Goal: Task Accomplishment & Management: Use online tool/utility

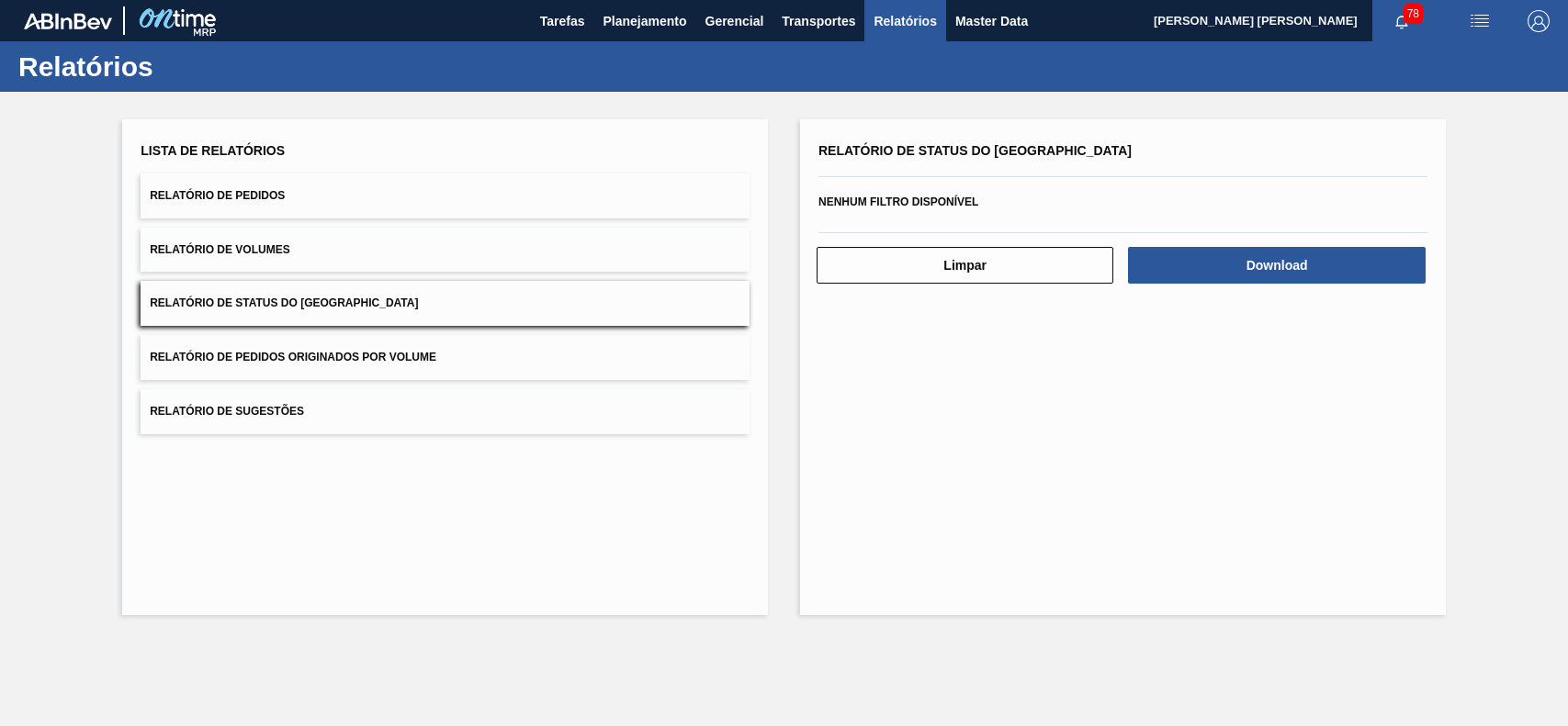
click at [648, 30] on span "Planejamento" at bounding box center [645, 21] width 84 height 22
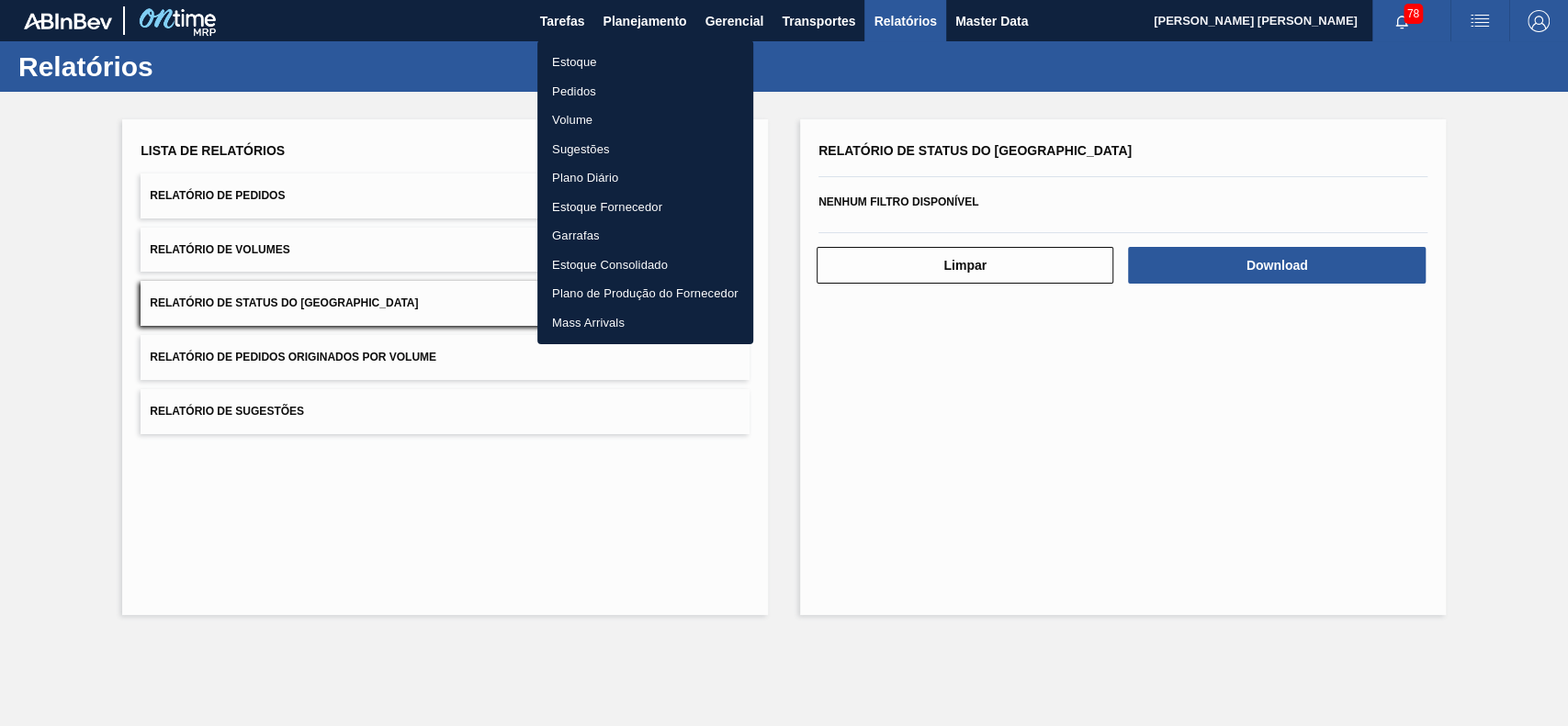
click at [603, 60] on li "Estoque" at bounding box center [645, 63] width 216 height 30
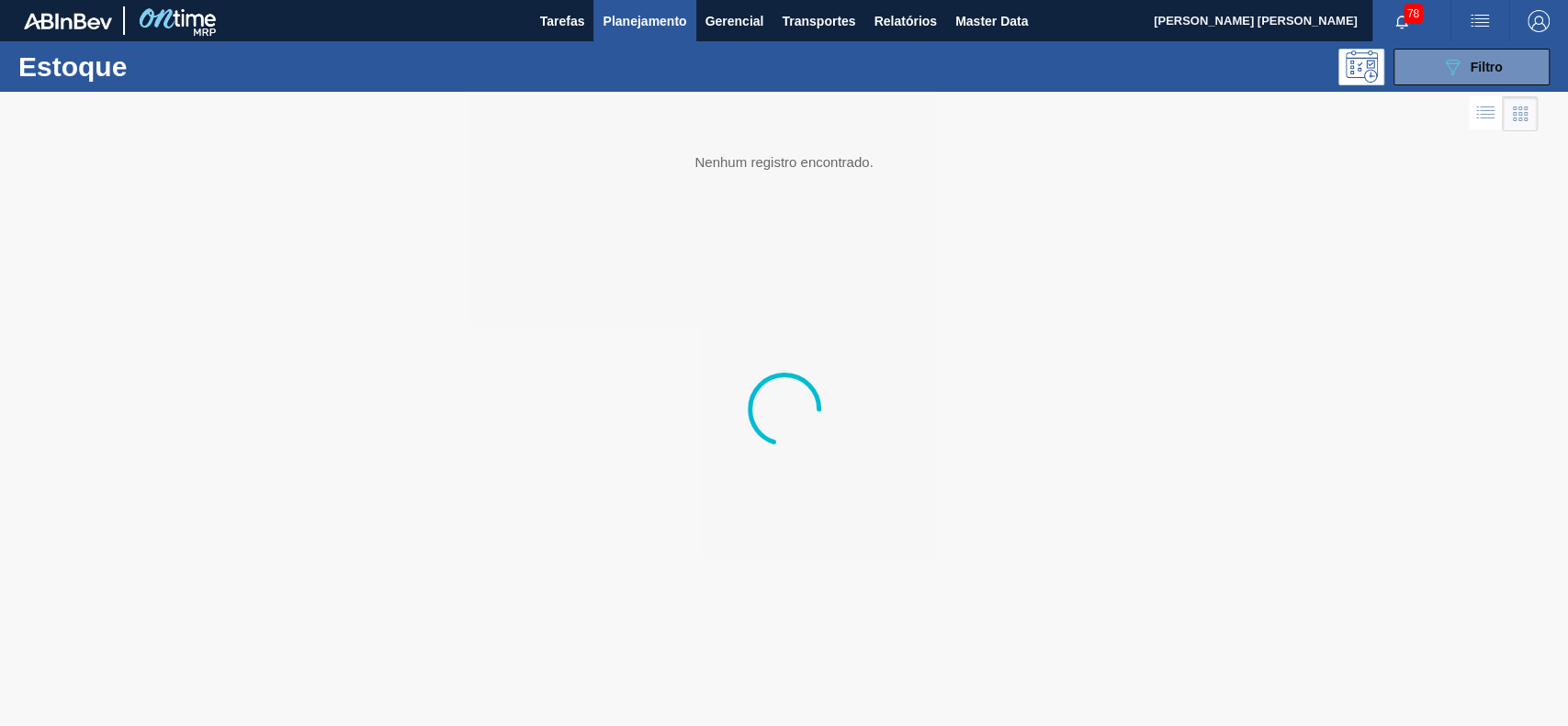
drag, startPoint x: 1443, startPoint y: 65, endPoint x: 1362, endPoint y: 247, distance: 199.2
click at [1443, 66] on icon "089F7B8B-B2A5-4AFE-B5C0-19BA573D28AC" at bounding box center [1453, 67] width 22 height 22
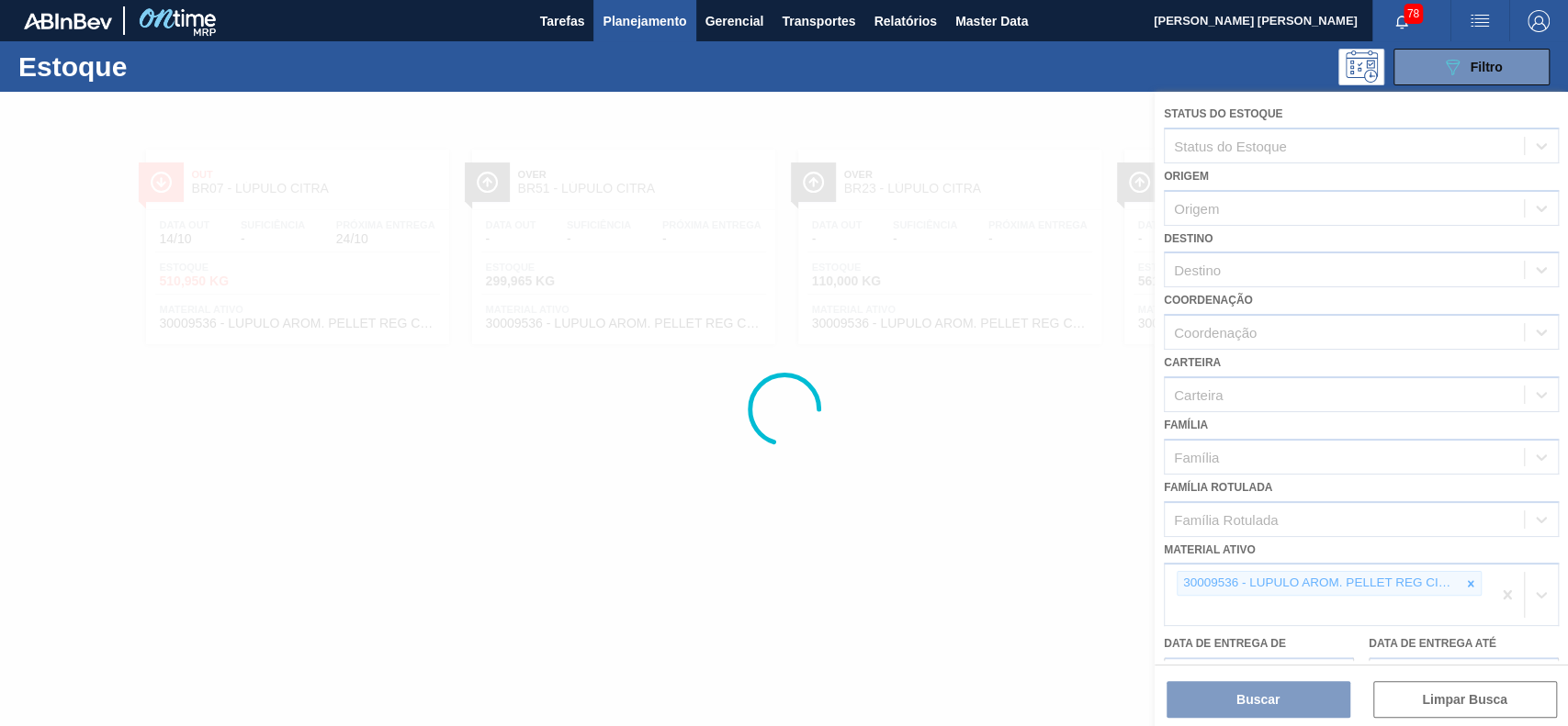
click at [1474, 579] on div at bounding box center [784, 409] width 1568 height 635
drag, startPoint x: 1470, startPoint y: 574, endPoint x: 1373, endPoint y: 549, distance: 100.2
click at [1466, 576] on div at bounding box center [784, 409] width 1568 height 635
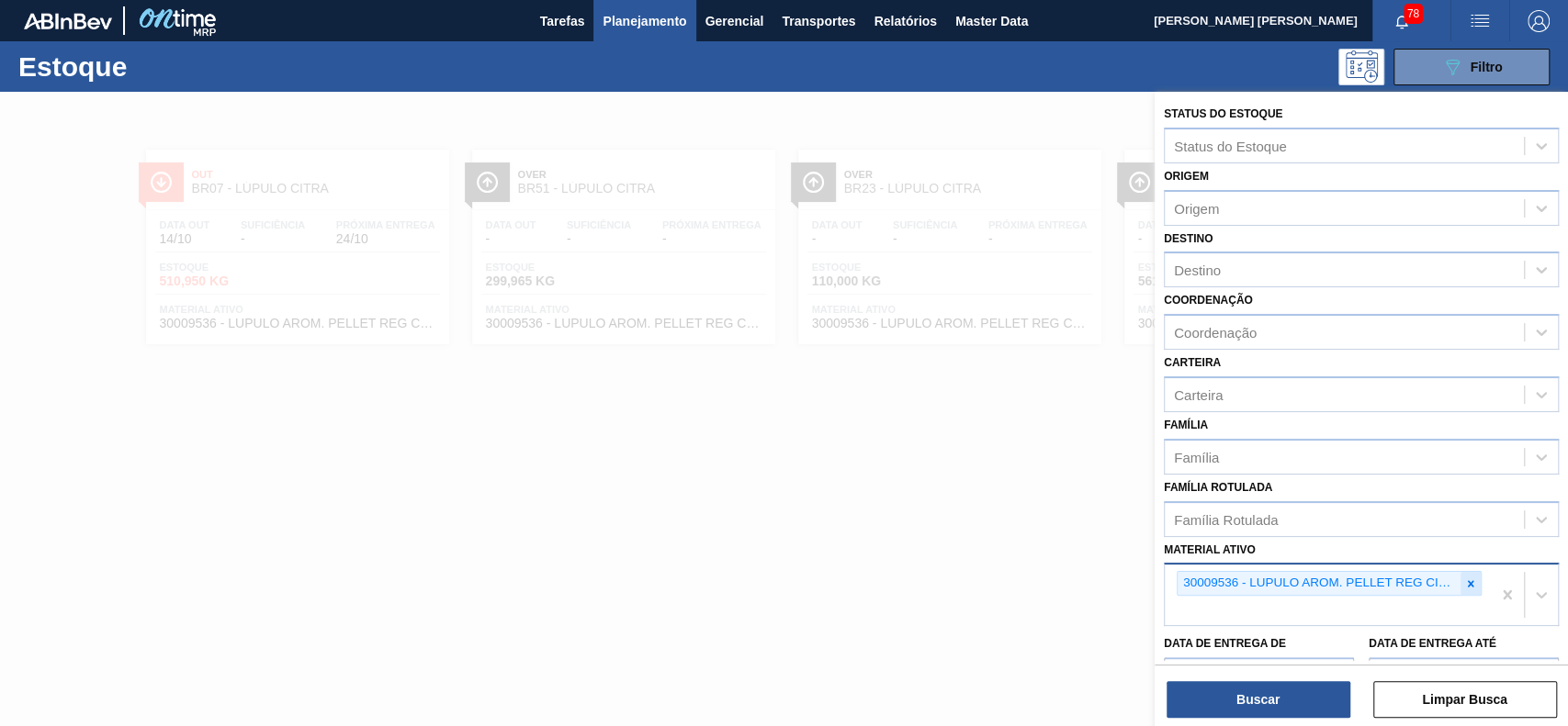
click at [1463, 590] on div at bounding box center [1470, 583] width 20 height 23
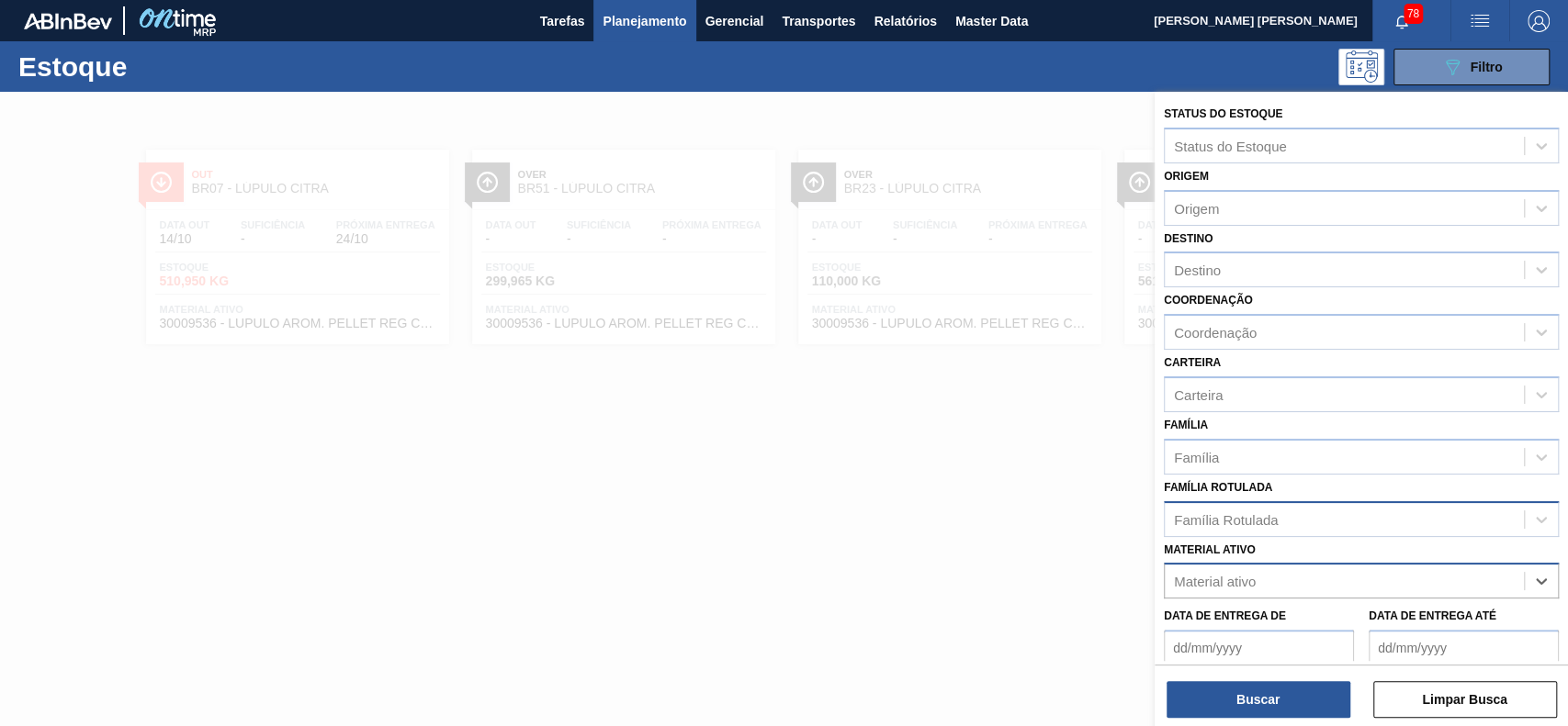
click at [1330, 517] on div "Família Rotulada" at bounding box center [1344, 519] width 359 height 27
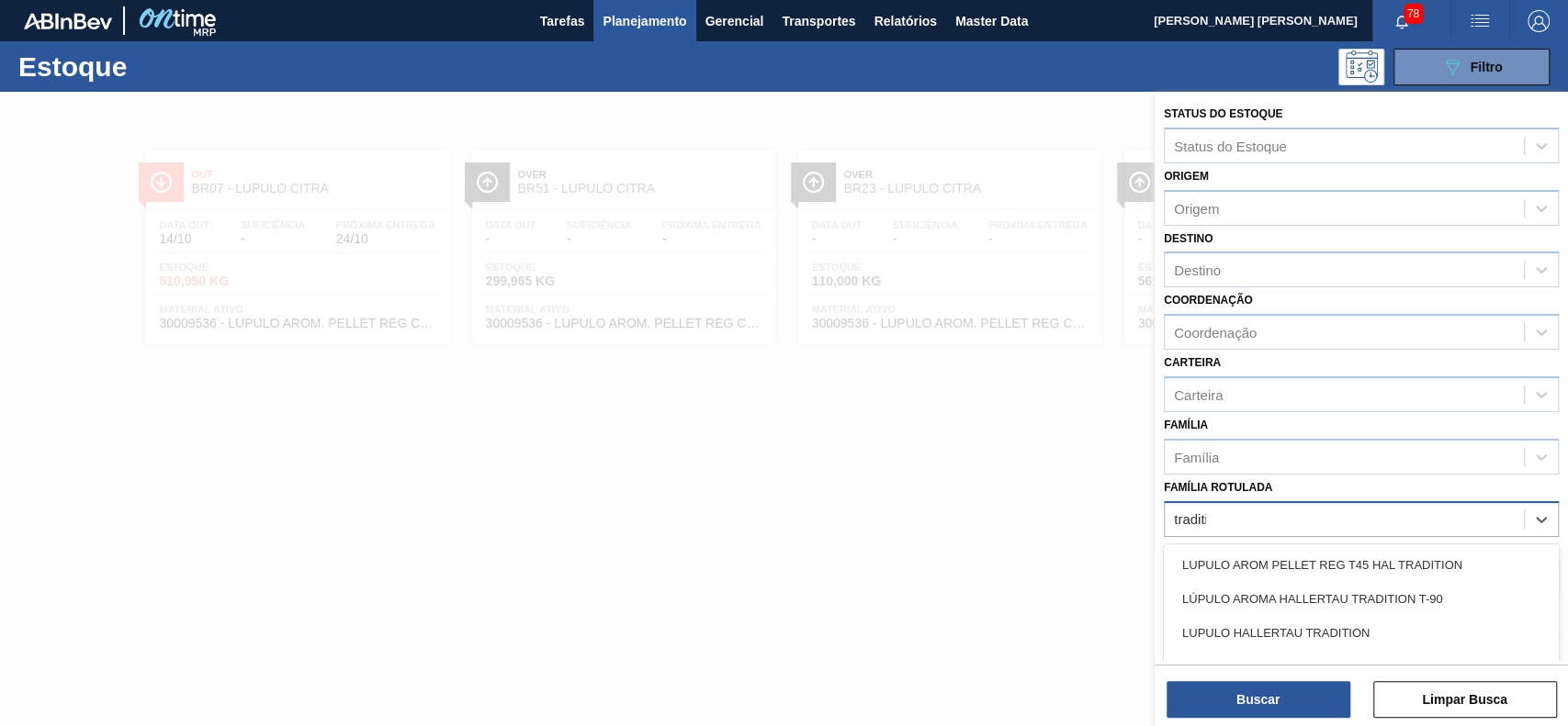
type Rotulada "traditio"
click at [1337, 584] on div "LÚPULO AROMA HALLERTAU TRADITION T-90" at bounding box center [1361, 599] width 395 height 34
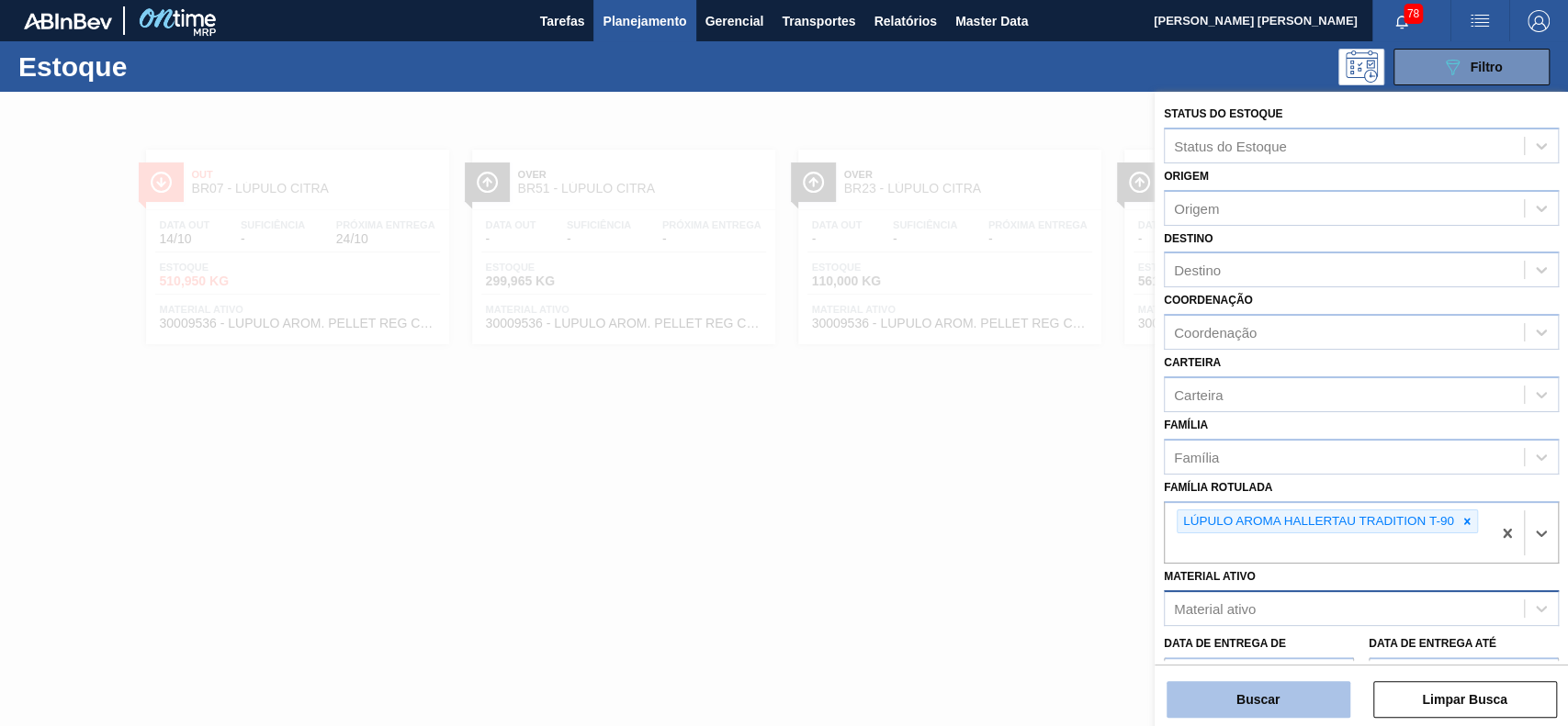
click at [1243, 709] on button "Buscar" at bounding box center [1259, 699] width 184 height 37
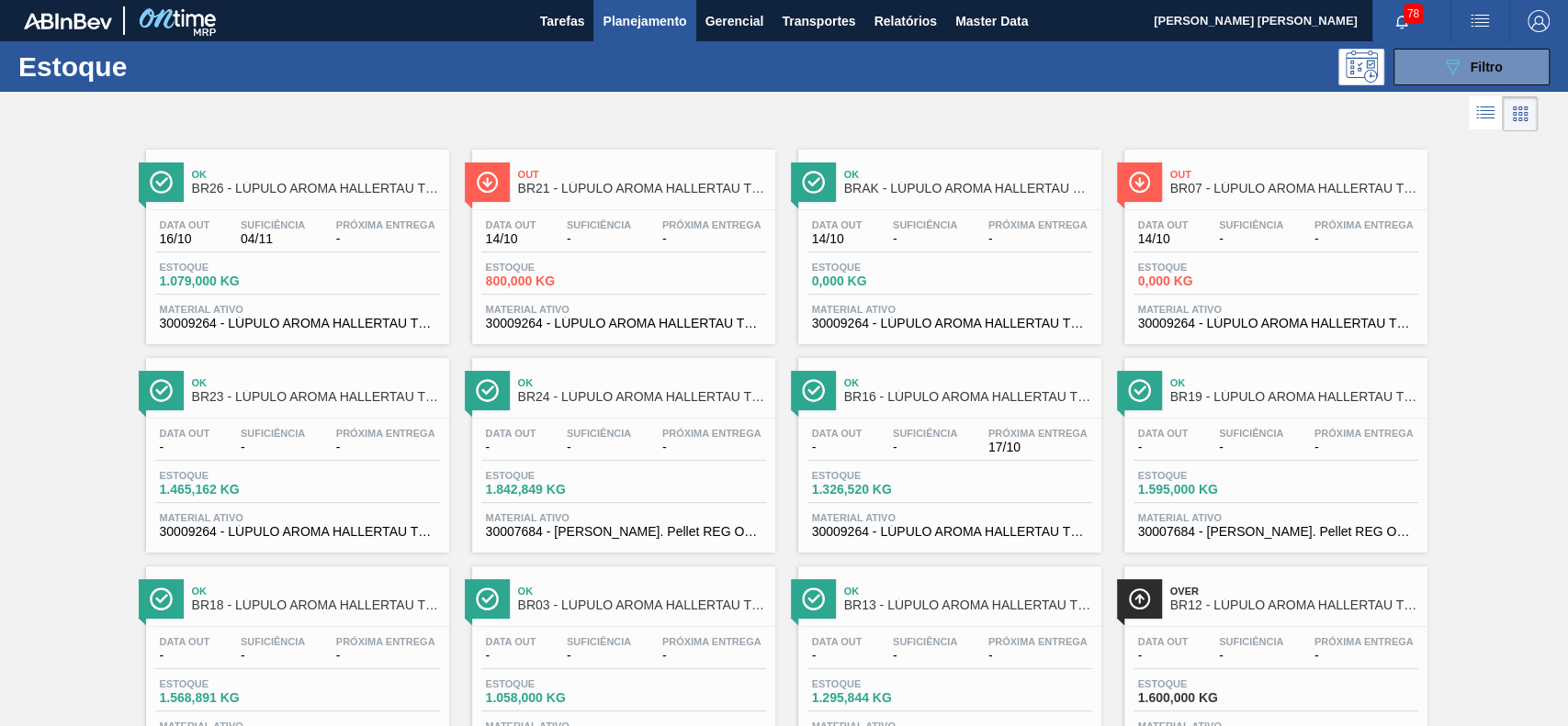
click at [1430, 68] on button "089F7B8B-B2A5-4AFE-B5C0-19BA573D28AC Filtro" at bounding box center [1471, 67] width 156 height 37
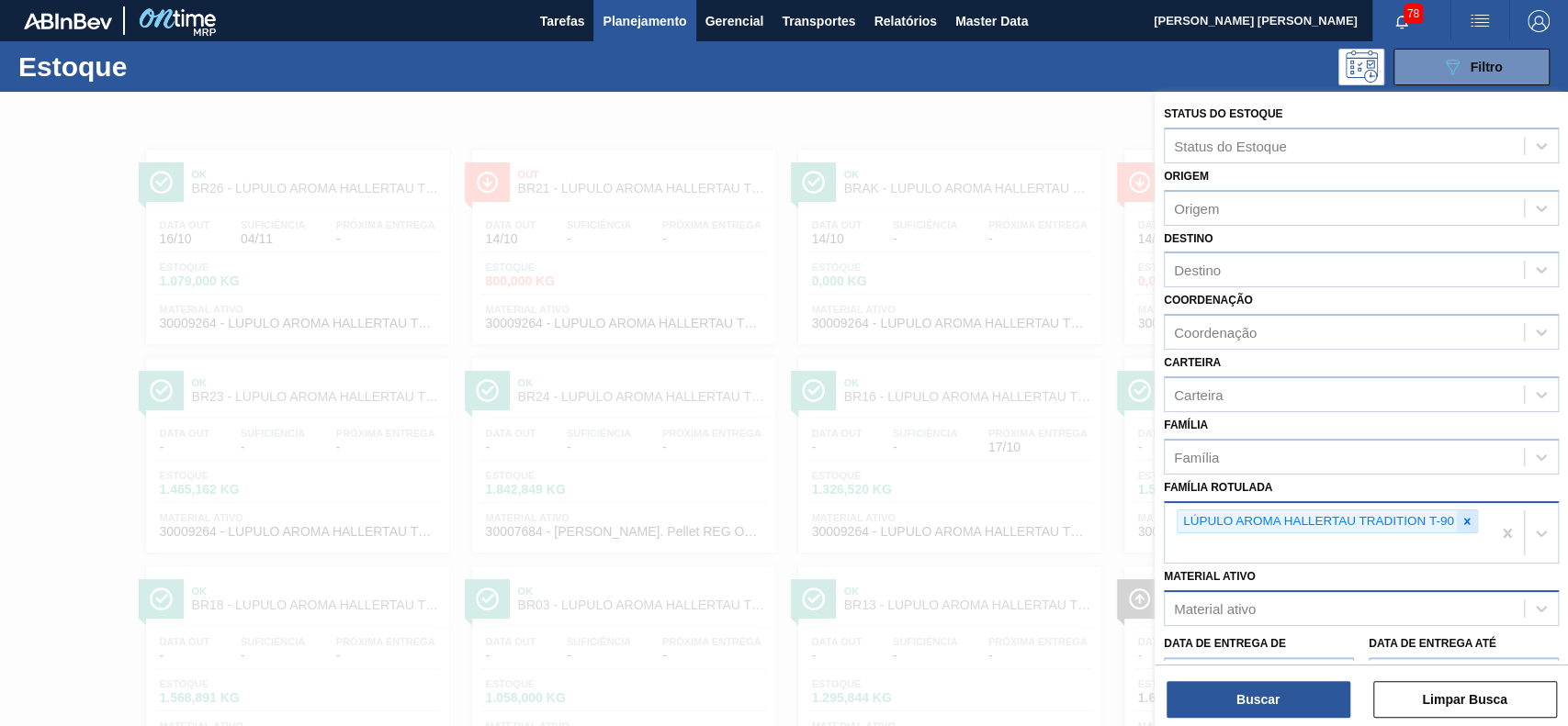
click at [1463, 523] on icon at bounding box center [1467, 521] width 13 height 13
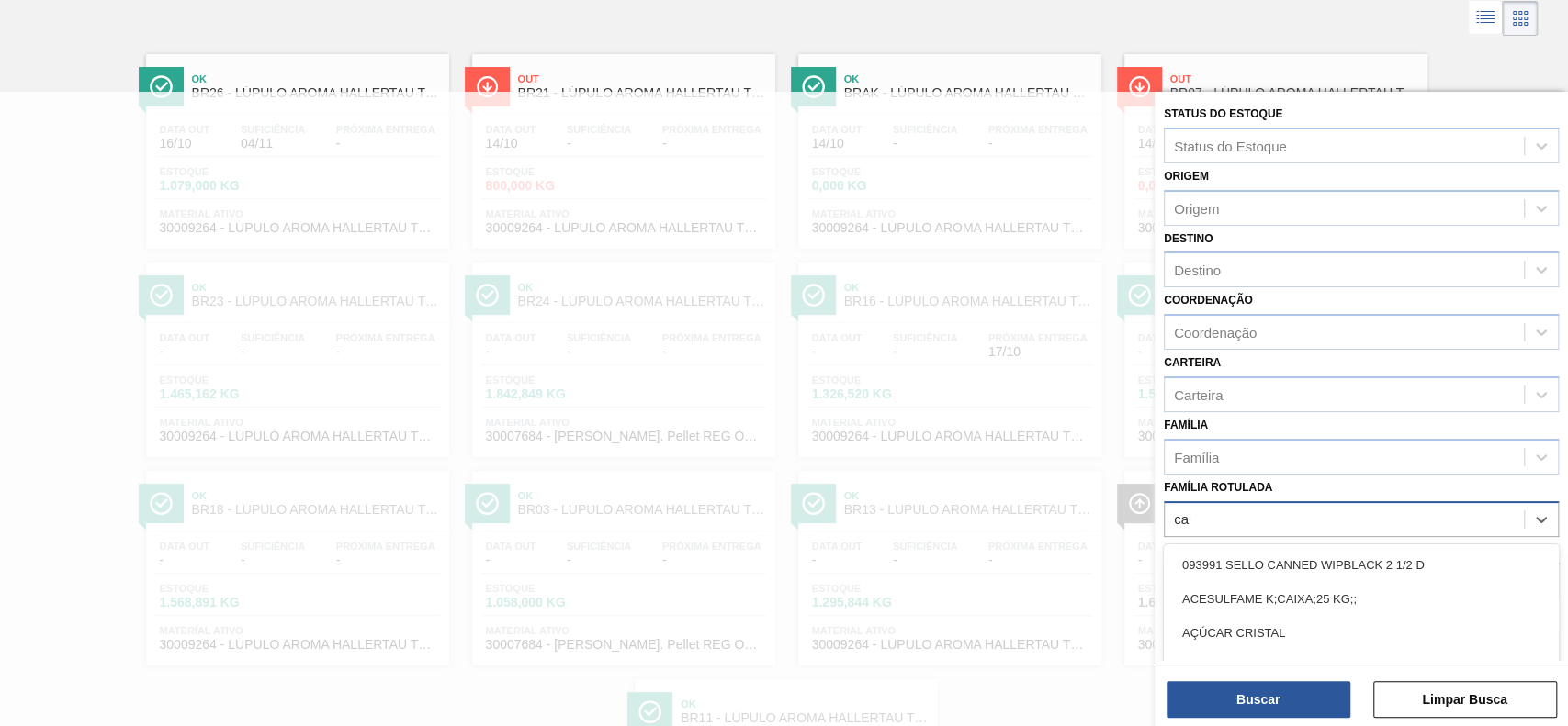
type Rotulada "carv"
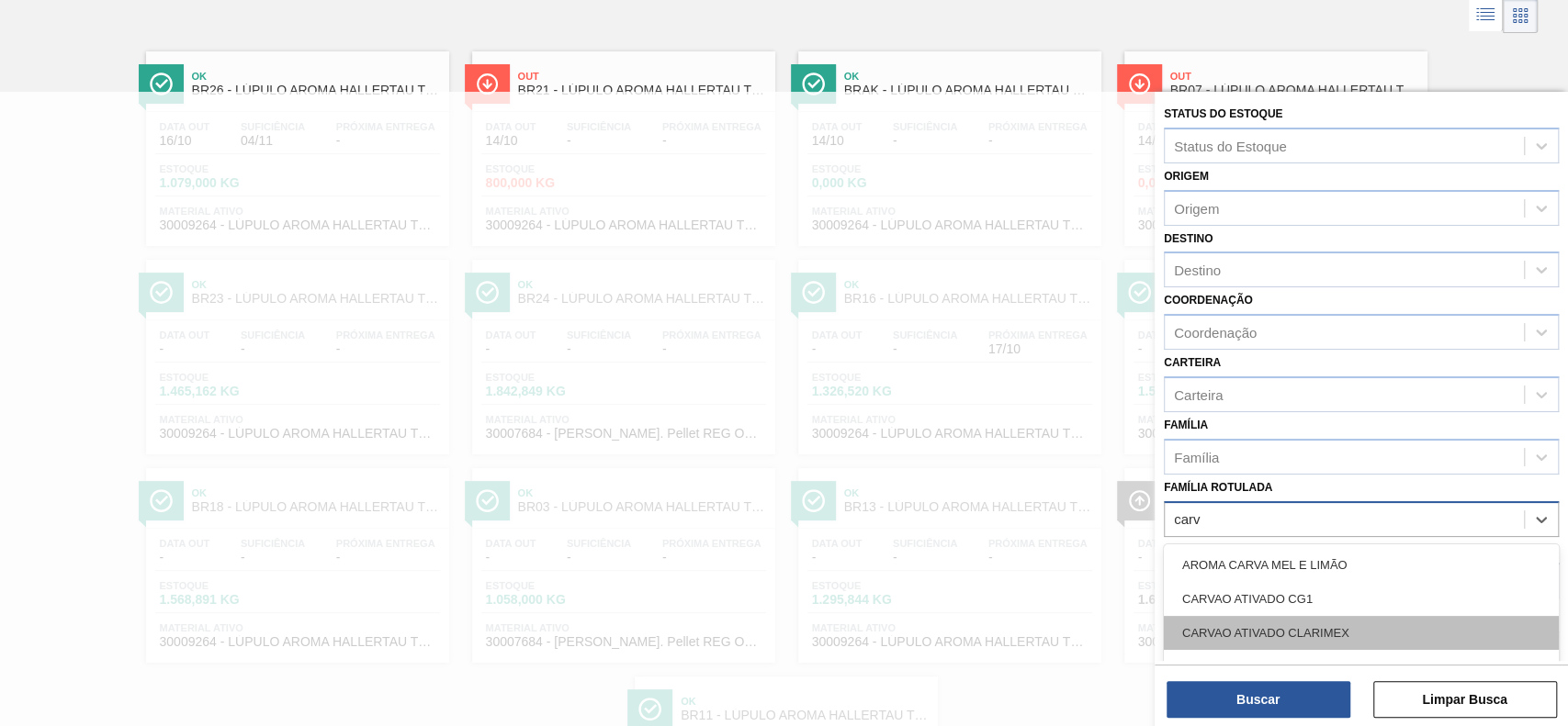
click at [1367, 634] on div "CARVAO ATIVADO CLARIMEX" at bounding box center [1361, 634] width 395 height 34
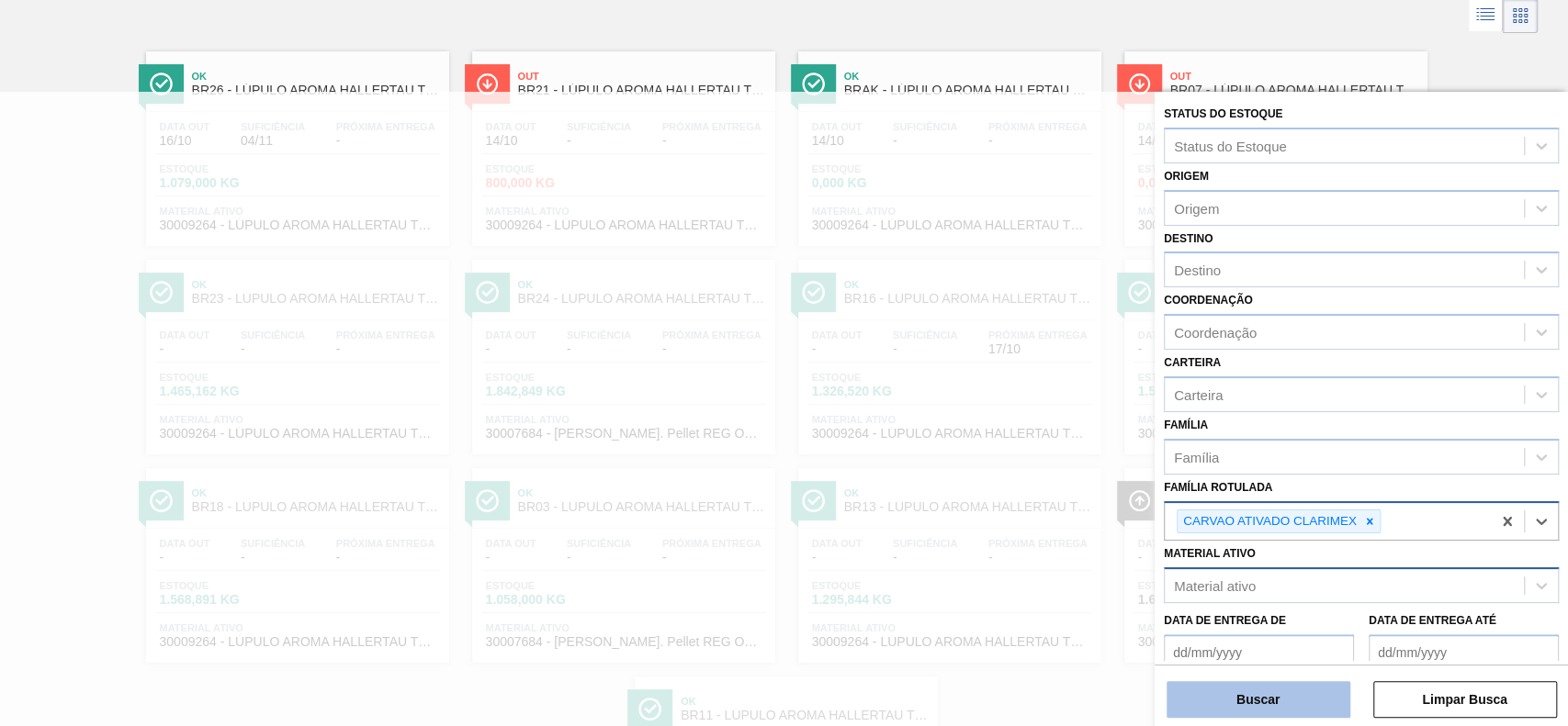
click at [1251, 701] on button "Buscar" at bounding box center [1259, 699] width 184 height 37
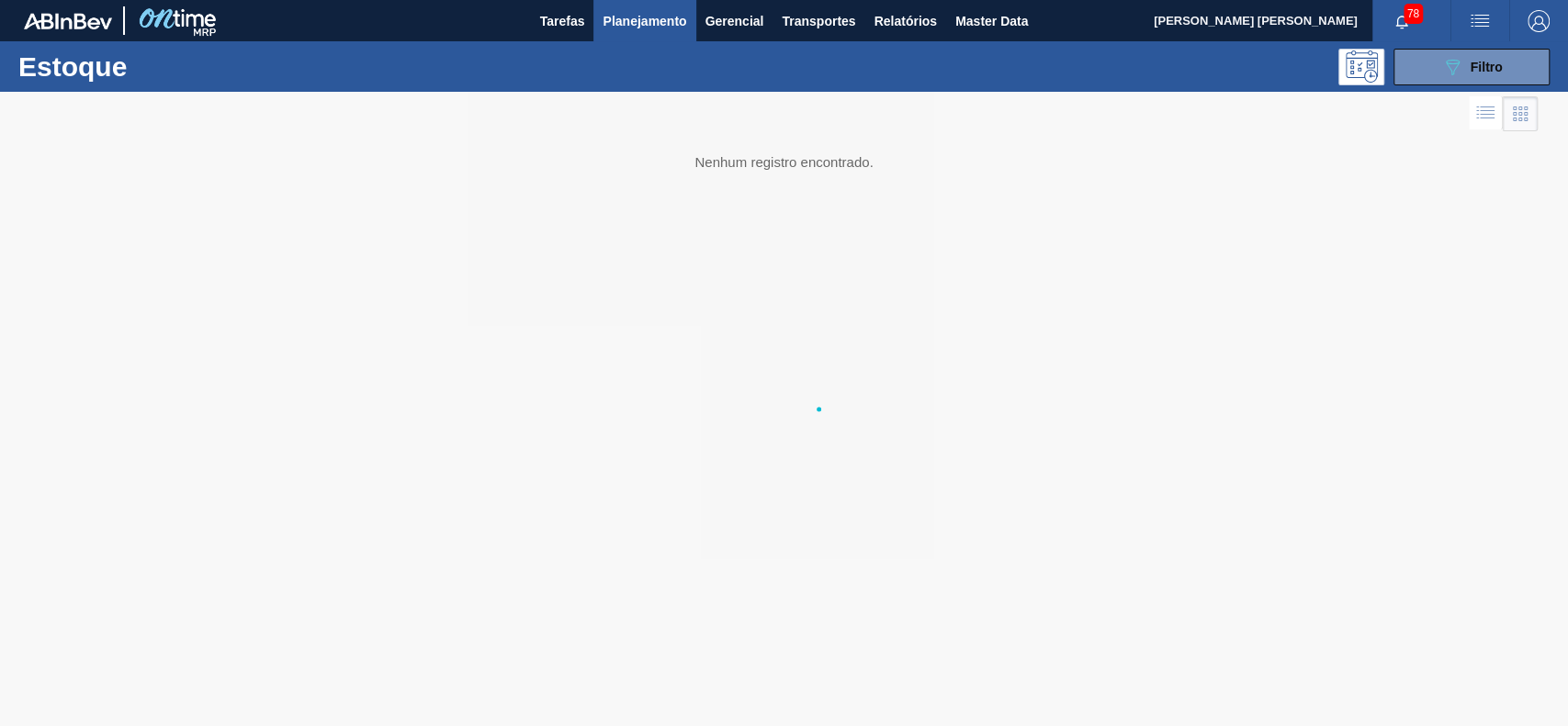
scroll to position [0, 0]
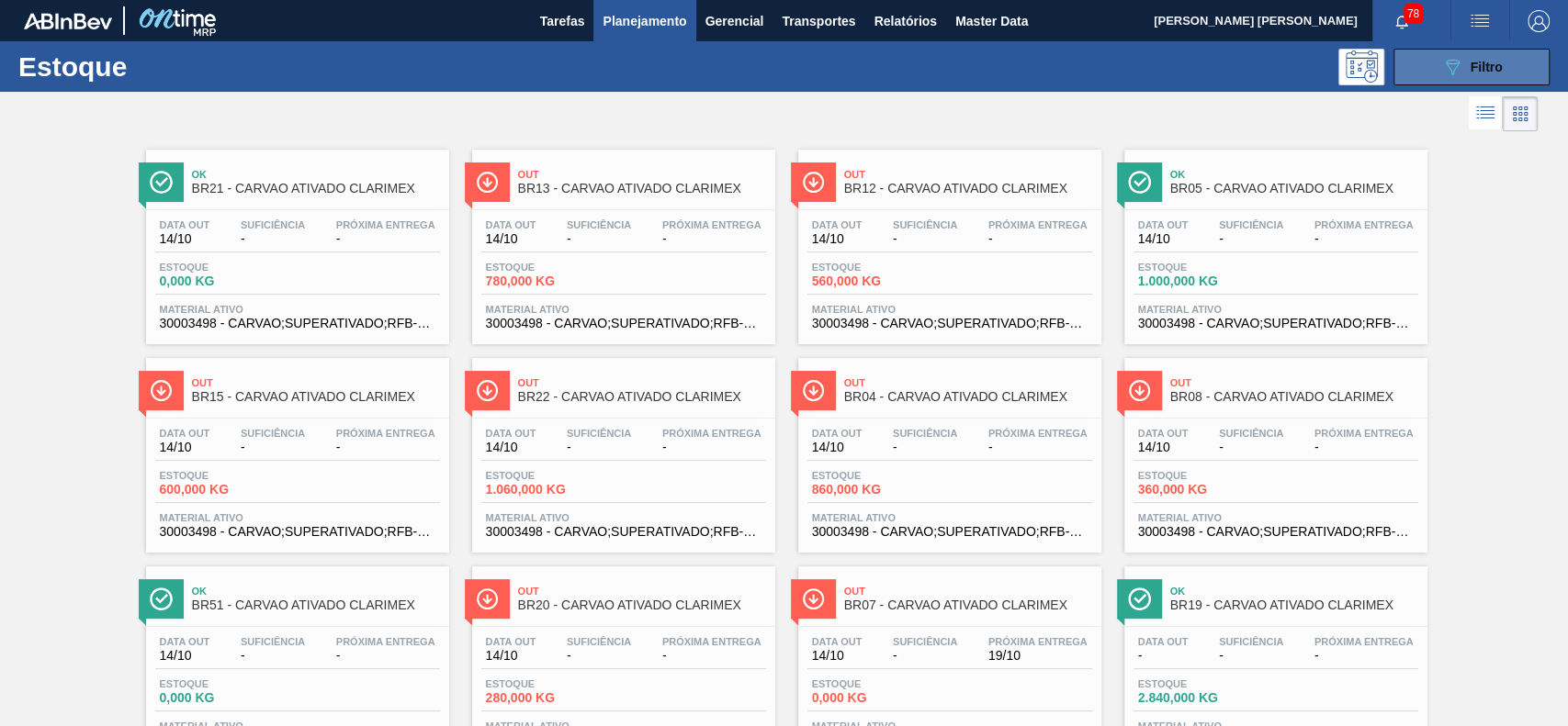
click at [1429, 83] on button "089F7B8B-B2A5-4AFE-B5C0-19BA573D28AC Filtro" at bounding box center [1471, 67] width 156 height 37
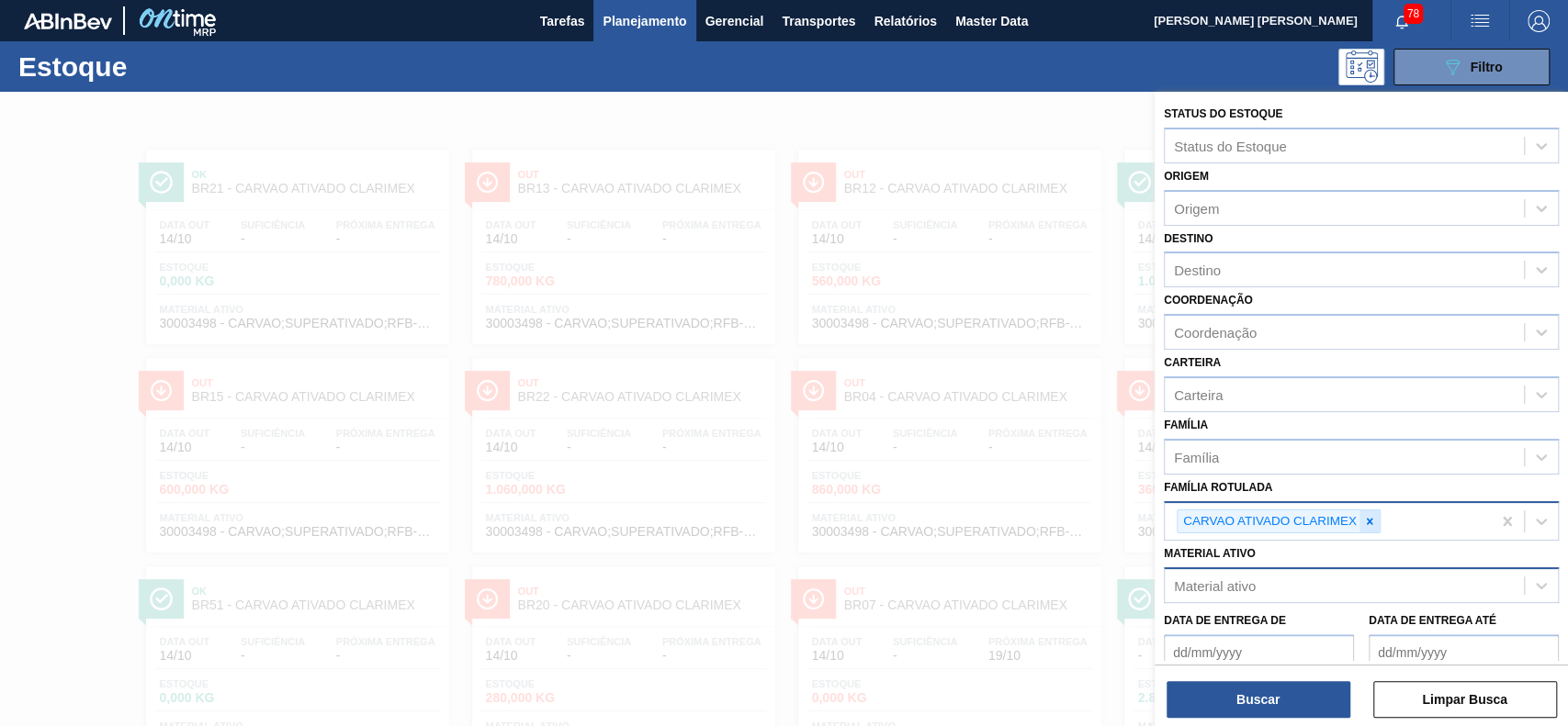
click at [1371, 510] on div at bounding box center [1369, 521] width 20 height 23
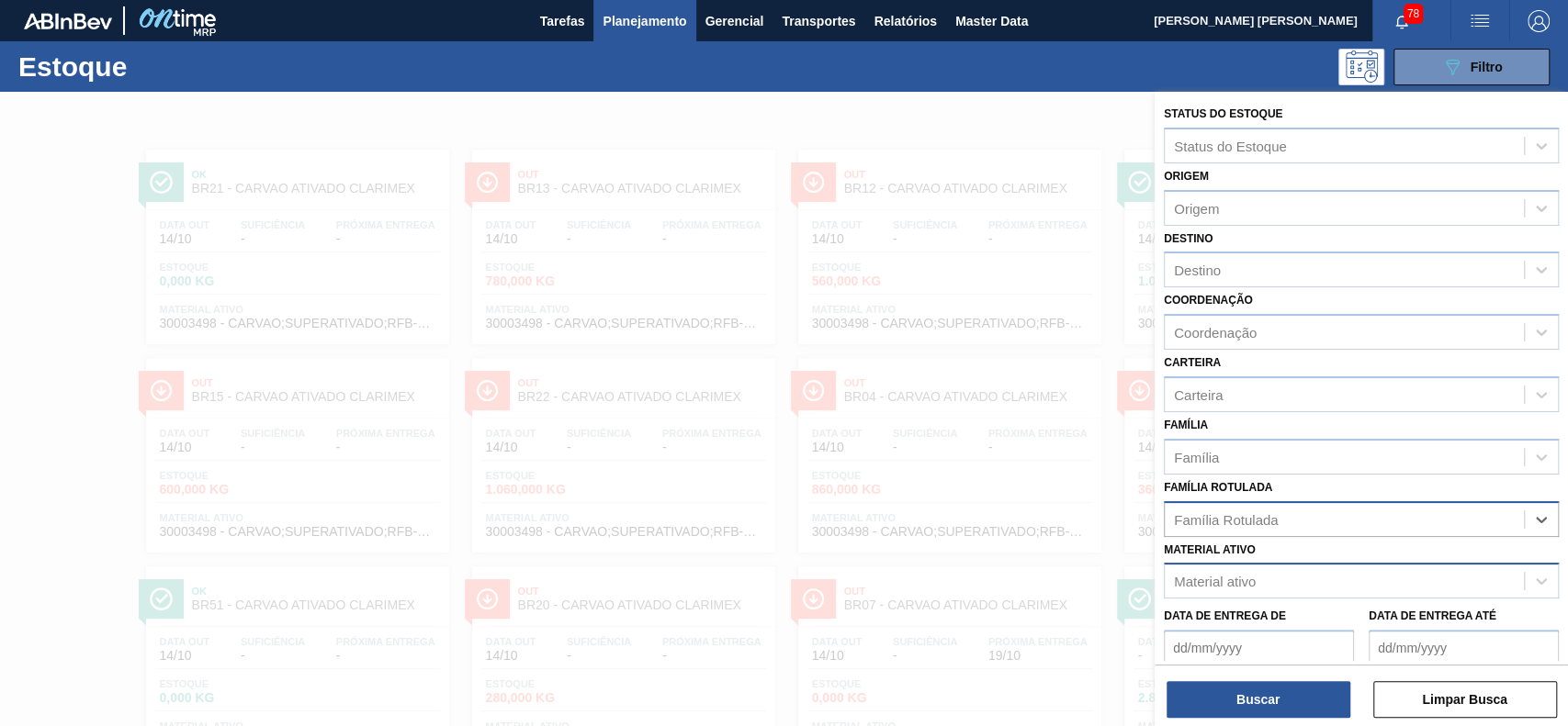
click at [1273, 584] on div "Material ativo" at bounding box center [1344, 581] width 359 height 27
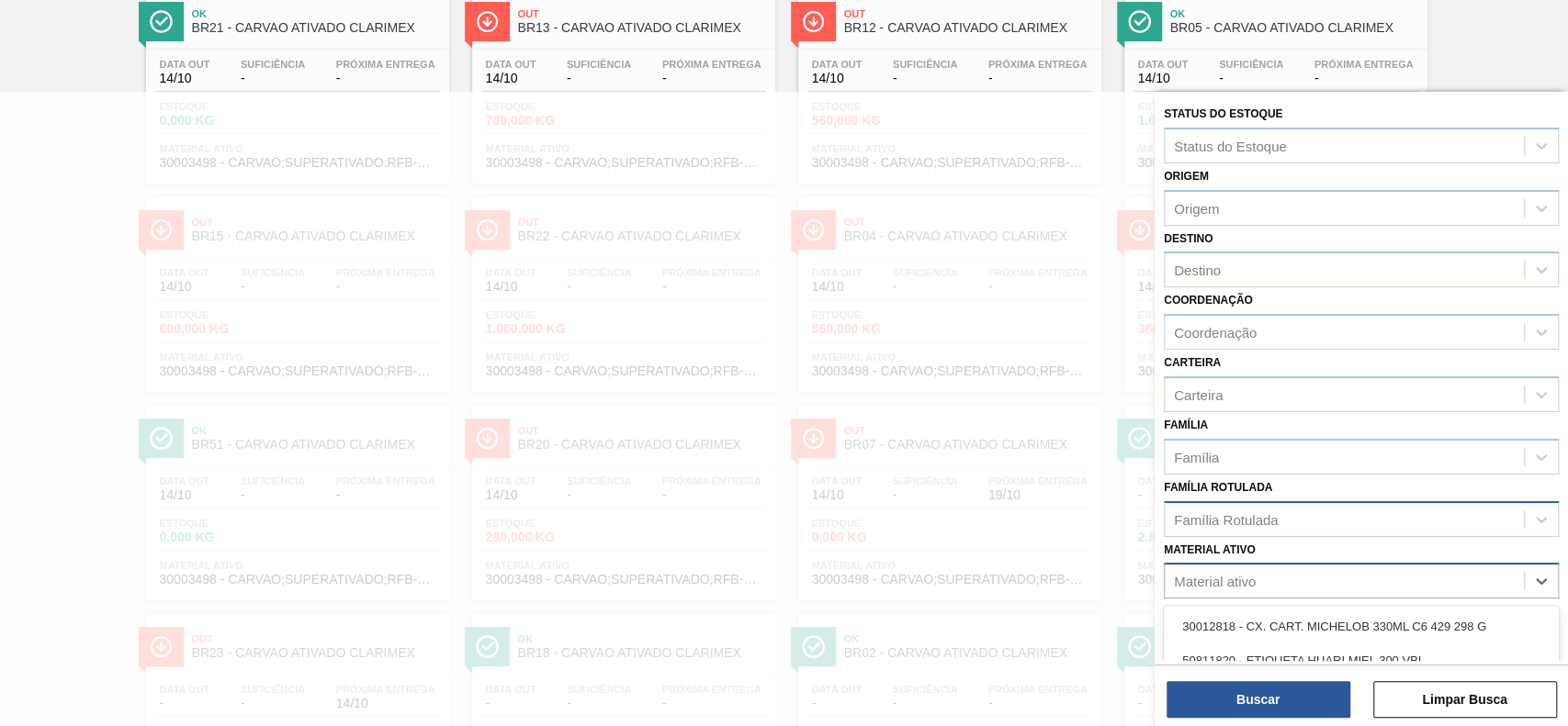
paste ativo "30003203"
type ativo "30003203"
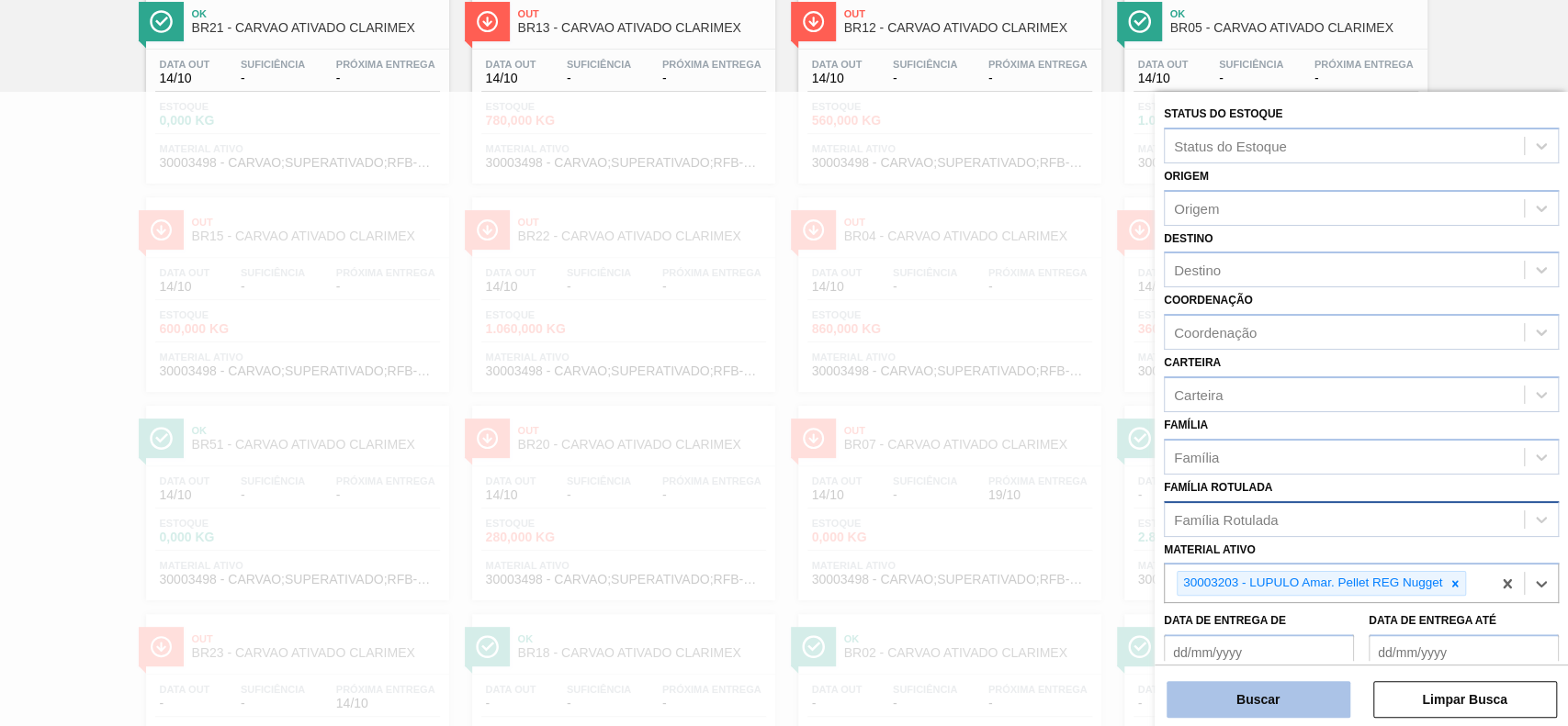
click at [1229, 700] on button "Buscar" at bounding box center [1259, 699] width 184 height 37
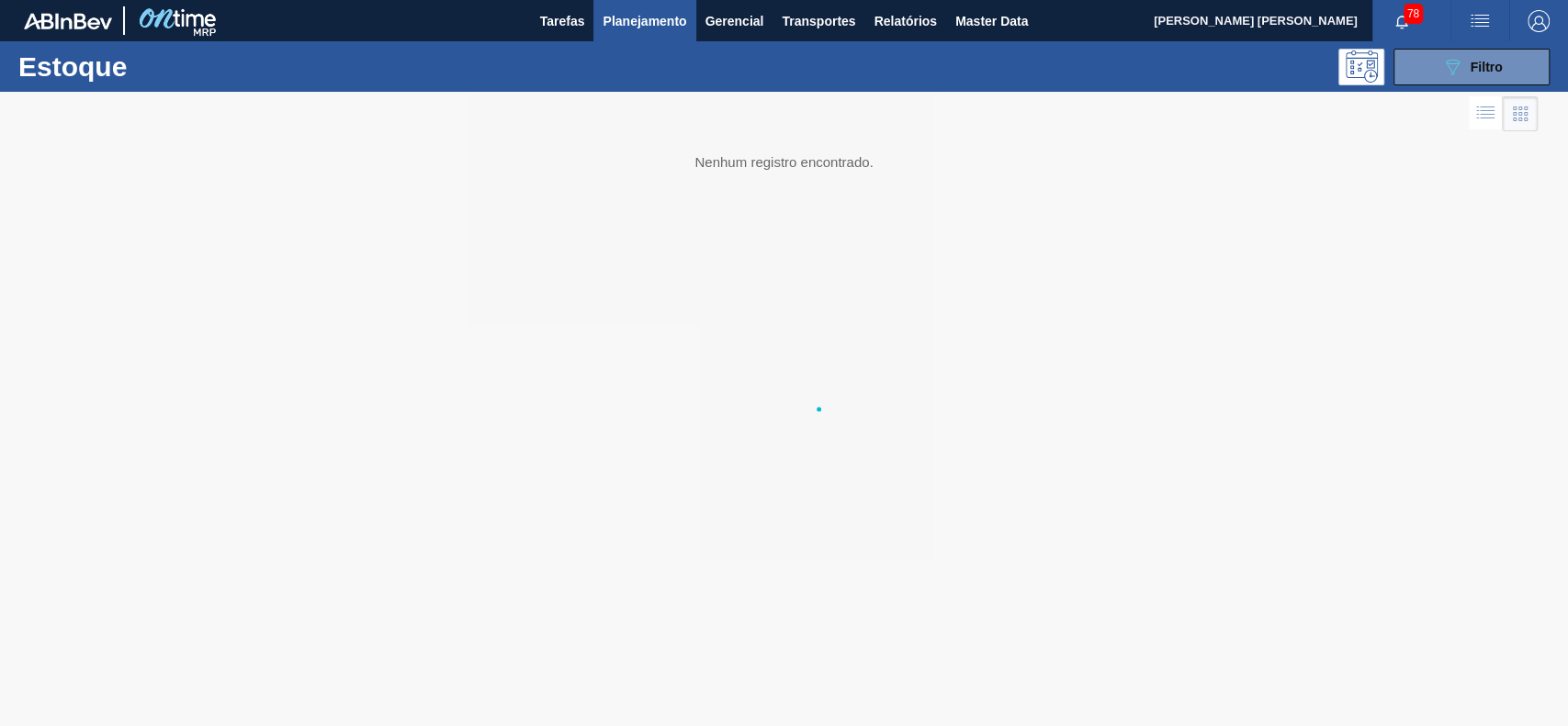
scroll to position [0, 0]
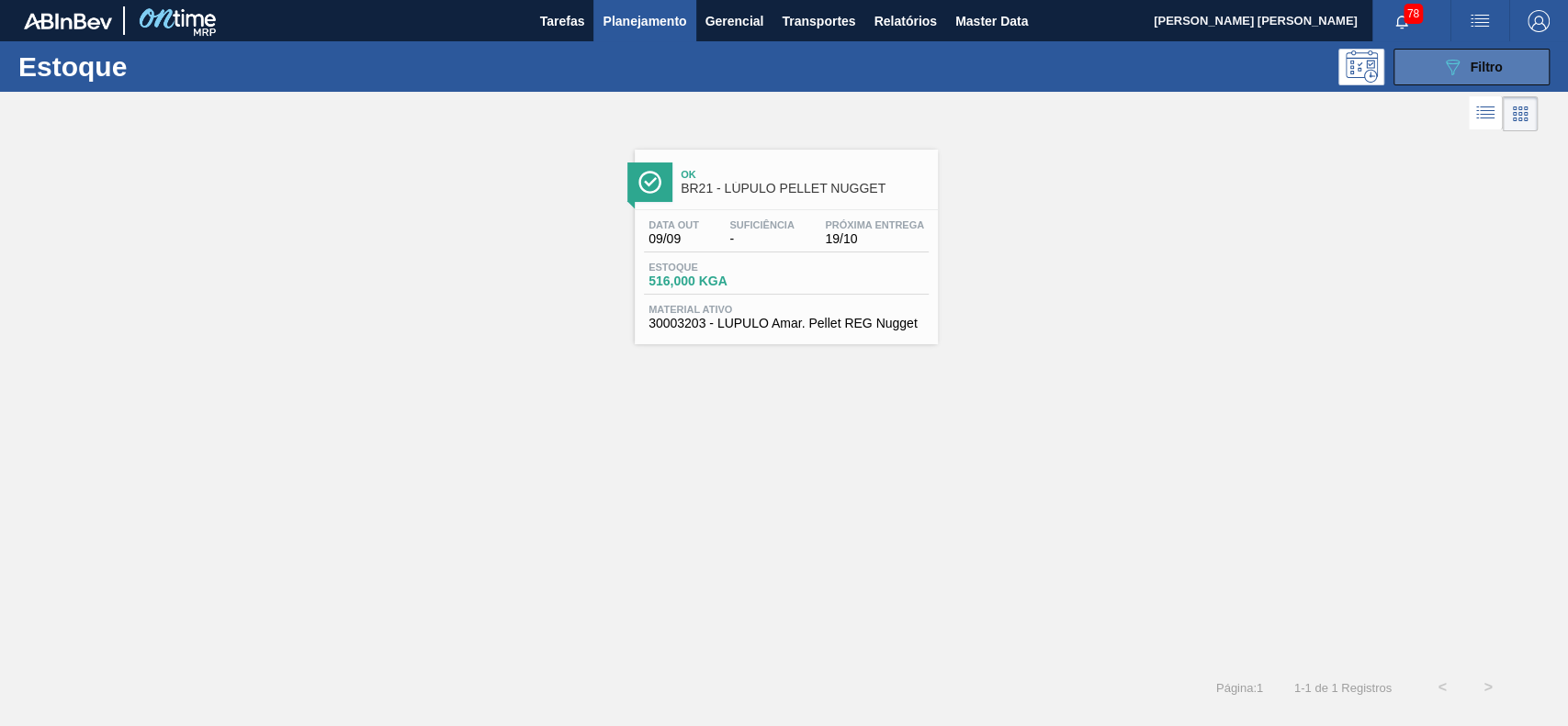
click at [1437, 66] on button "089F7B8B-B2A5-4AFE-B5C0-19BA573D28AC Filtro" at bounding box center [1471, 67] width 156 height 37
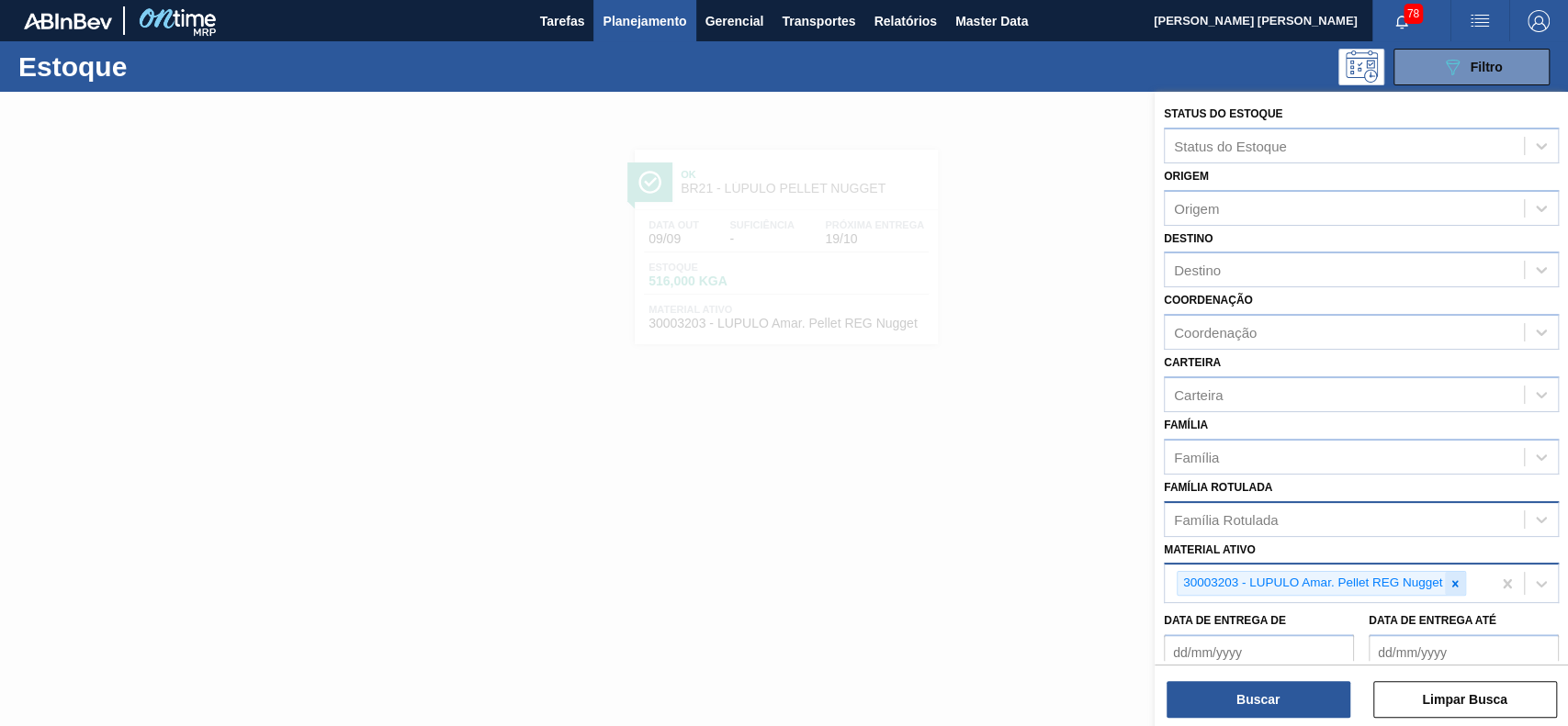
click at [1454, 581] on icon at bounding box center [1456, 584] width 6 height 6
type ativo "v"
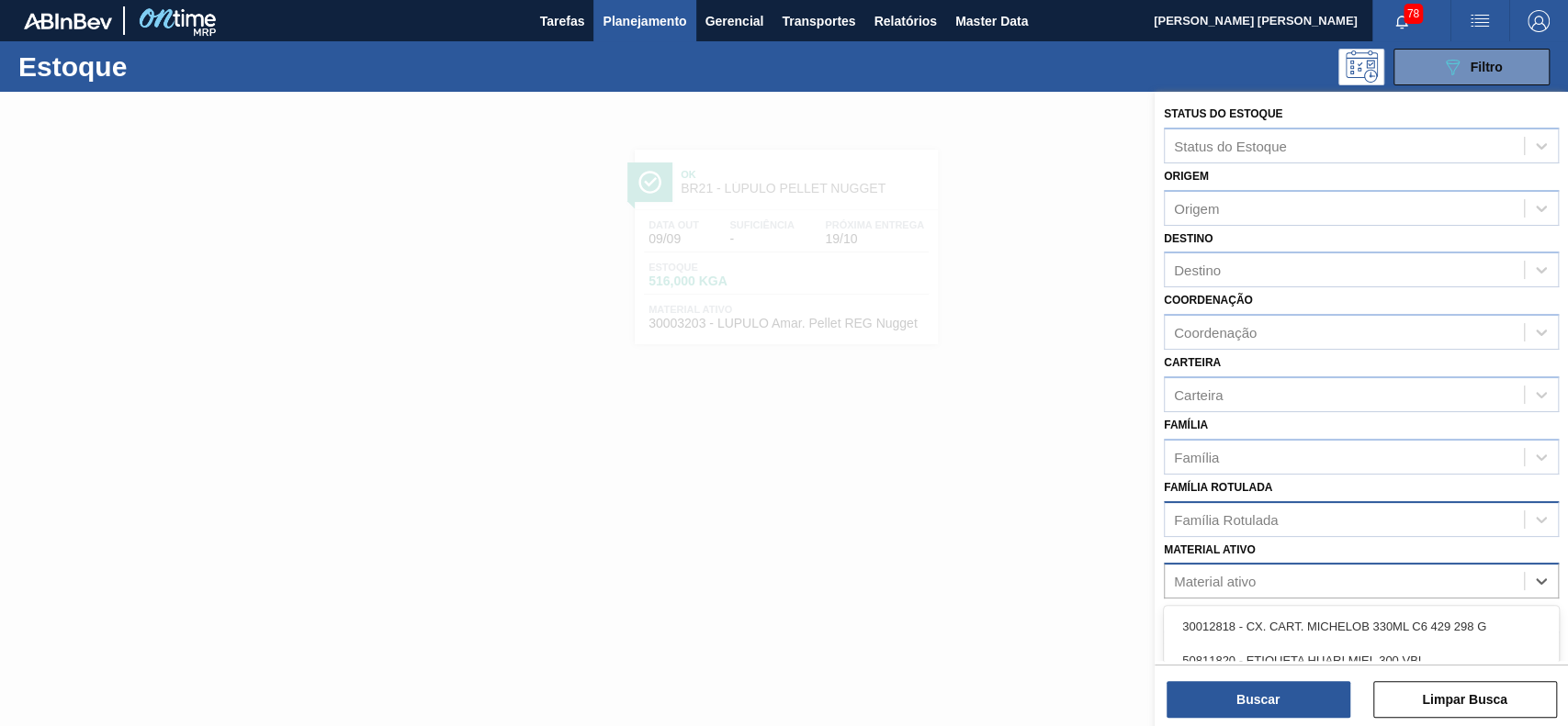
paste ativo "30003577"
type ativo "30003577"
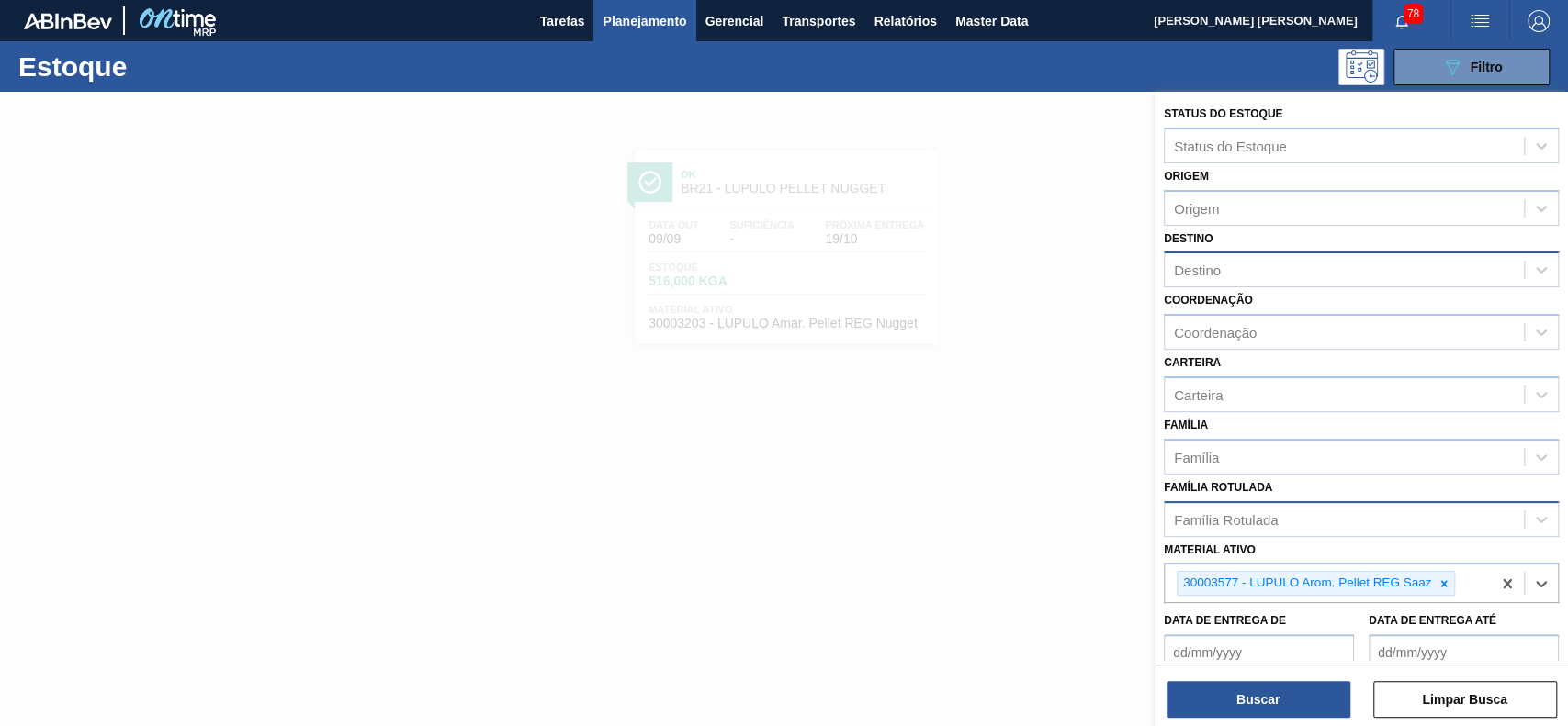
click at [1309, 269] on div "Destino" at bounding box center [1344, 271] width 359 height 27
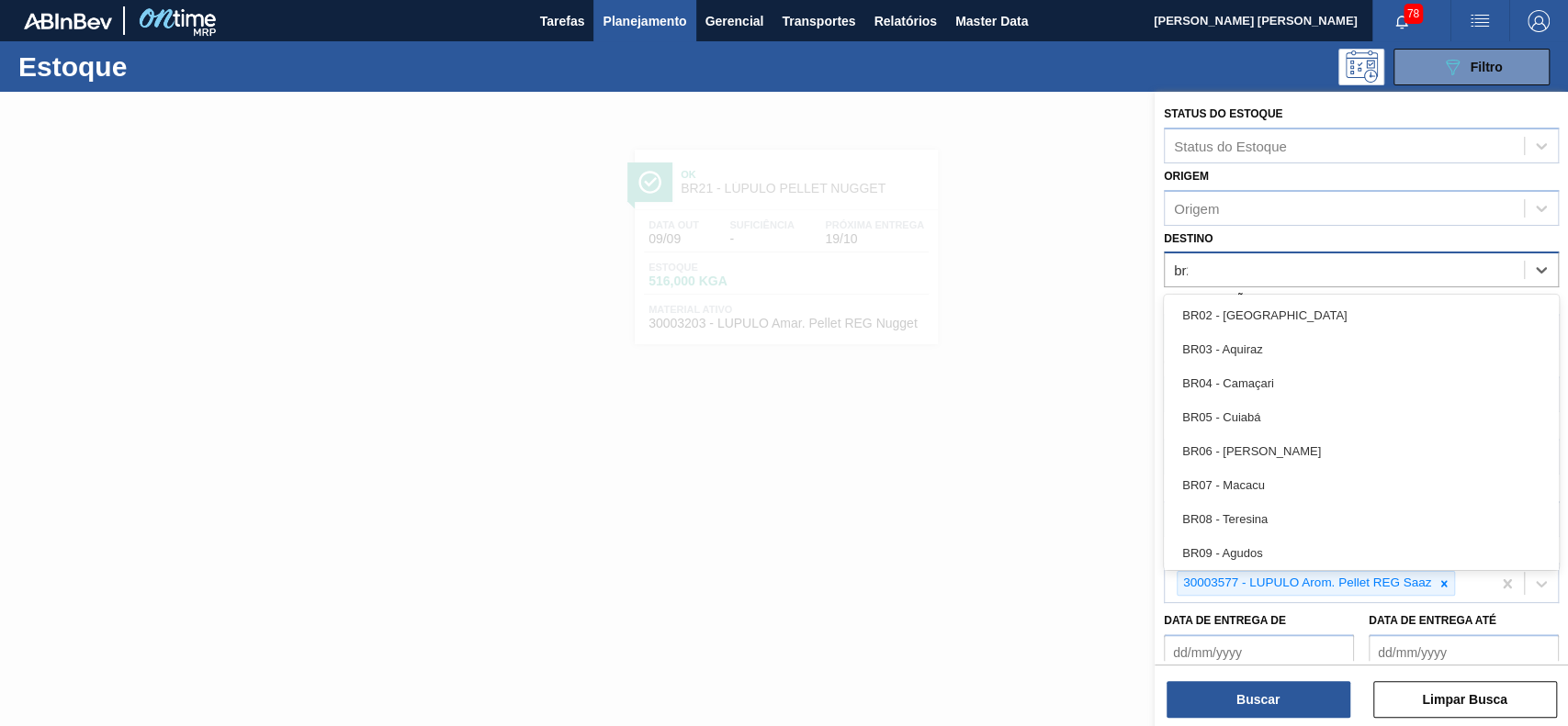
type input "br21"
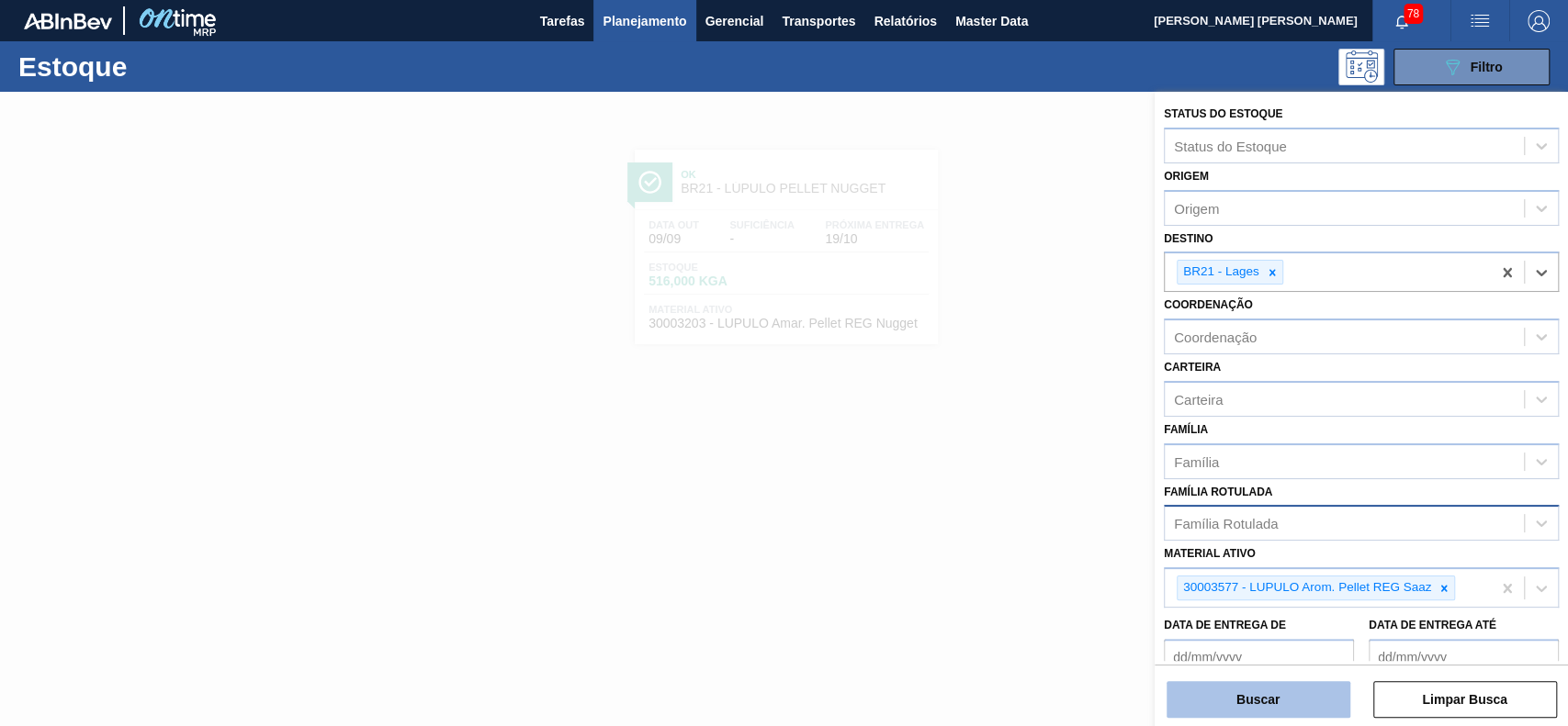
click at [1265, 690] on button "Buscar" at bounding box center [1259, 699] width 184 height 37
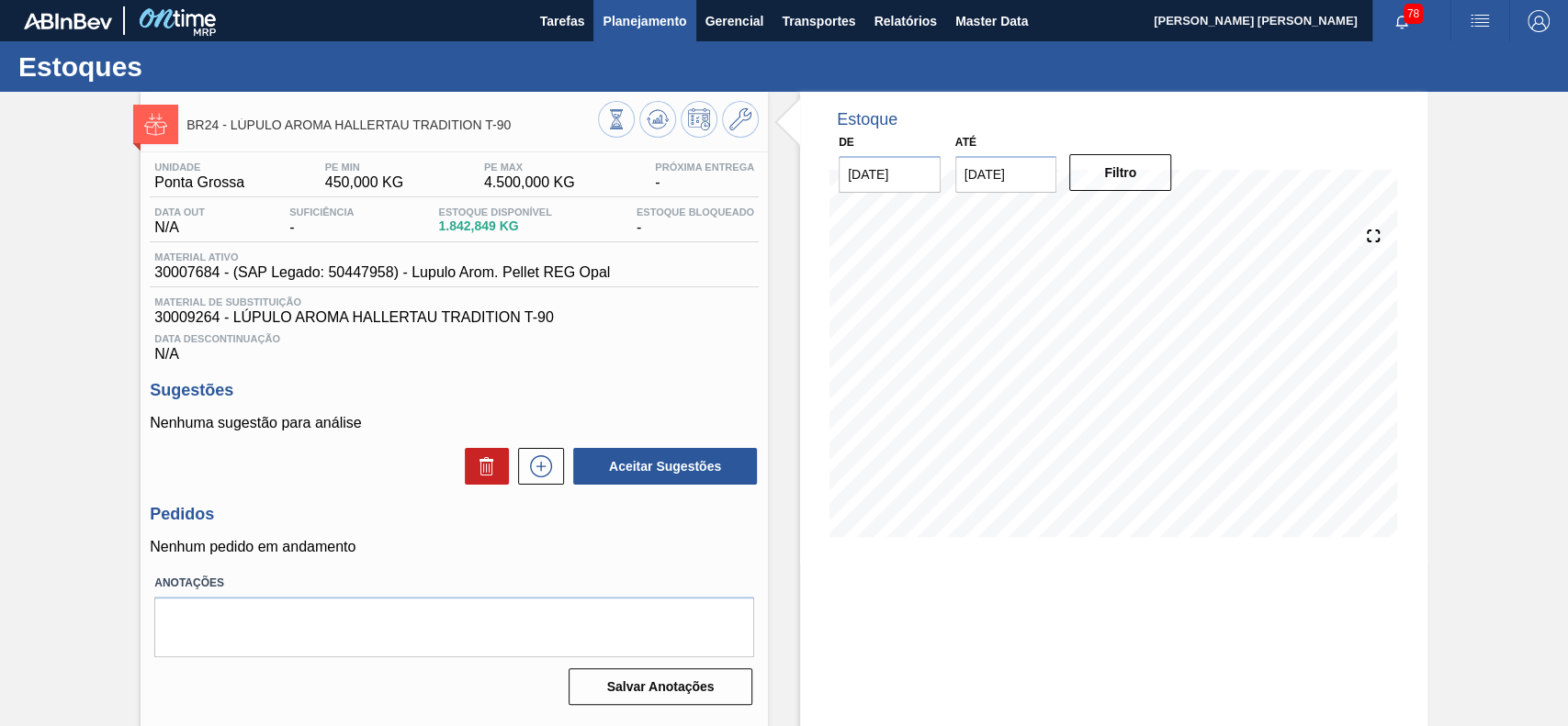
click at [645, 12] on span "Planejamento" at bounding box center [645, 21] width 84 height 22
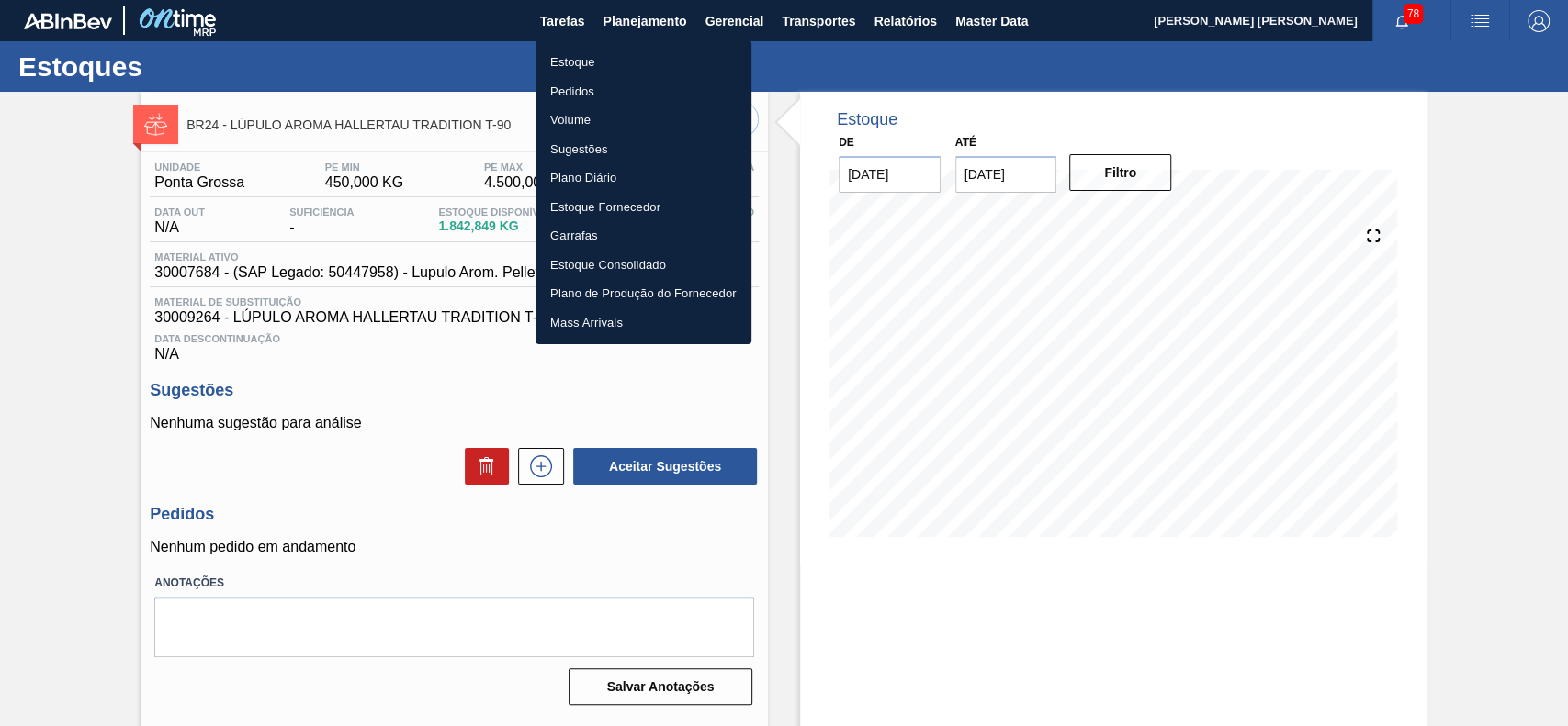
click at [881, 48] on div at bounding box center [784, 363] width 1568 height 726
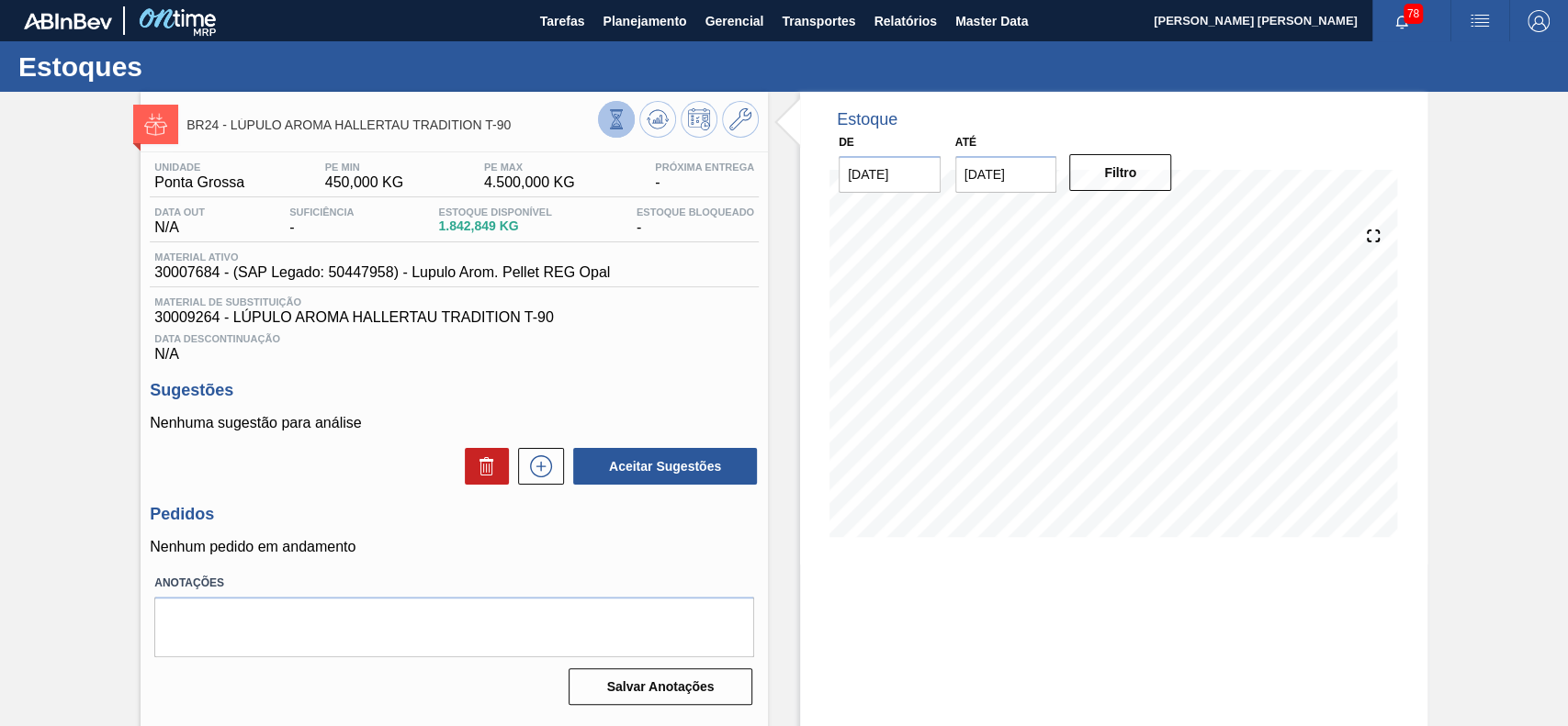
click at [617, 122] on icon at bounding box center [616, 119] width 20 height 20
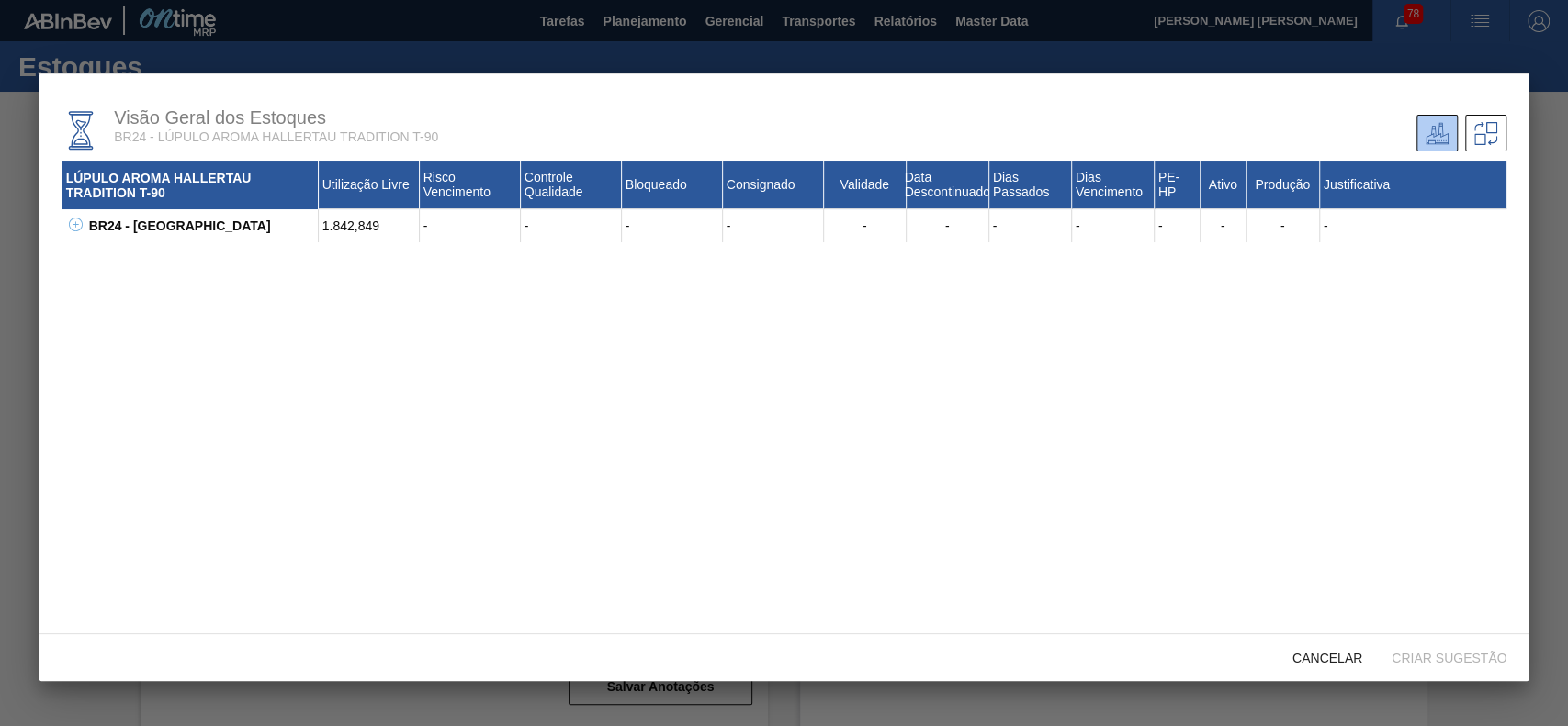
click at [74, 228] on icon at bounding box center [76, 225] width 14 height 14
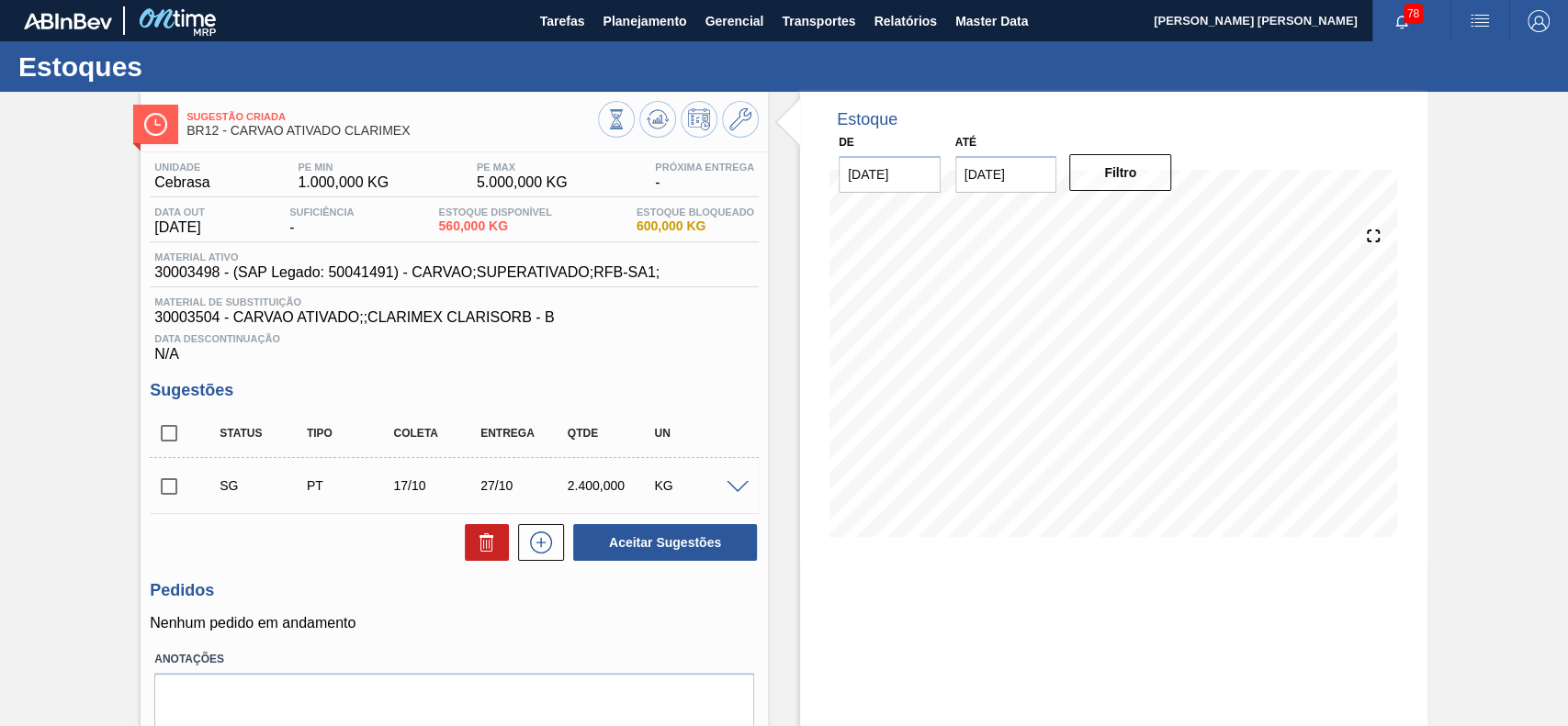
click at [719, 487] on div "KG" at bounding box center [697, 485] width 96 height 15
click at [730, 484] on span at bounding box center [737, 488] width 22 height 14
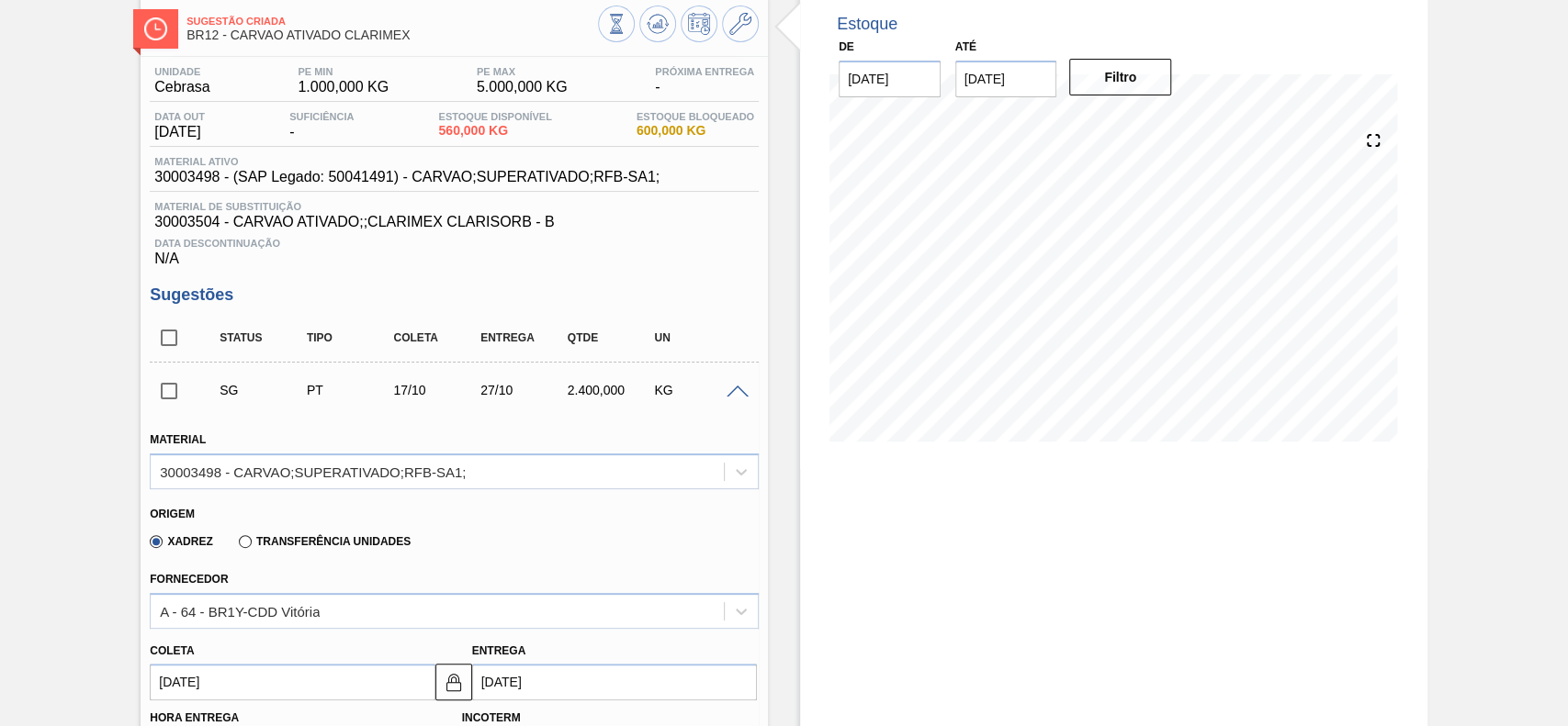
scroll to position [245, 0]
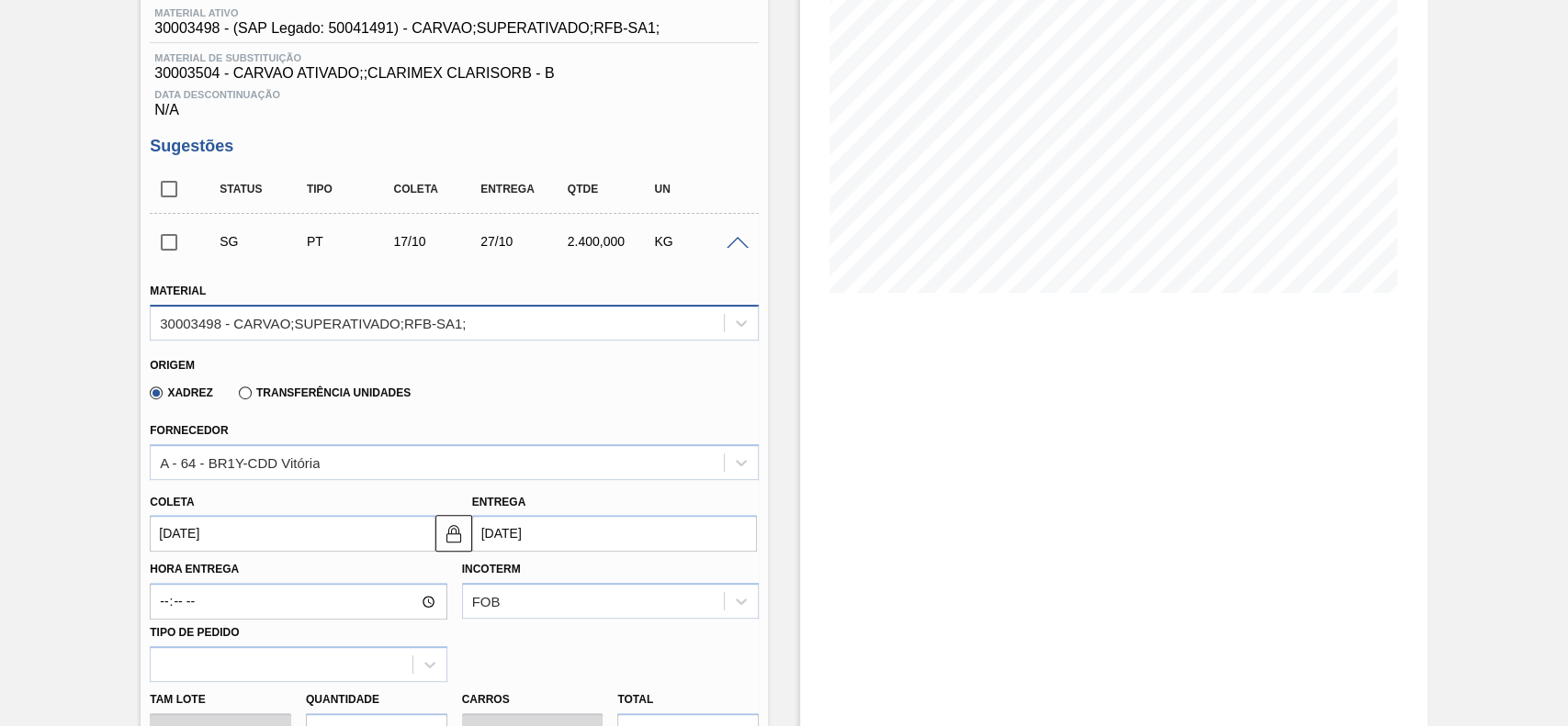
click at [505, 331] on div "30003498 - CARVAO;SUPERATIVADO;RFB-SA1;" at bounding box center [437, 322] width 573 height 27
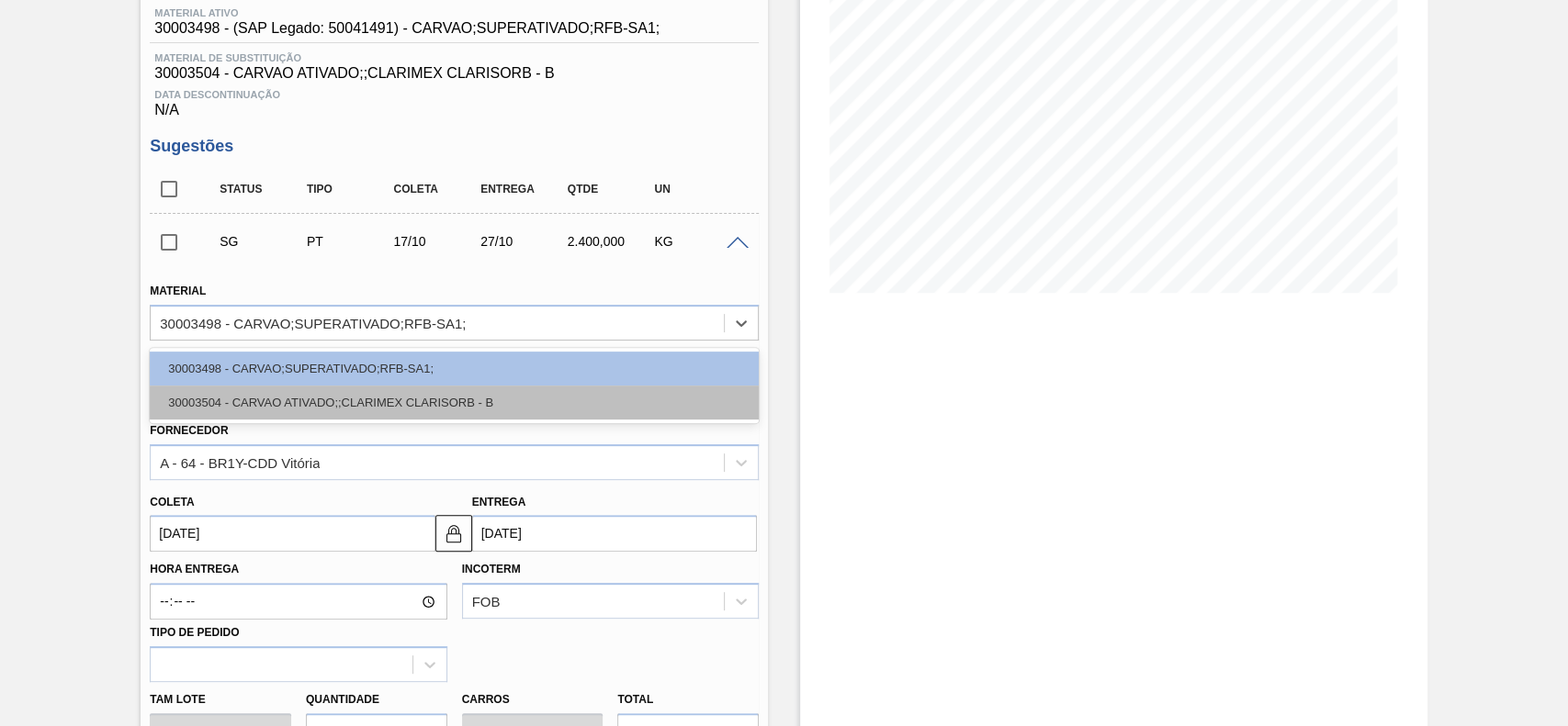
click at [301, 401] on div "30003504 - CARVAO ATIVADO;;CLARIMEX CLARISORB - B" at bounding box center [454, 403] width 609 height 34
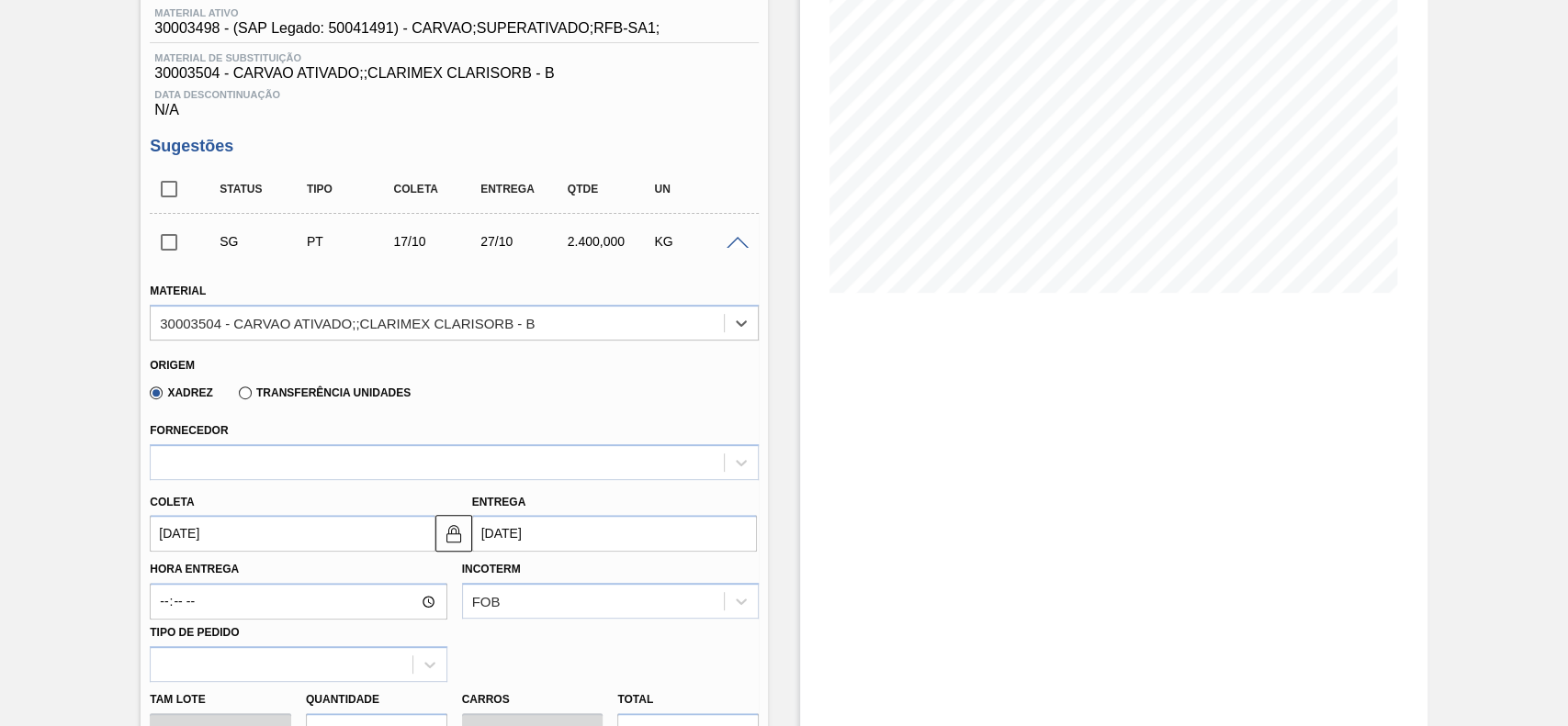
click at [247, 395] on label "Transferência Unidades" at bounding box center [324, 393] width 172 height 13
click at [236, 397] on input "Transferência Unidades" at bounding box center [236, 397] width 0 height 0
type input "24/10/2025"
type input "500,000"
type input "4,8"
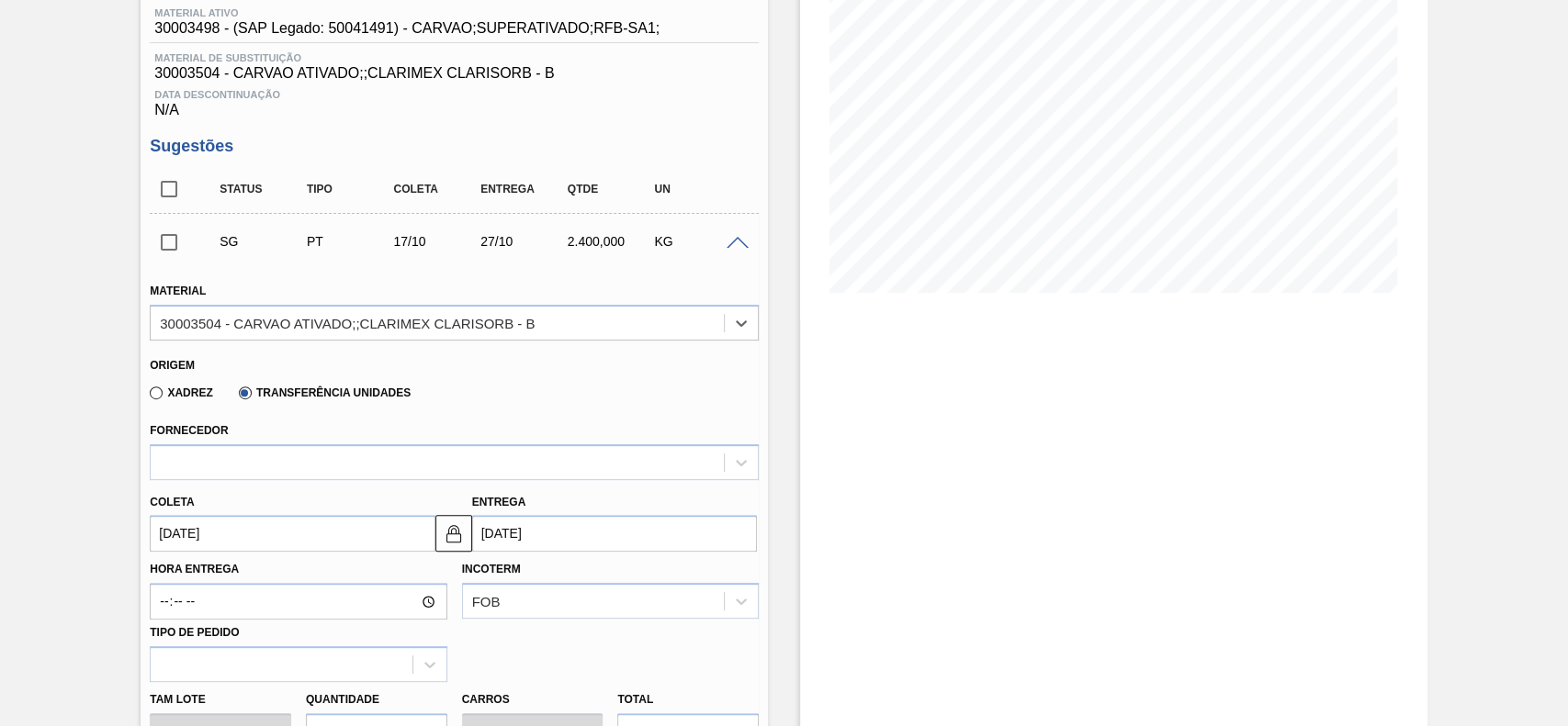
type input "1,2"
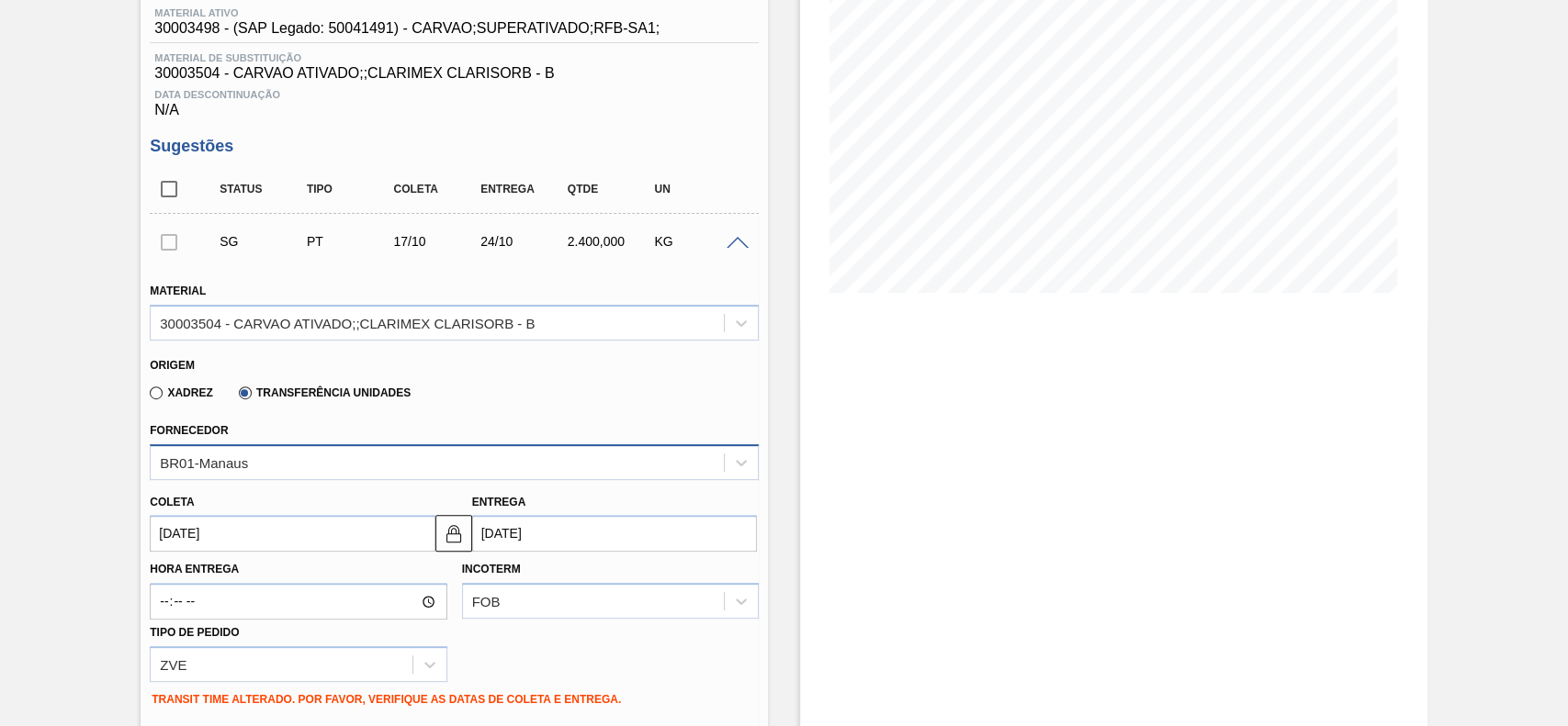
scroll to position [291, 0]
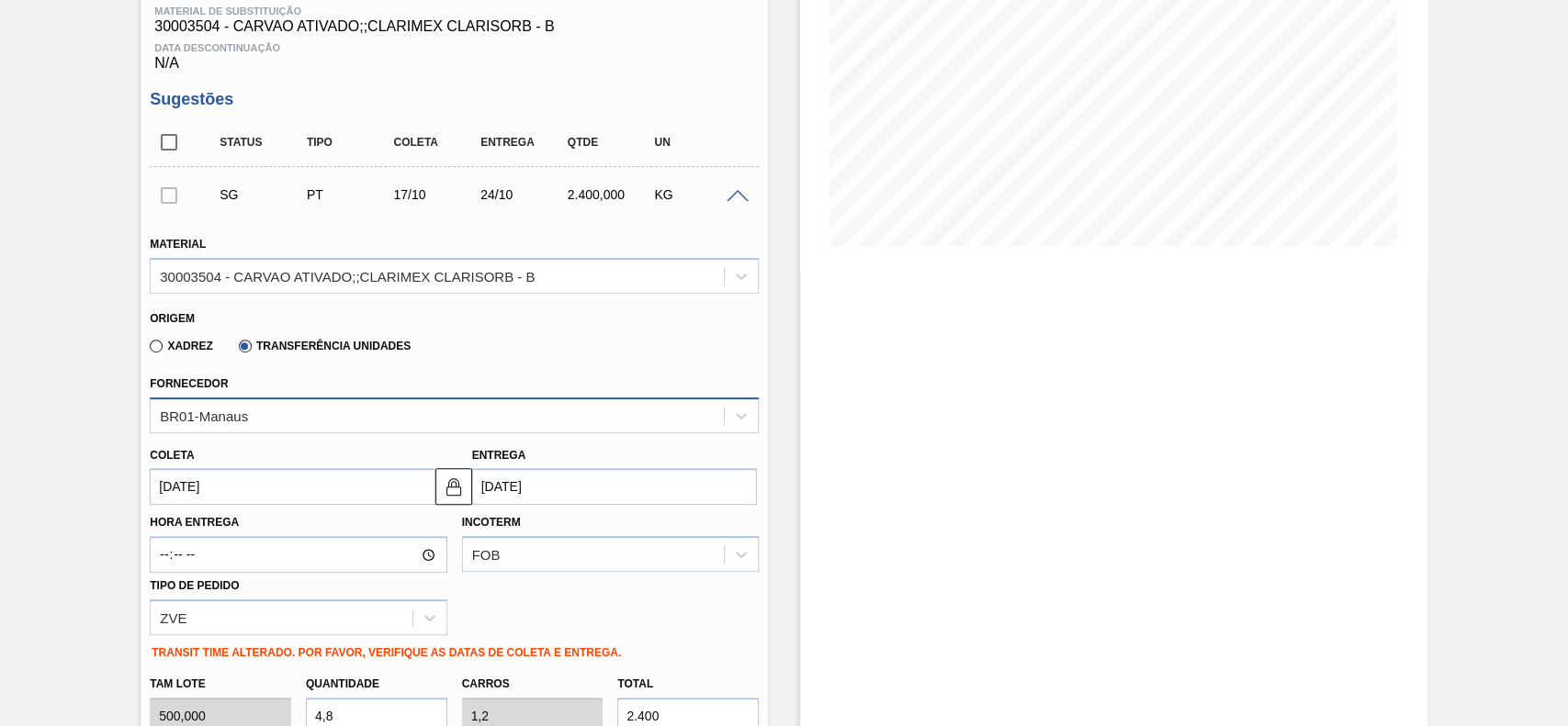
click at [290, 434] on div "BR01-Manaus" at bounding box center [454, 416] width 609 height 36
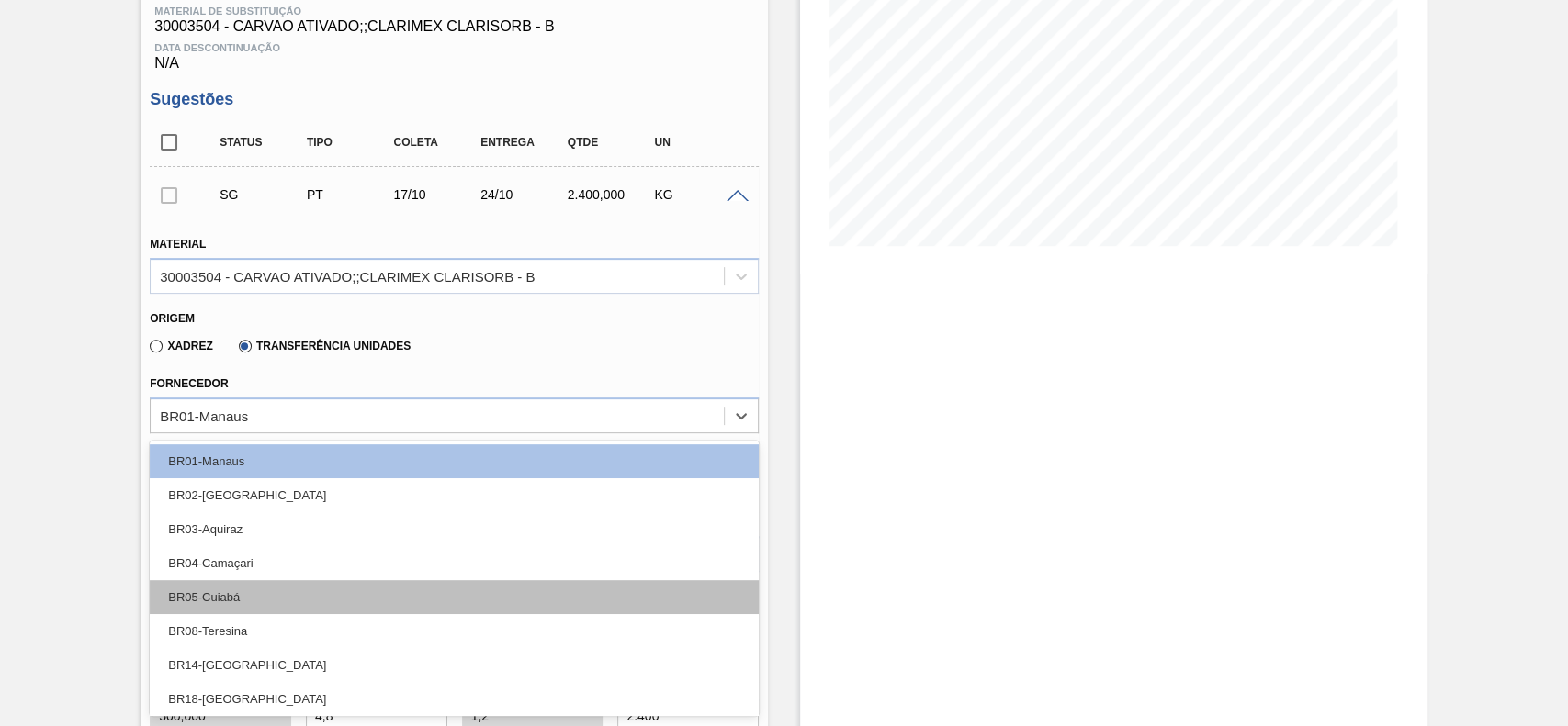
click at [288, 592] on div "BR05-Cuiabá" at bounding box center [454, 598] width 609 height 34
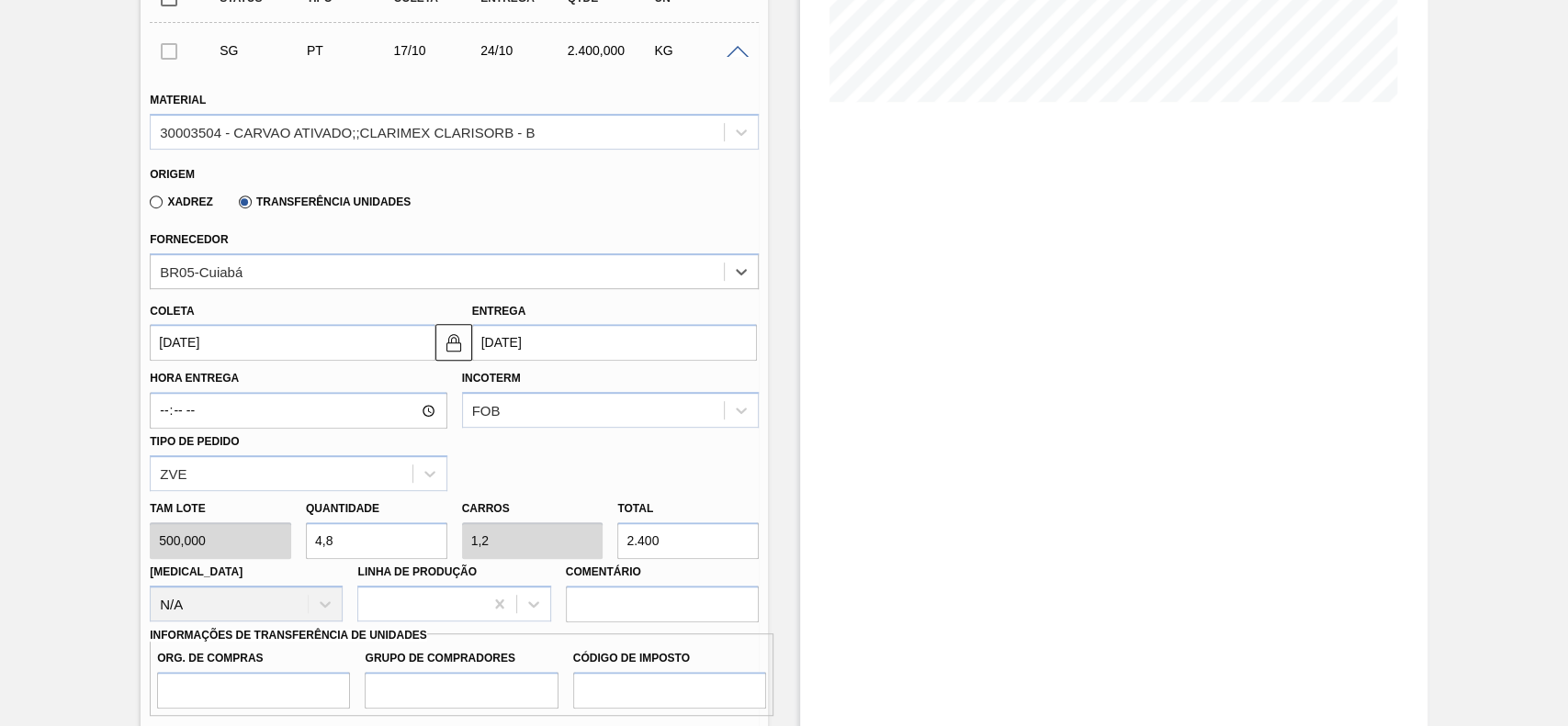
scroll to position [536, 0]
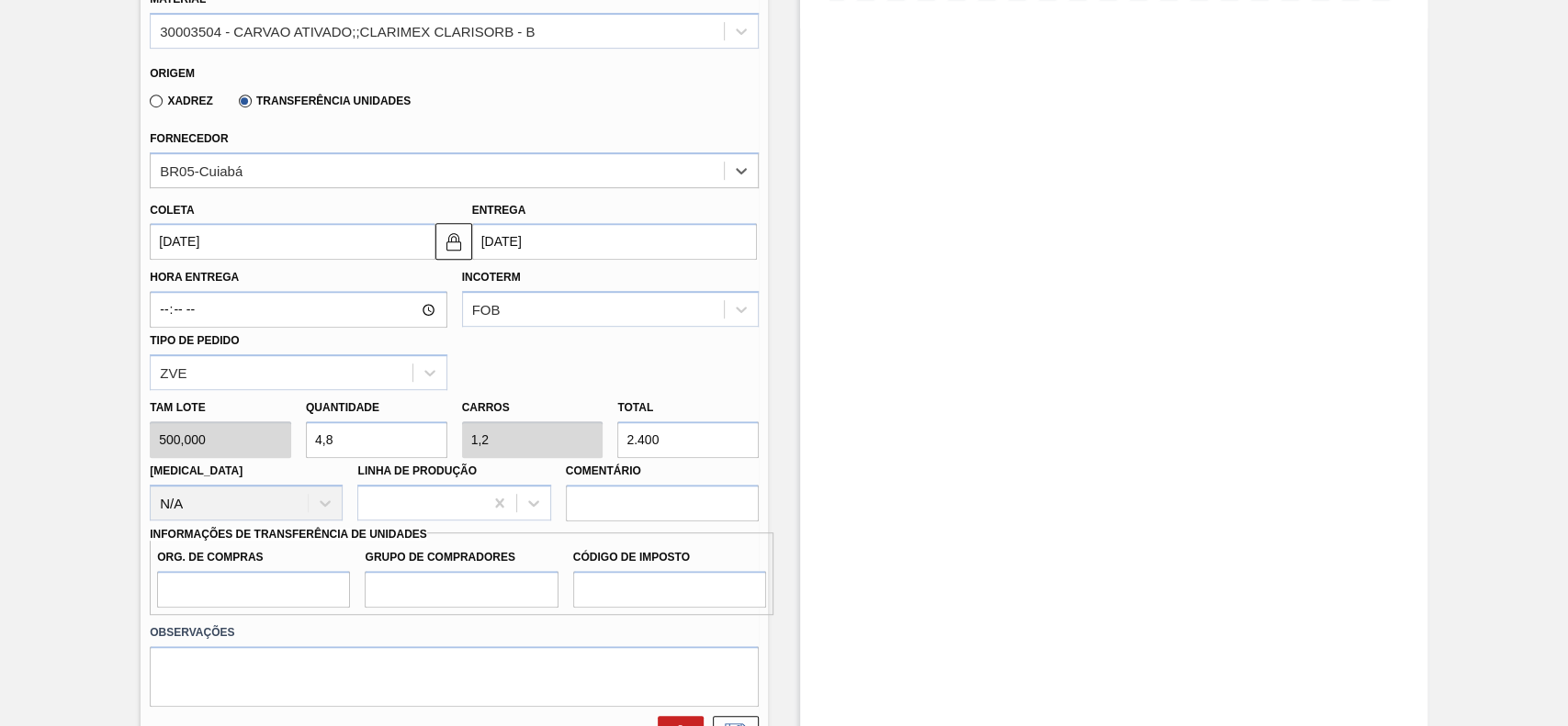
click at [275, 246] on input "17/10/2025" at bounding box center [292, 241] width 285 height 37
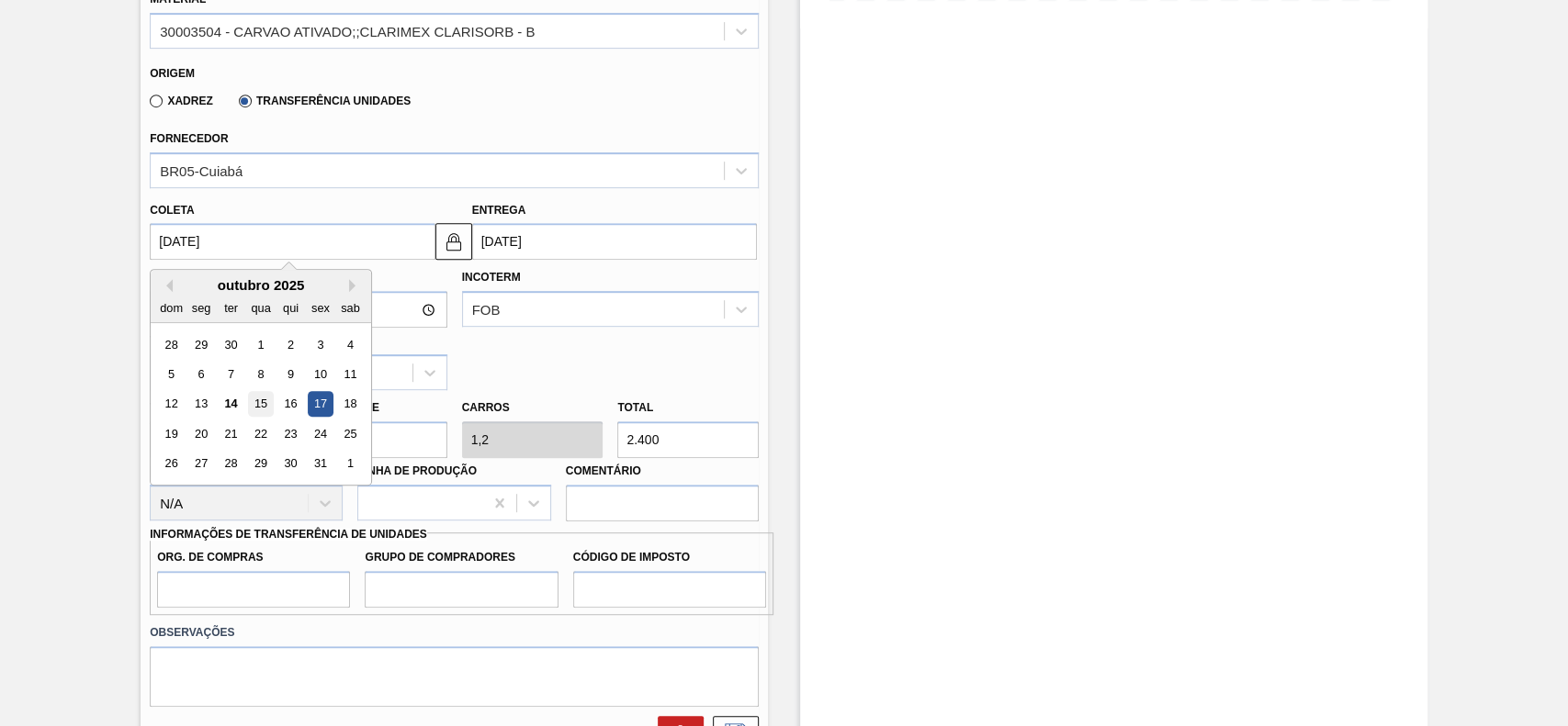
click at [254, 407] on div "15" at bounding box center [261, 404] width 25 height 25
type input "15/10/2025"
type input "22/10/2025"
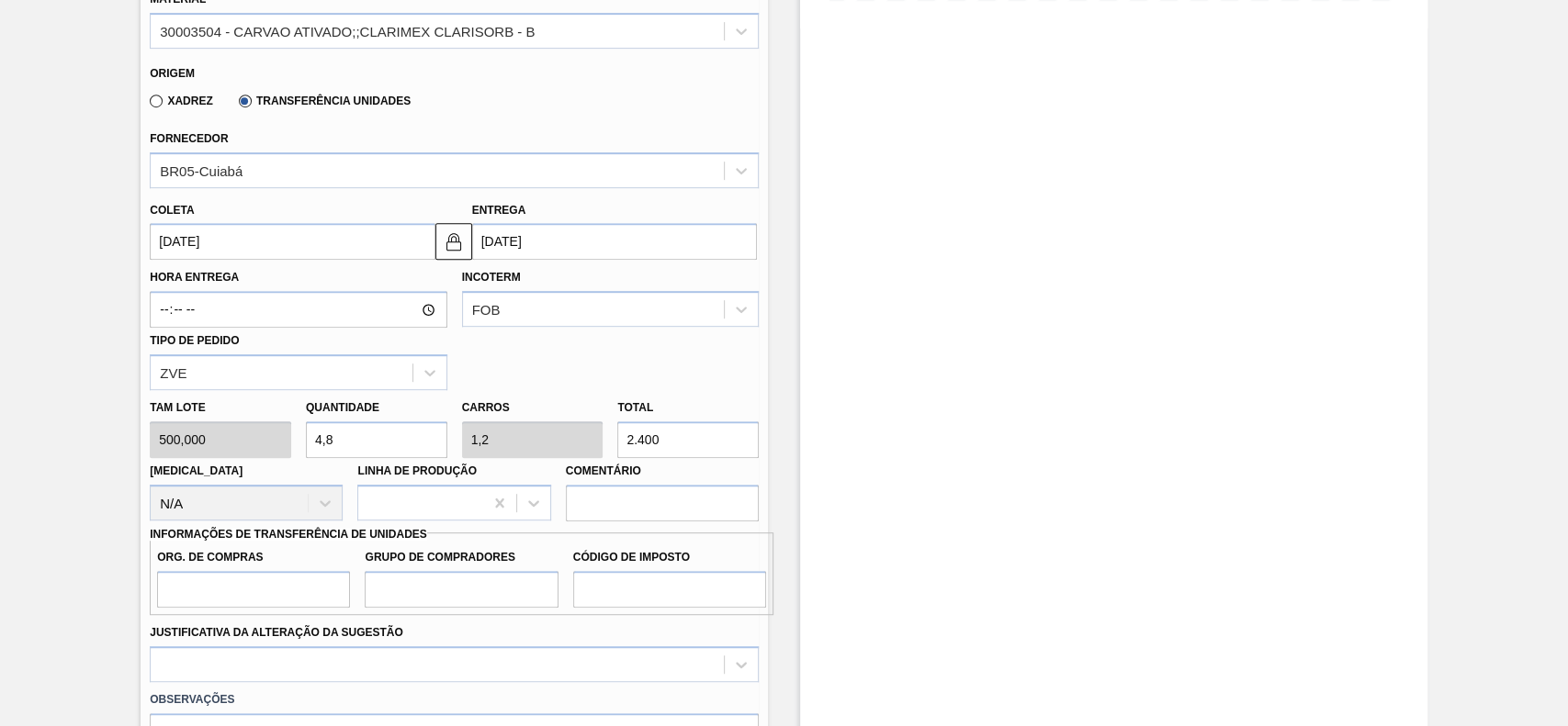
click at [690, 448] on input "2.400" at bounding box center [687, 440] width 141 height 37
type input "0,004"
type input "0,001"
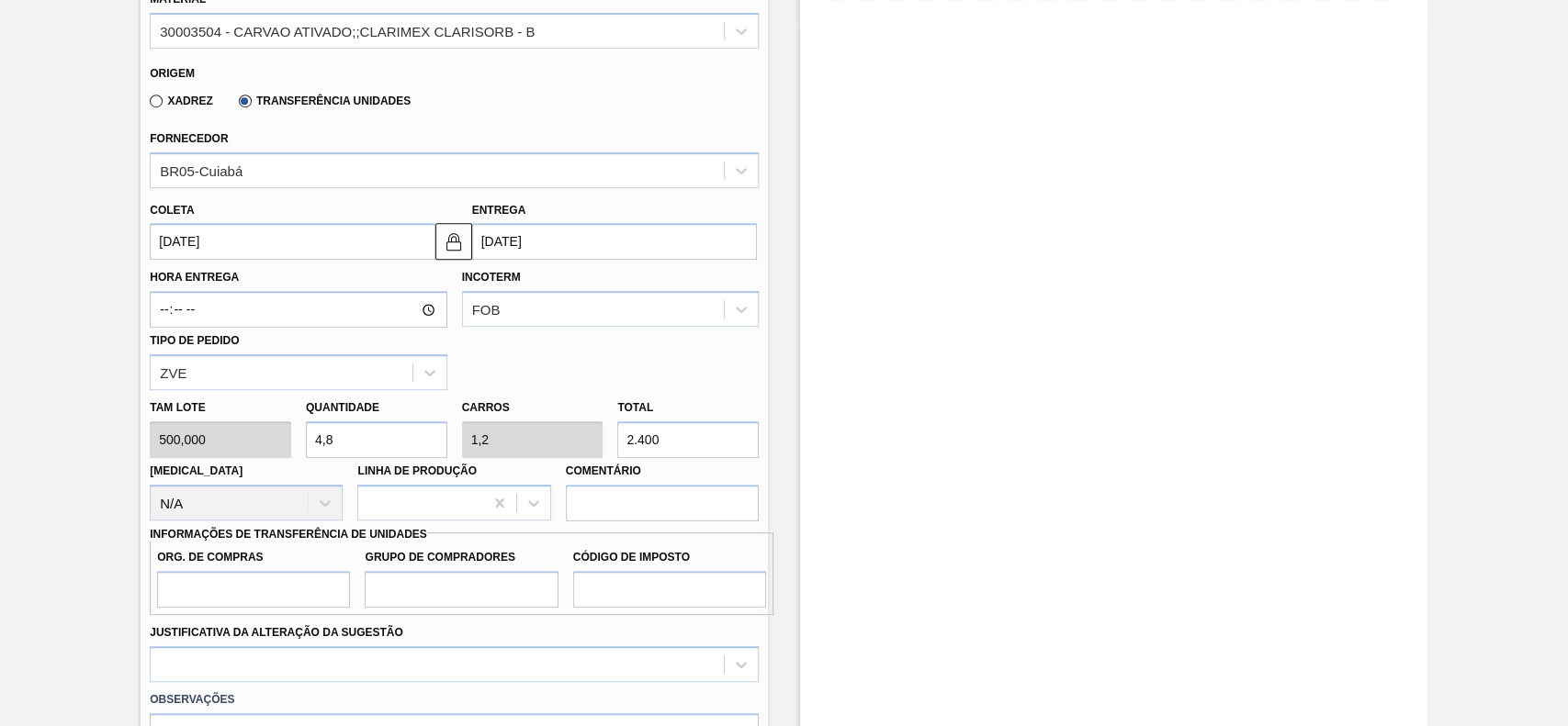
type input "2"
type input "0,04"
type input "0,01"
type input "20"
type input "0,4"
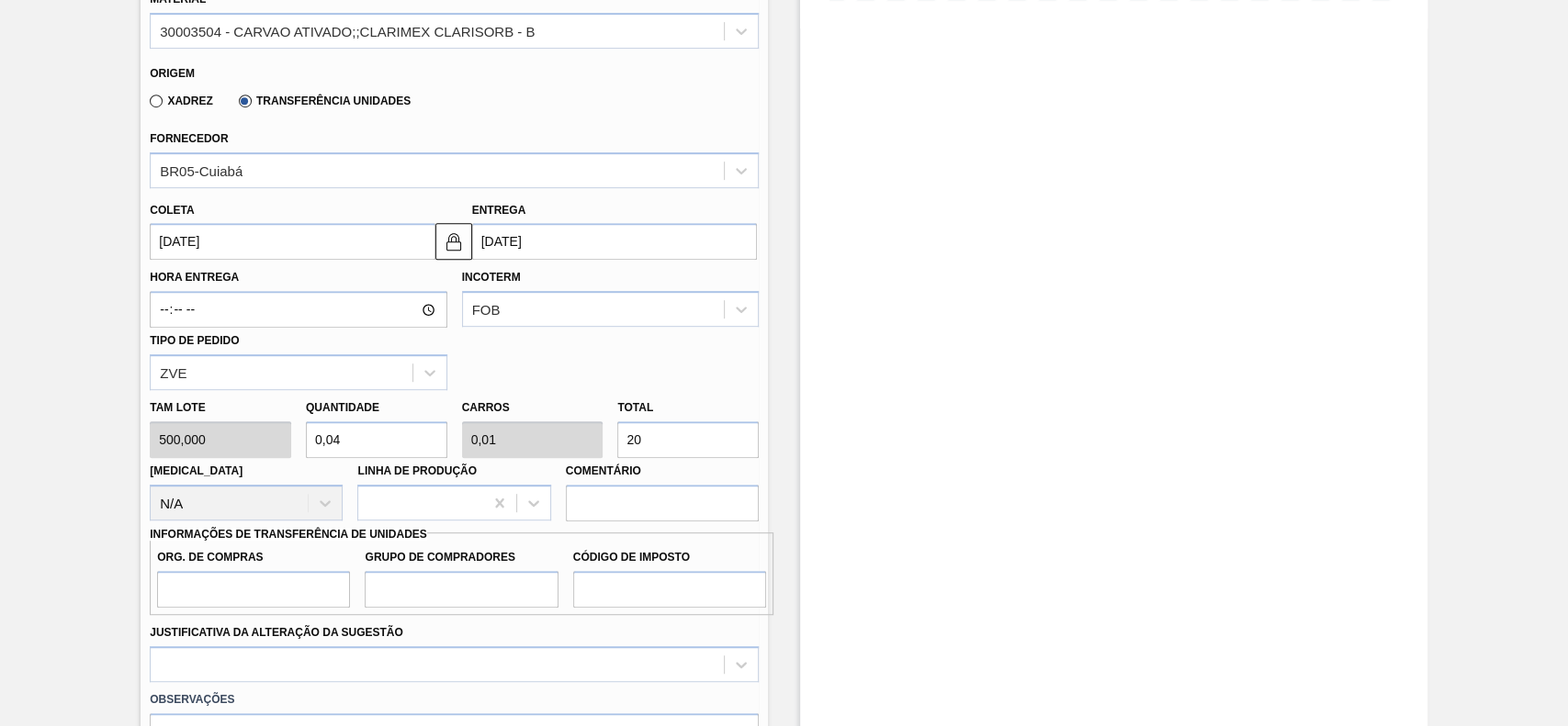
type input "0,1"
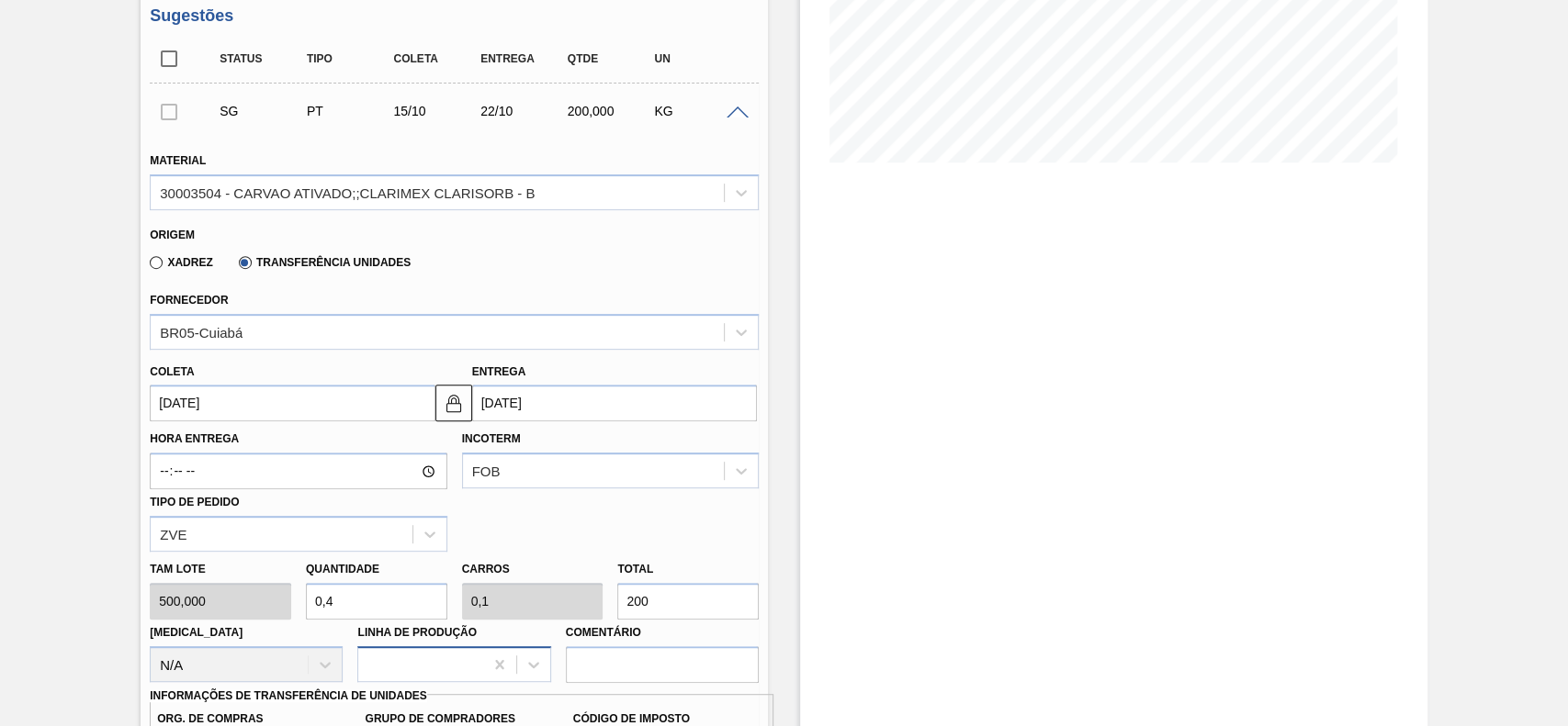
scroll to position [658, 0]
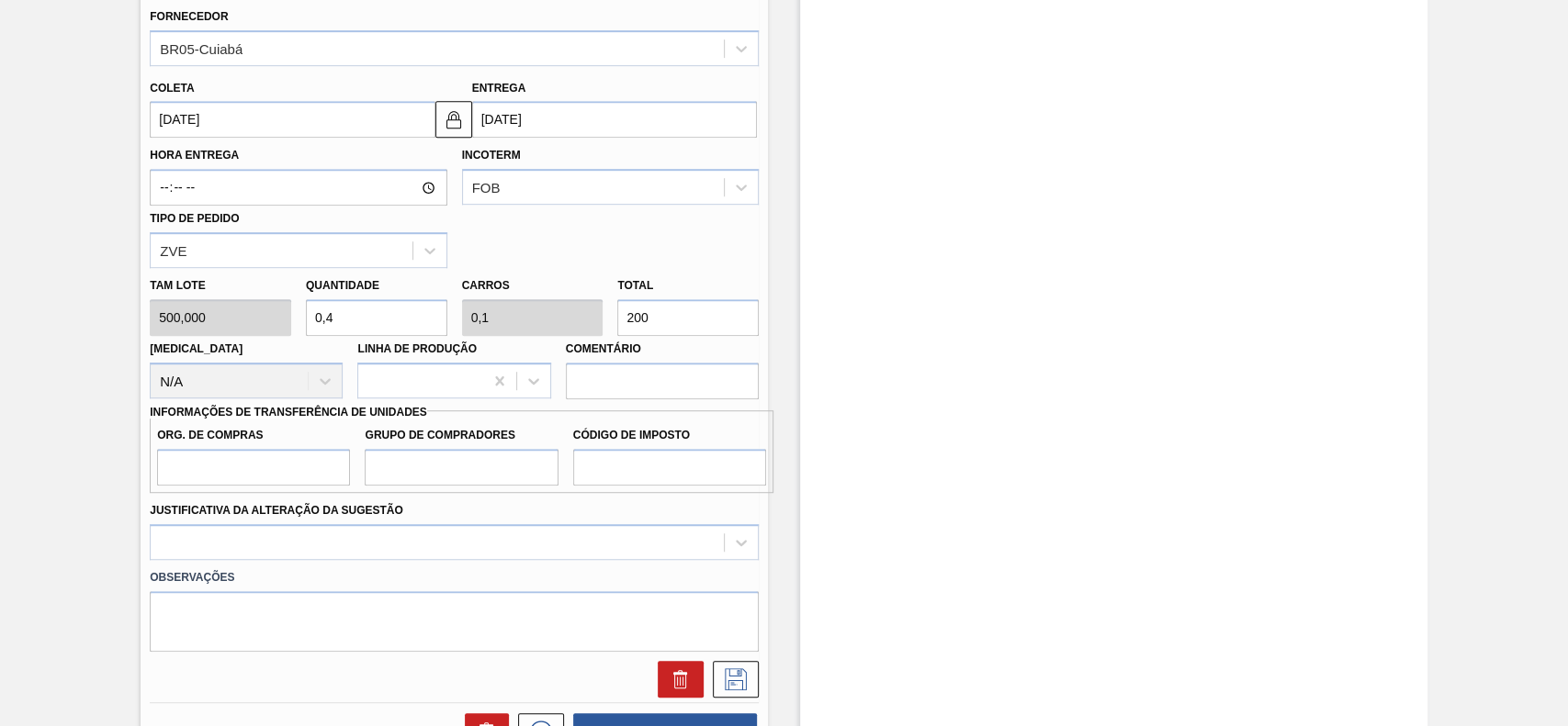
type input "200"
click at [286, 467] on input "Org. de Compras" at bounding box center [254, 466] width 193 height 37
type input "BR00"
click at [467, 477] on input "Grupo de Compradores" at bounding box center [462, 466] width 193 height 37
type input "A01"
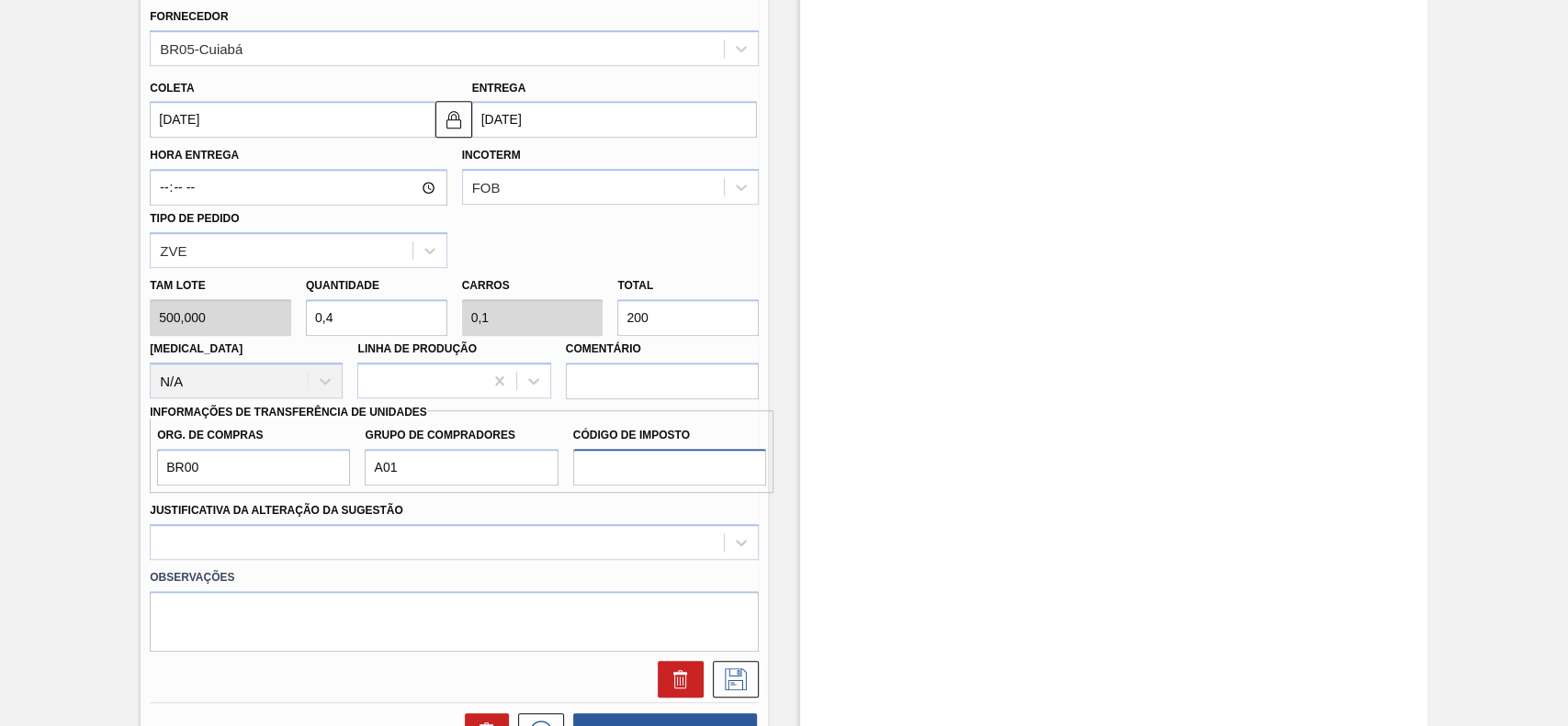
click at [645, 468] on input "Código de Imposto" at bounding box center [670, 466] width 193 height 37
type input "I1"
click at [496, 549] on div at bounding box center [454, 542] width 609 height 36
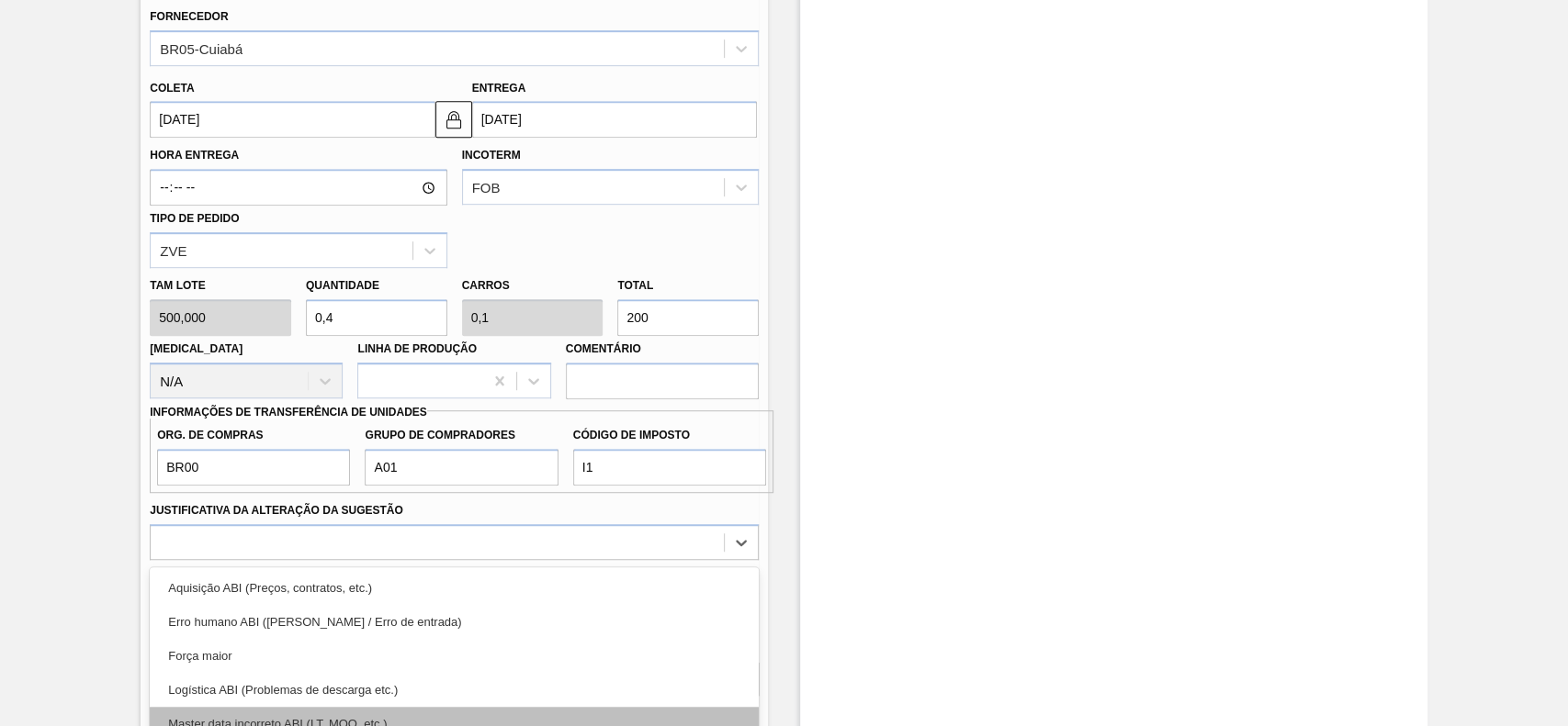
scroll to position [785, 0]
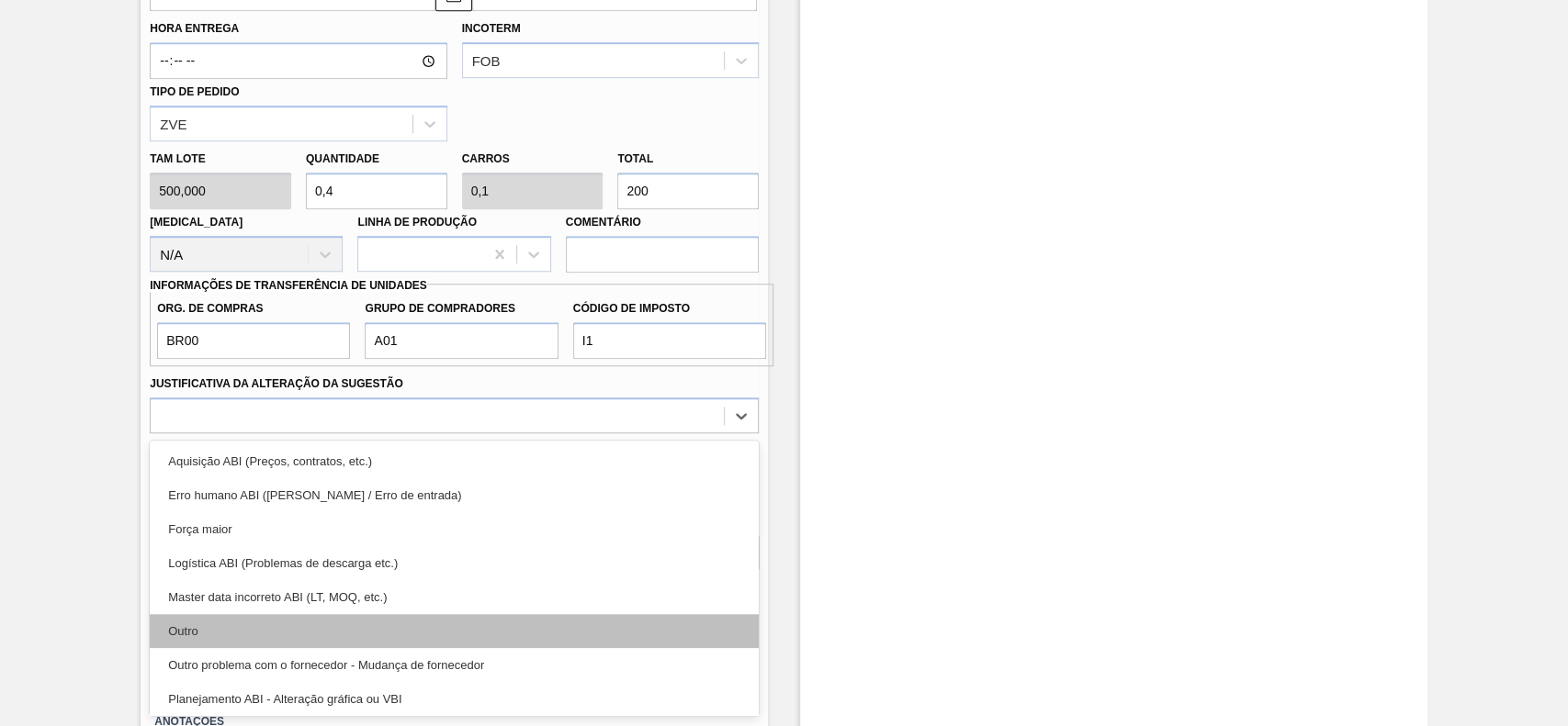
click at [331, 634] on div "Outro" at bounding box center [454, 632] width 609 height 34
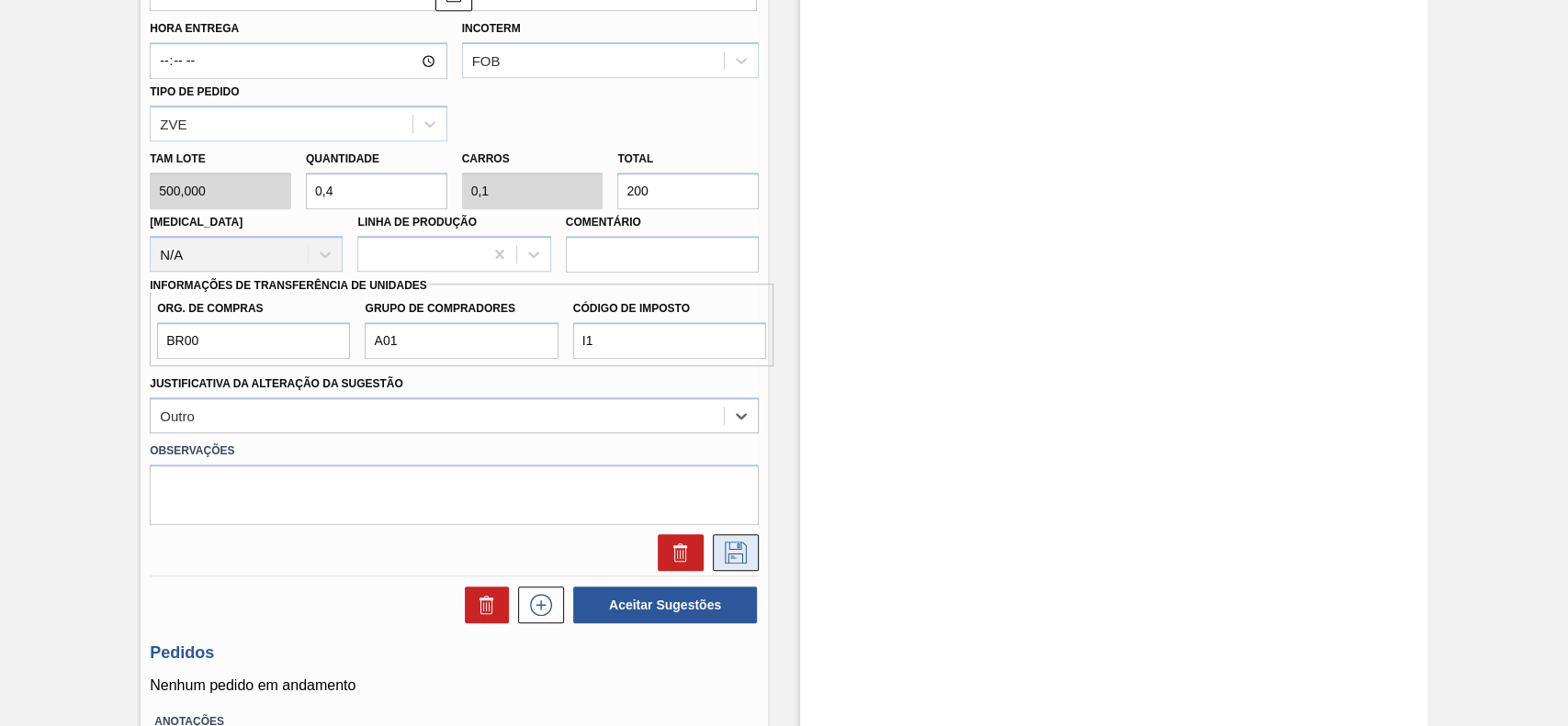
click at [734, 557] on icon at bounding box center [736, 553] width 30 height 22
click at [712, 551] on button at bounding box center [735, 552] width 46 height 37
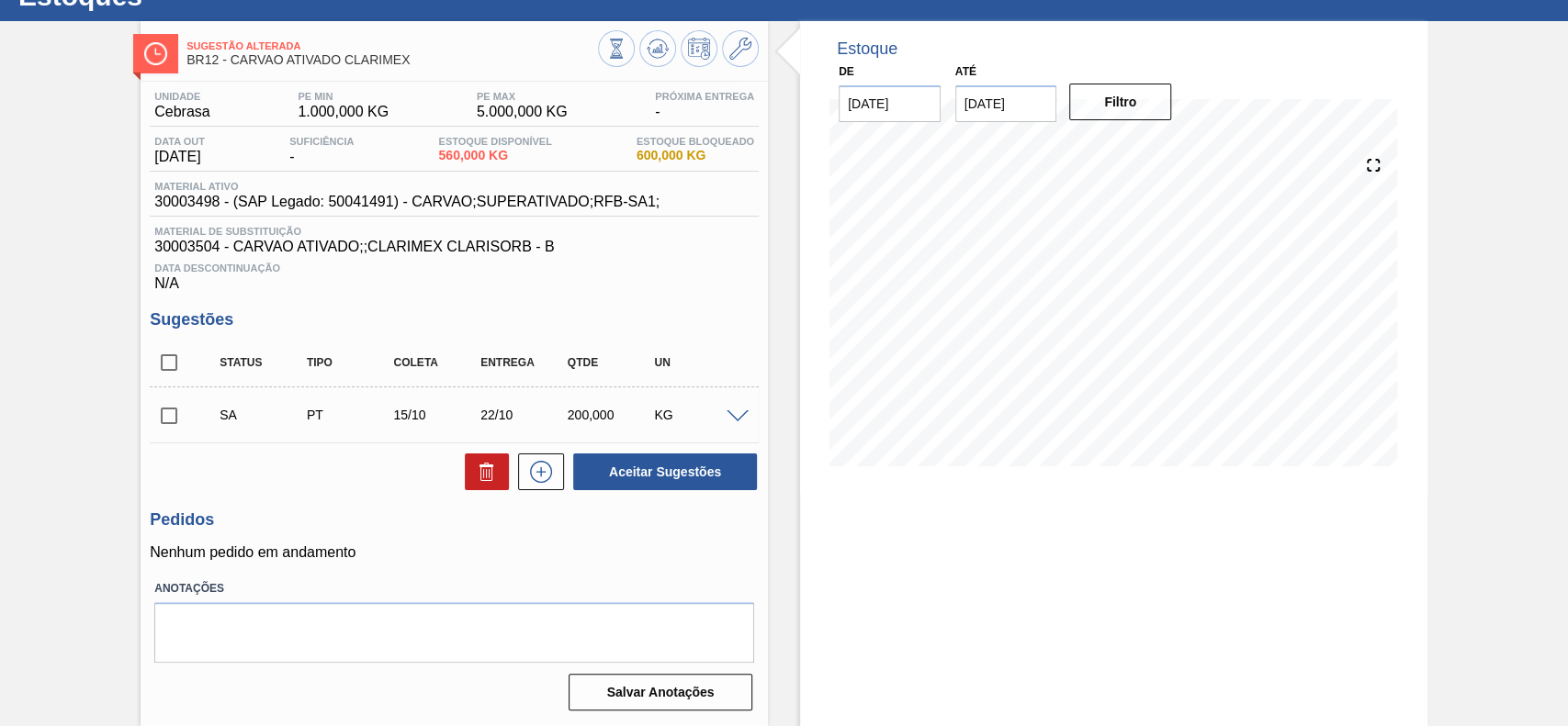
scroll to position [75, 0]
click at [177, 425] on input "checkbox" at bounding box center [168, 416] width 39 height 39
click at [710, 484] on button "Aceitar Sugestões" at bounding box center [665, 471] width 184 height 37
checkbox input "false"
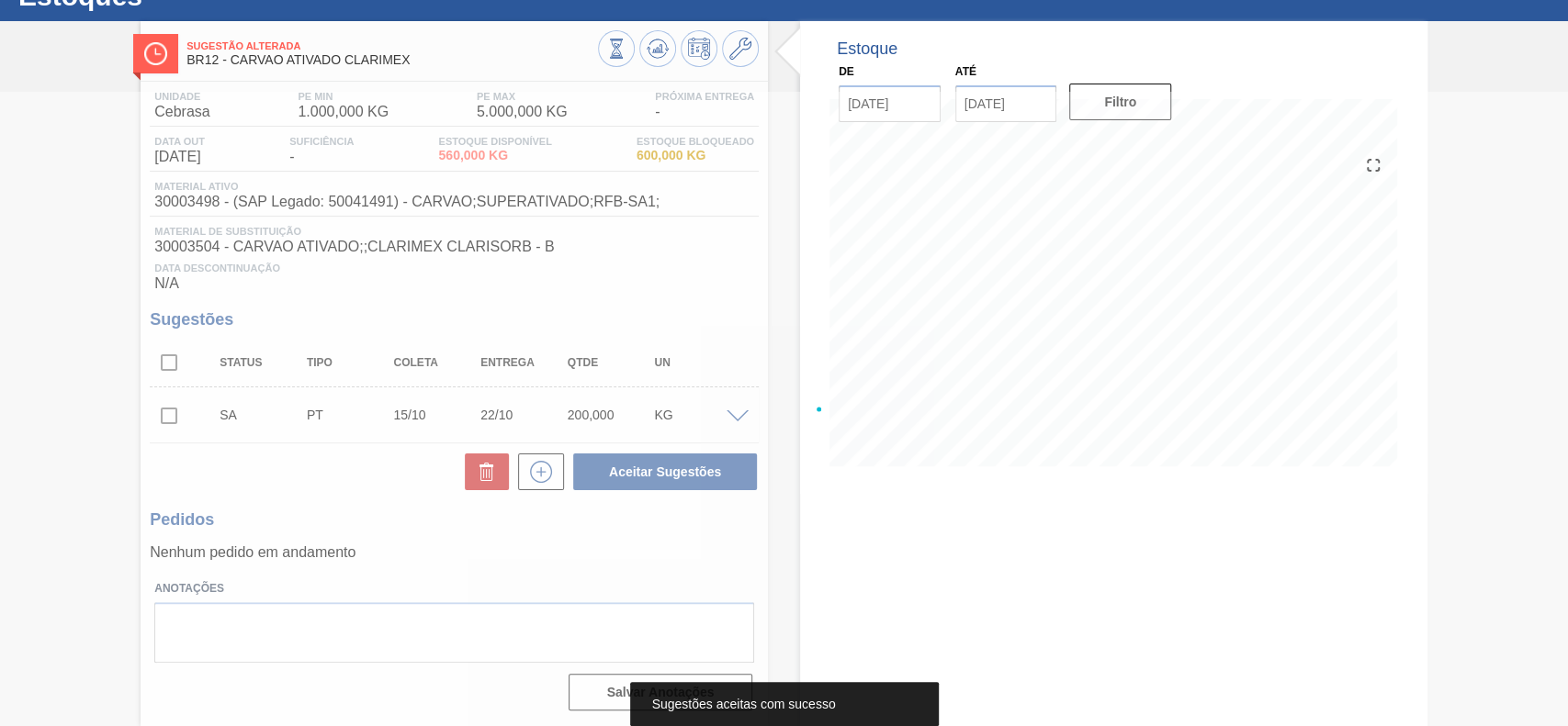
scroll to position [64, 0]
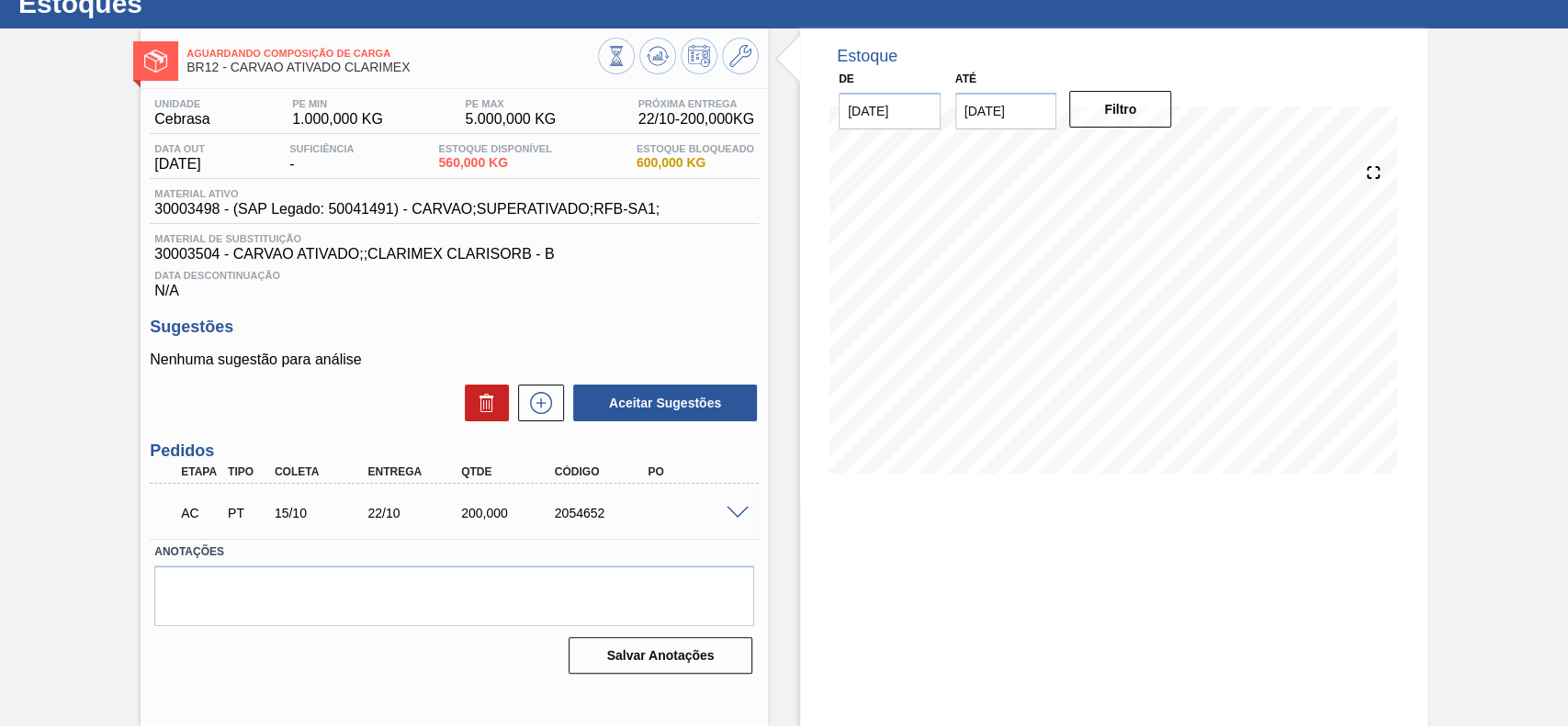
click at [736, 515] on span at bounding box center [737, 514] width 22 height 14
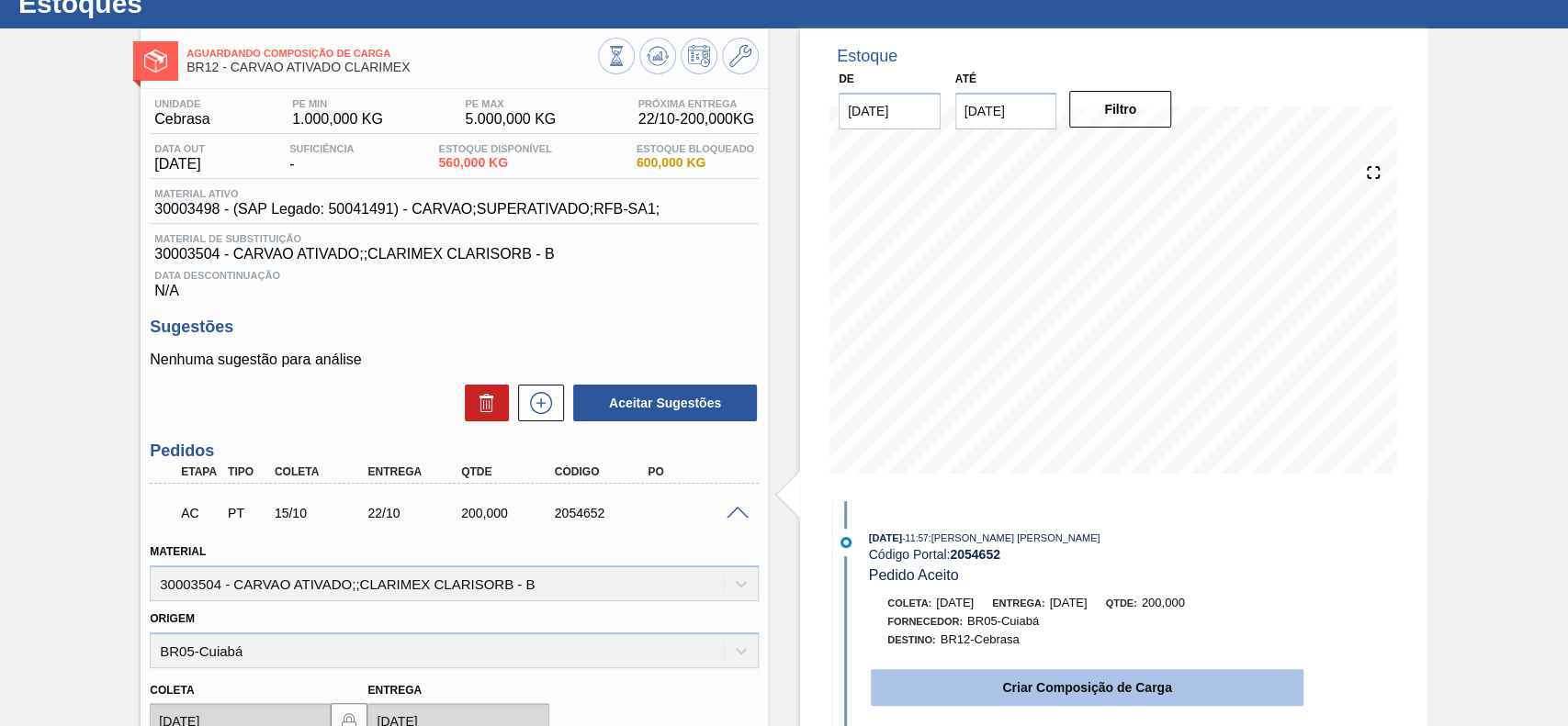
click at [1011, 700] on button "Criar Composição de Carga" at bounding box center [1086, 687] width 433 height 37
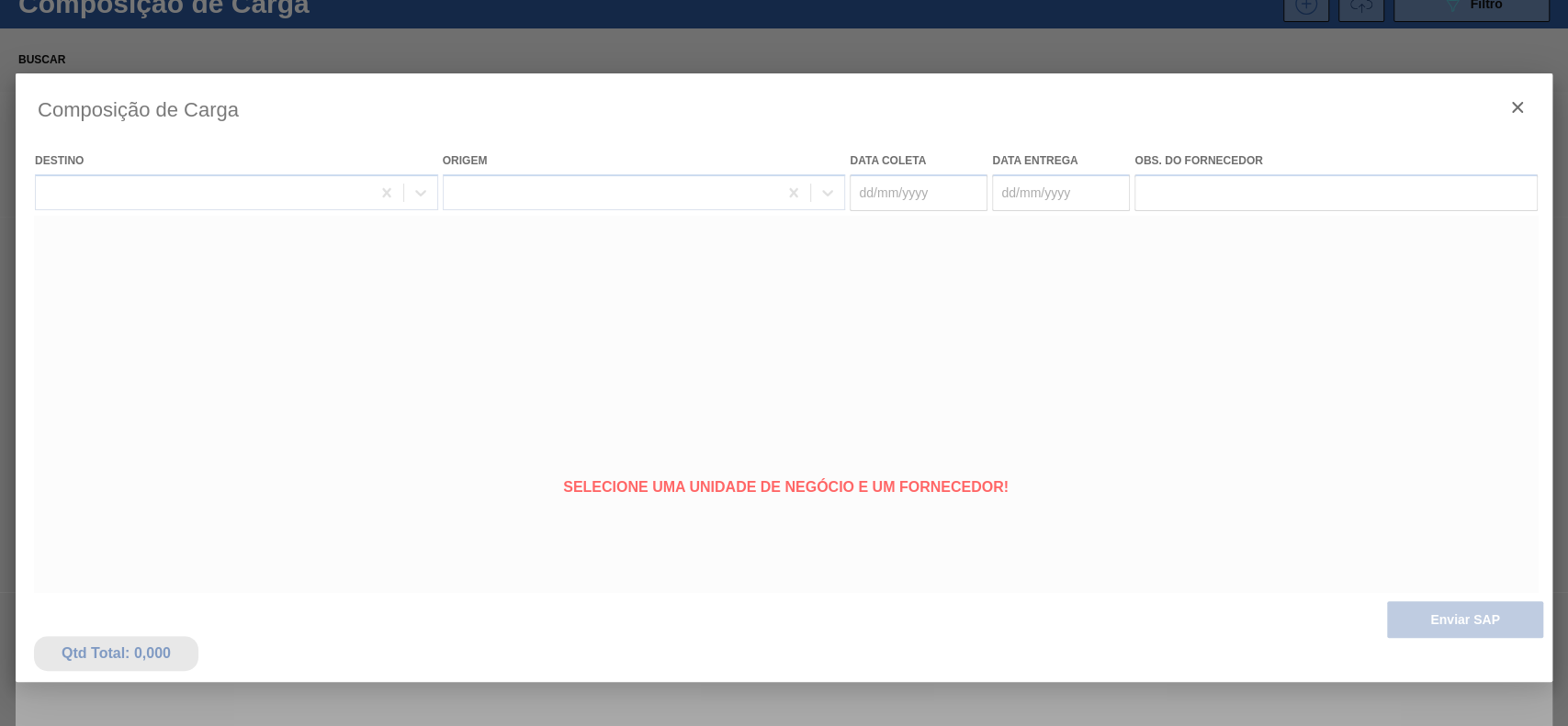
type coleta "15/10/2025"
type Entrega "22/10/2025"
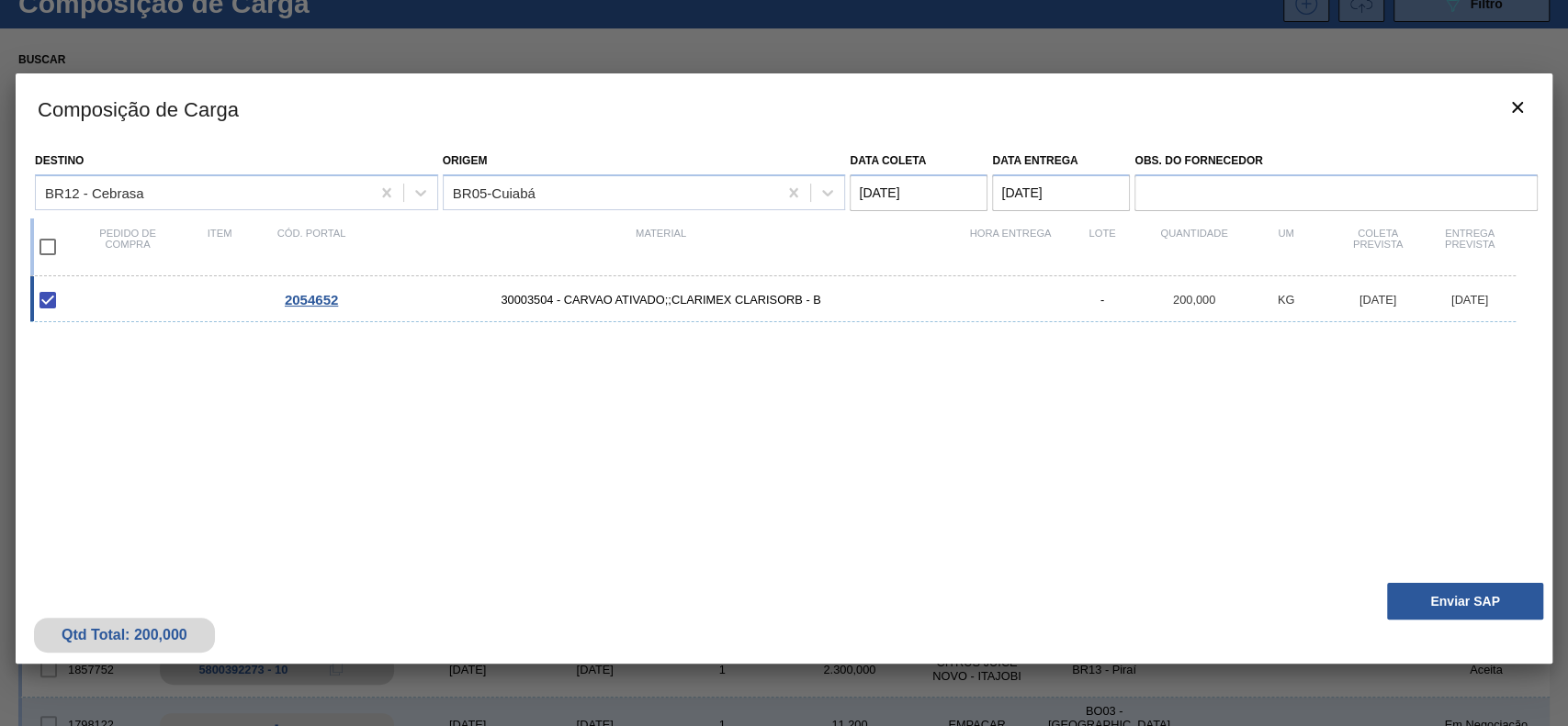
click at [1496, 617] on button "Enviar SAP" at bounding box center [1465, 601] width 156 height 37
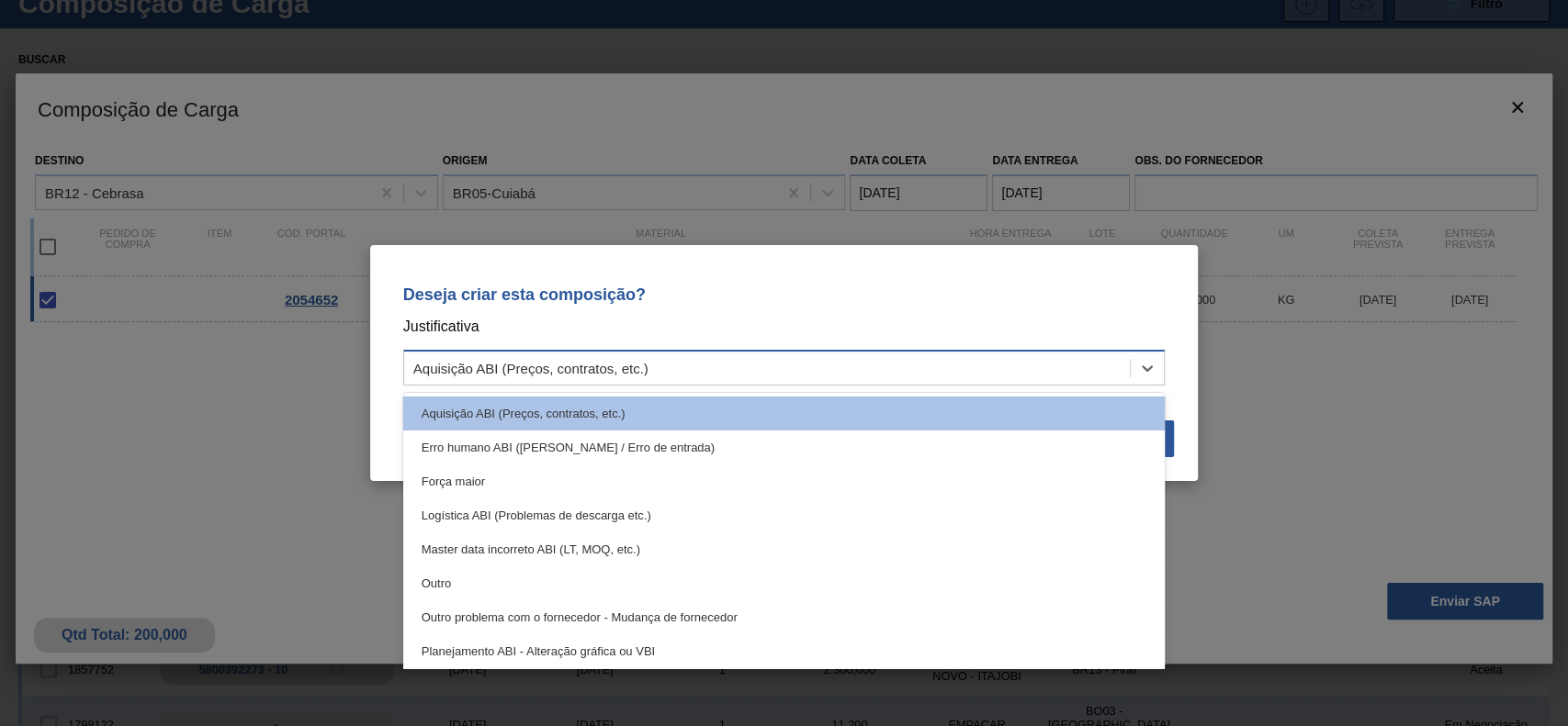
click at [555, 374] on div "Aquisição ABI (Preços, contratos, etc.)" at bounding box center [530, 369] width 235 height 16
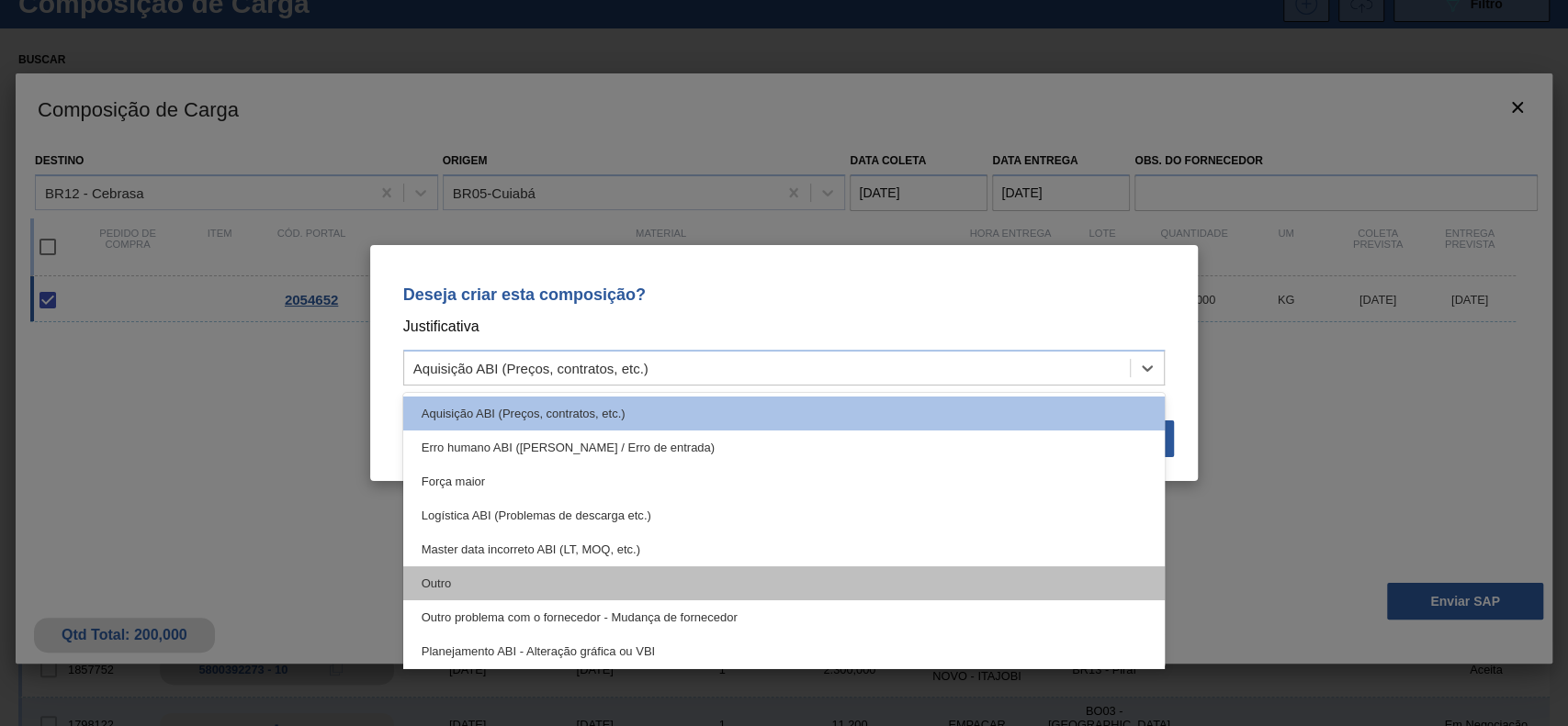
click at [472, 567] on div "Outro" at bounding box center [784, 584] width 762 height 34
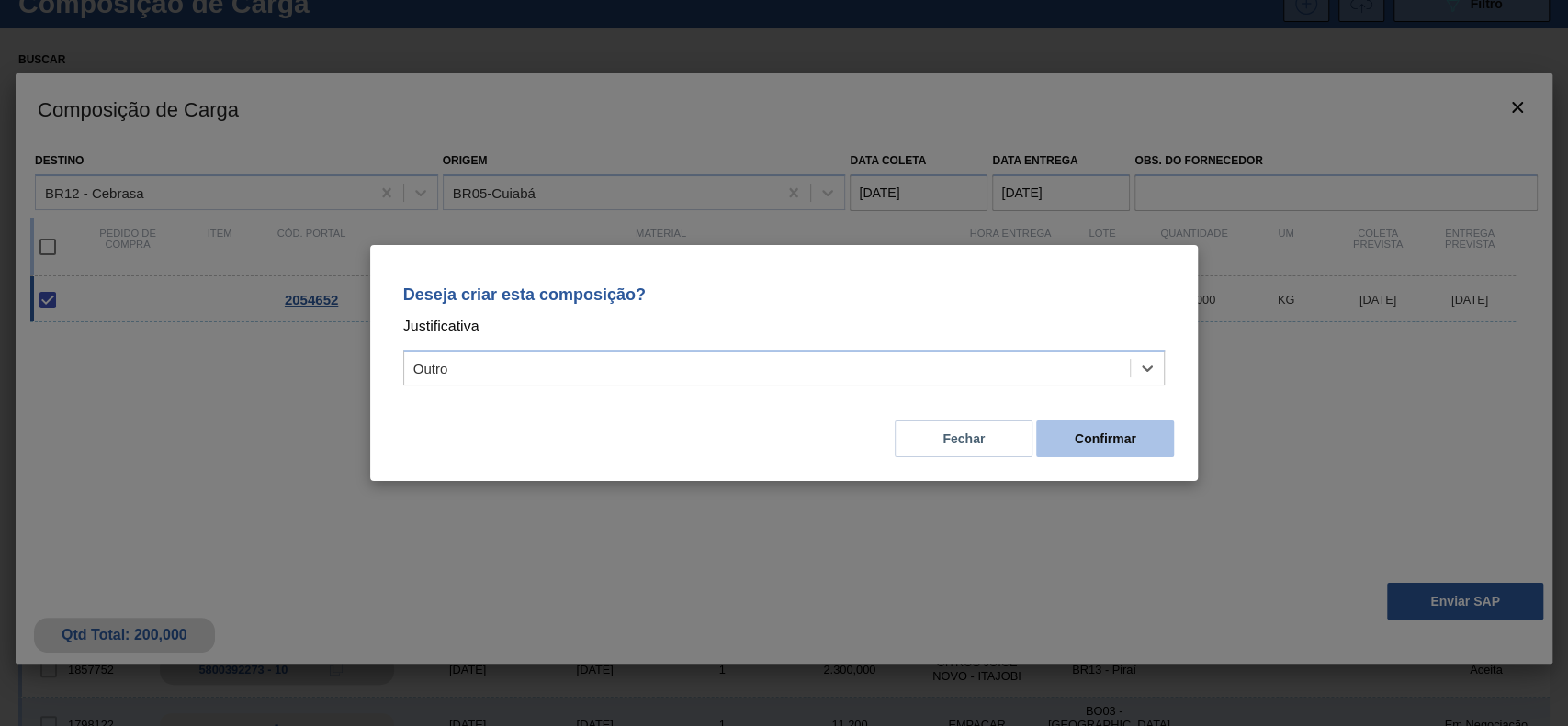
click at [1120, 430] on button "Confirmar" at bounding box center [1104, 439] width 137 height 37
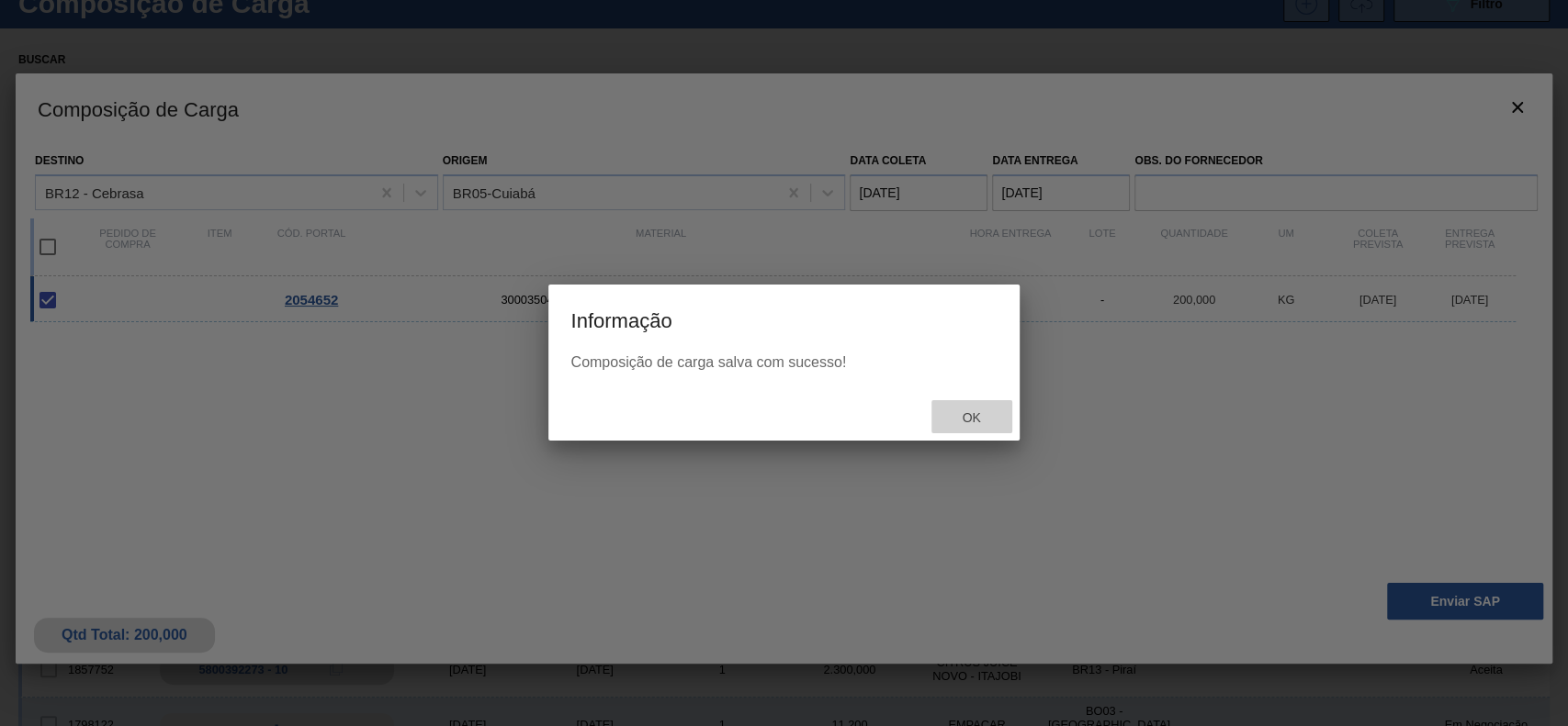
click at [951, 417] on span "Ok" at bounding box center [971, 418] width 48 height 15
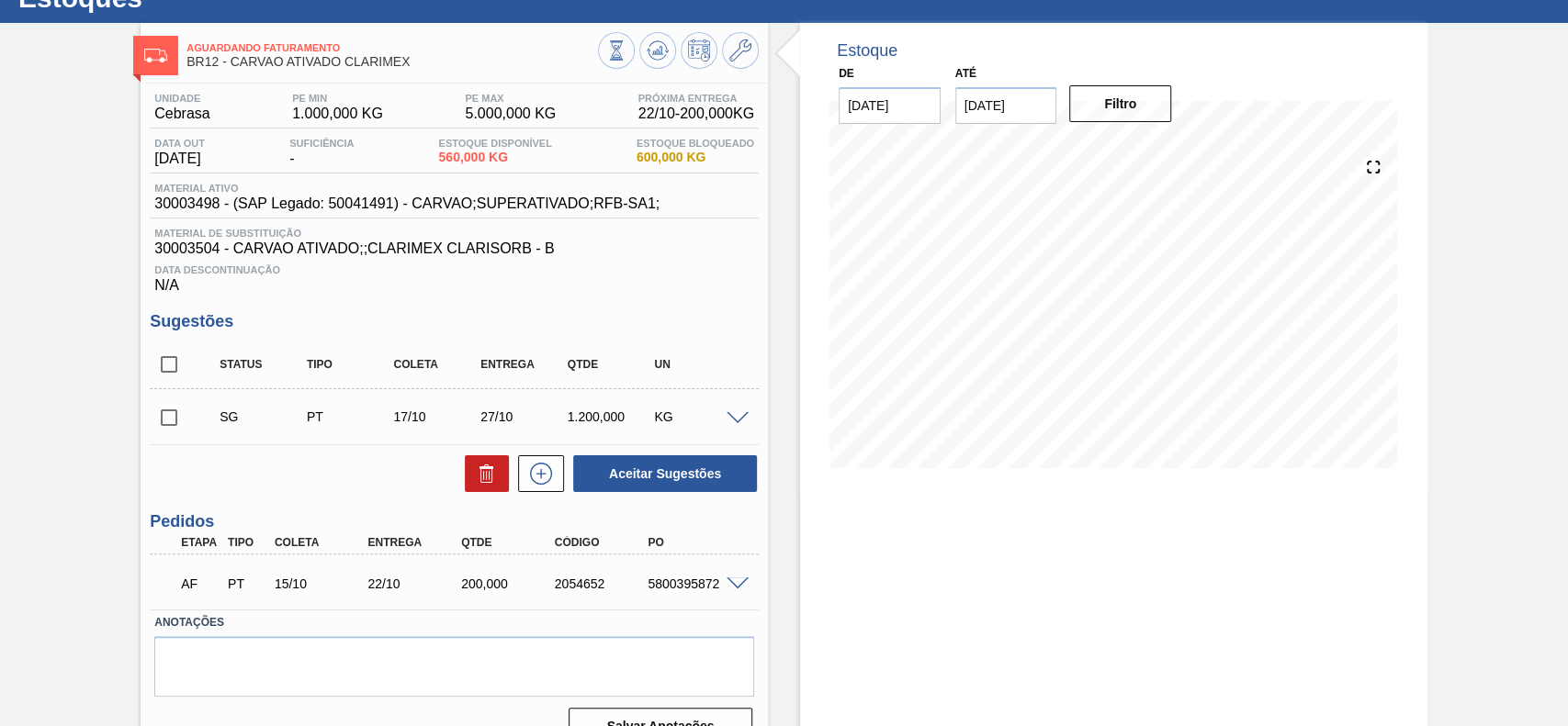
scroll to position [104, 0]
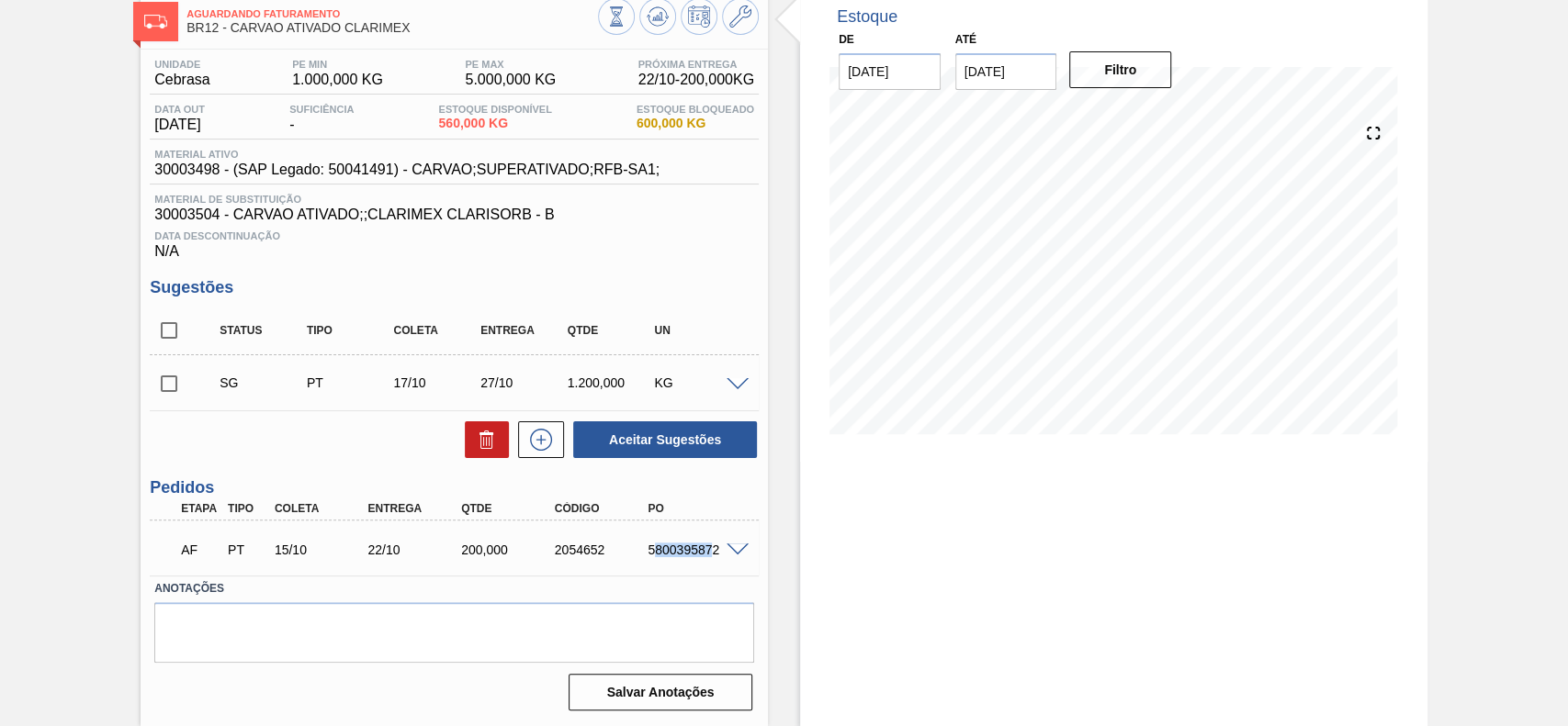
drag, startPoint x: 651, startPoint y: 561, endPoint x: 708, endPoint y: 563, distance: 57.0
click at [708, 563] on div "AF PT 15/10 22/10 200,000 2054652 5800395872" at bounding box center [449, 548] width 560 height 37
drag, startPoint x: 645, startPoint y: 559, endPoint x: 717, endPoint y: 563, distance: 72.1
click at [717, 563] on div "AF PT 15/10 22/10 200,000 2054652 5800395872" at bounding box center [449, 548] width 560 height 37
copy div "5800395872"
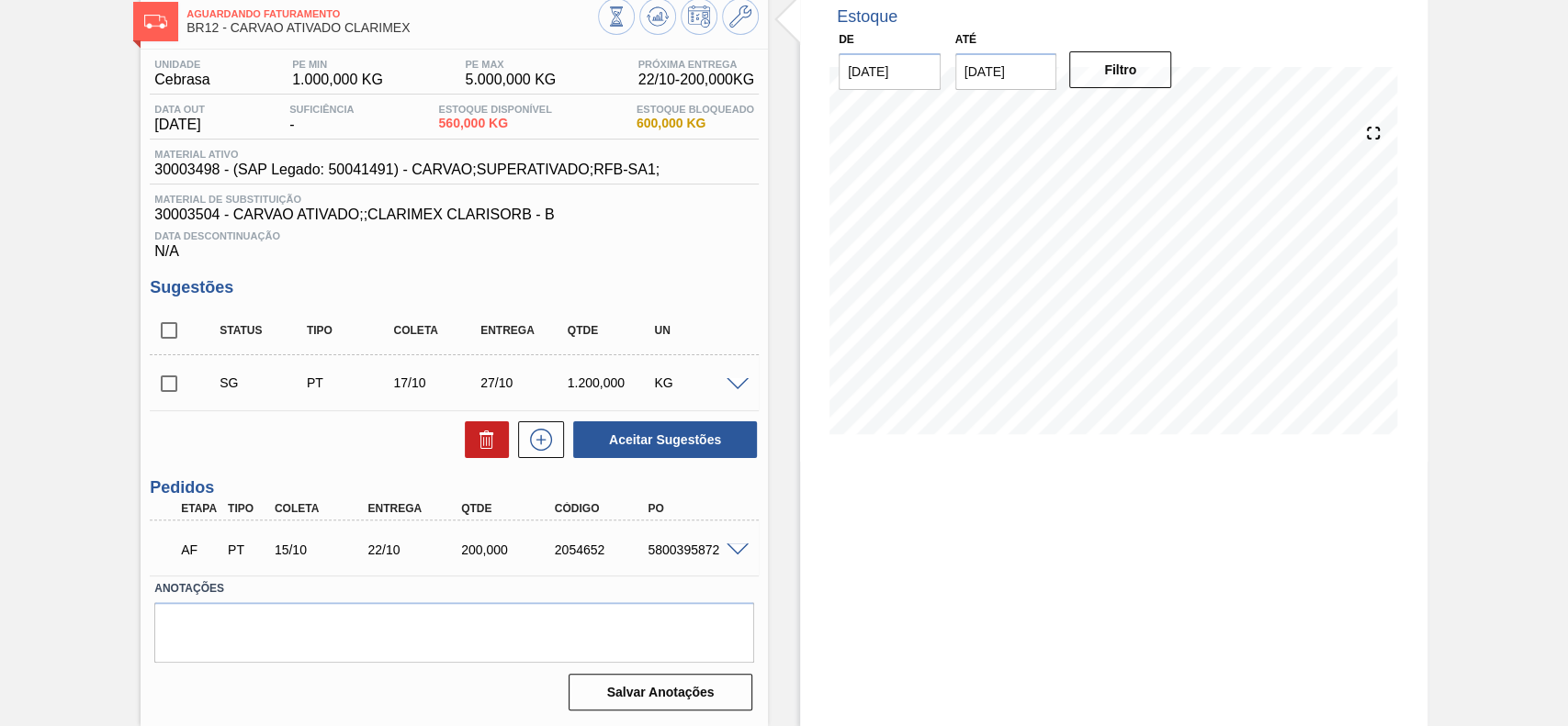
click at [732, 549] on span at bounding box center [737, 551] width 22 height 14
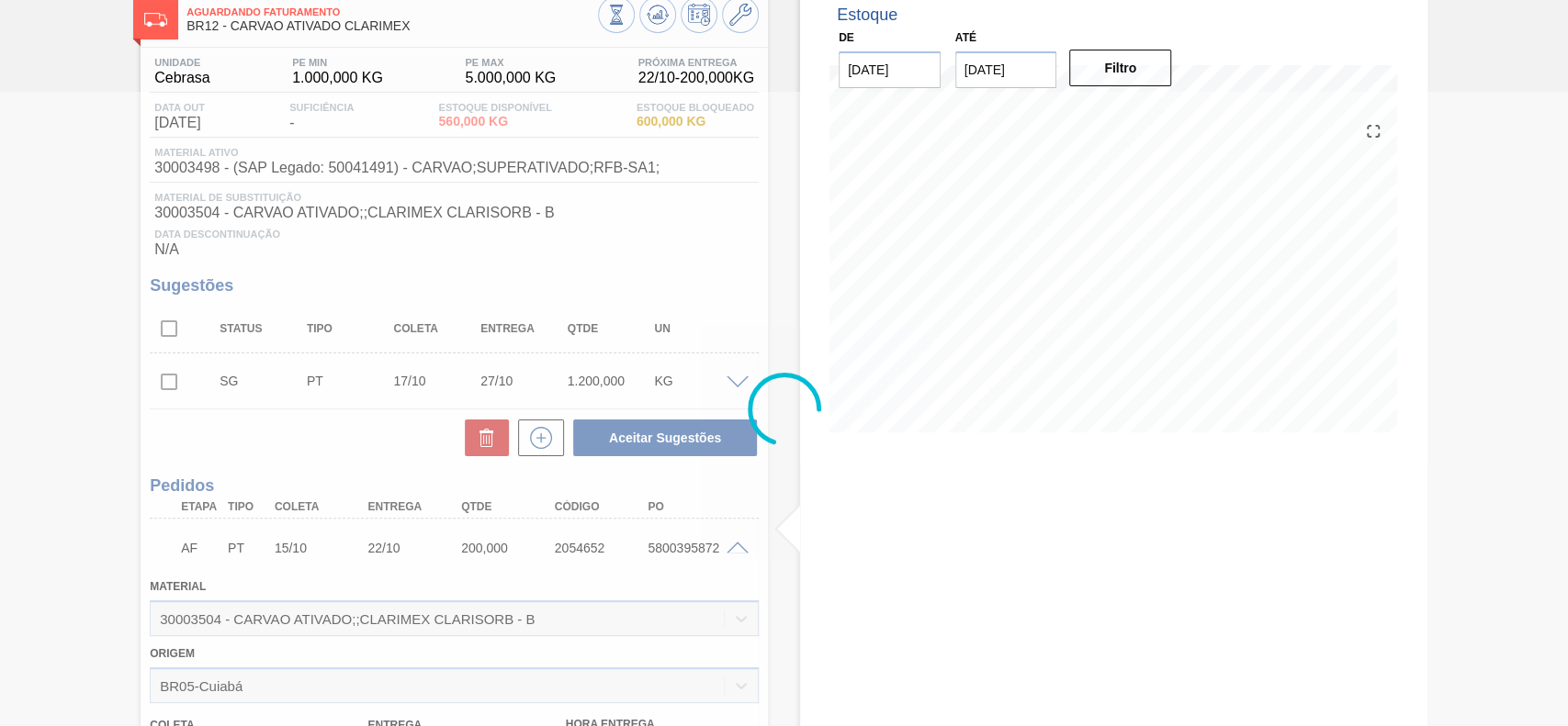
click at [732, 549] on div at bounding box center [784, 409] width 1568 height 635
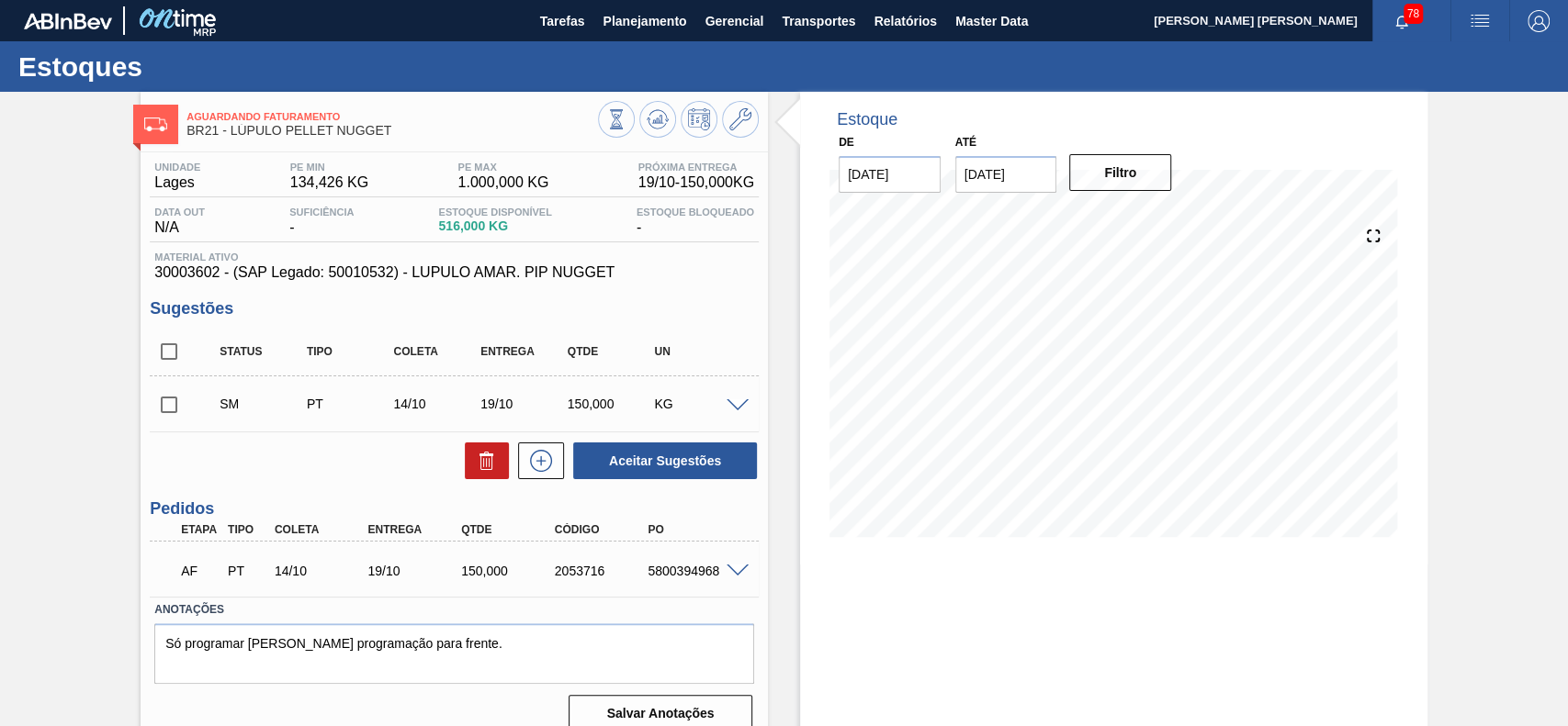
click at [741, 560] on div "AF PT 14/10 19/10 150,000 2053716 5800394968" at bounding box center [454, 569] width 609 height 46
click at [735, 573] on span at bounding box center [737, 572] width 22 height 14
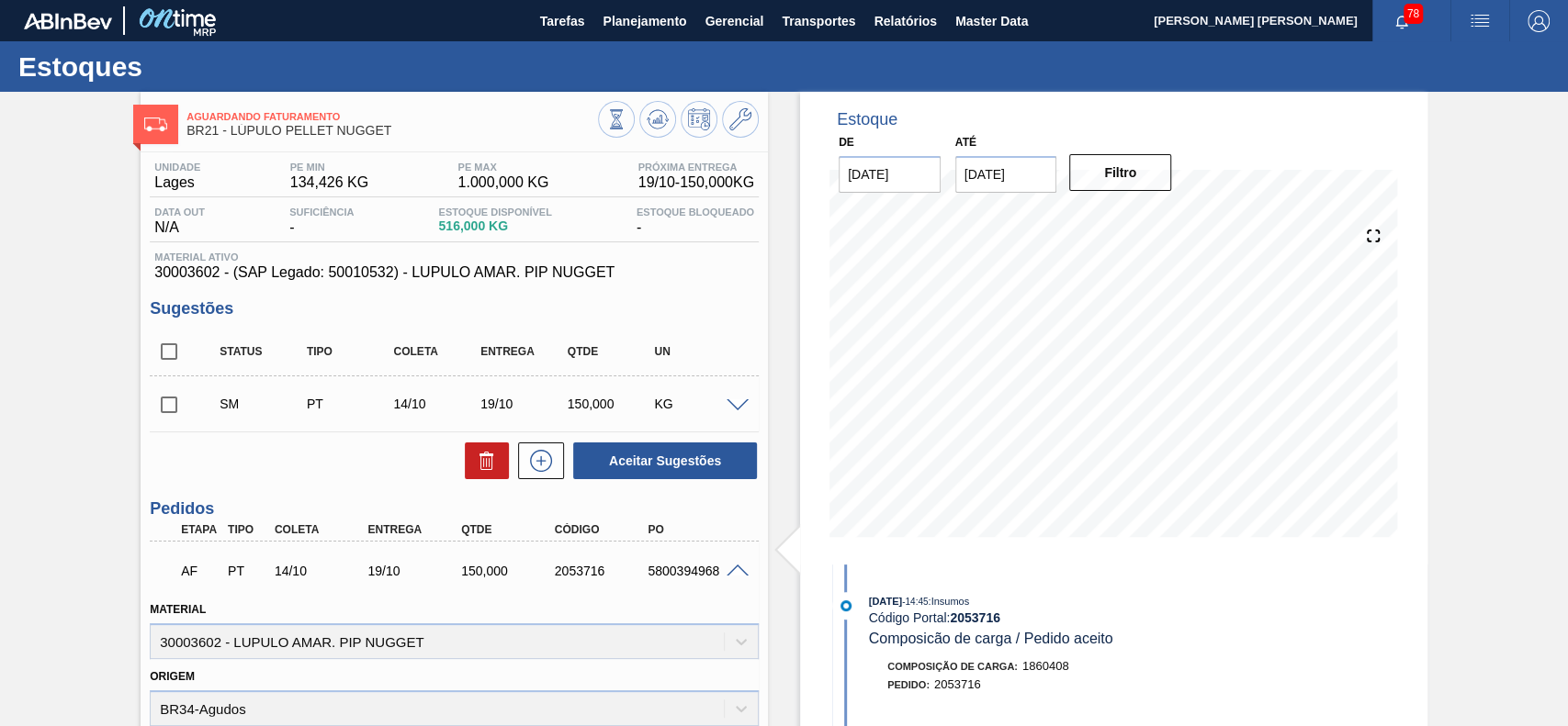
click at [744, 409] on span at bounding box center [737, 407] width 22 height 14
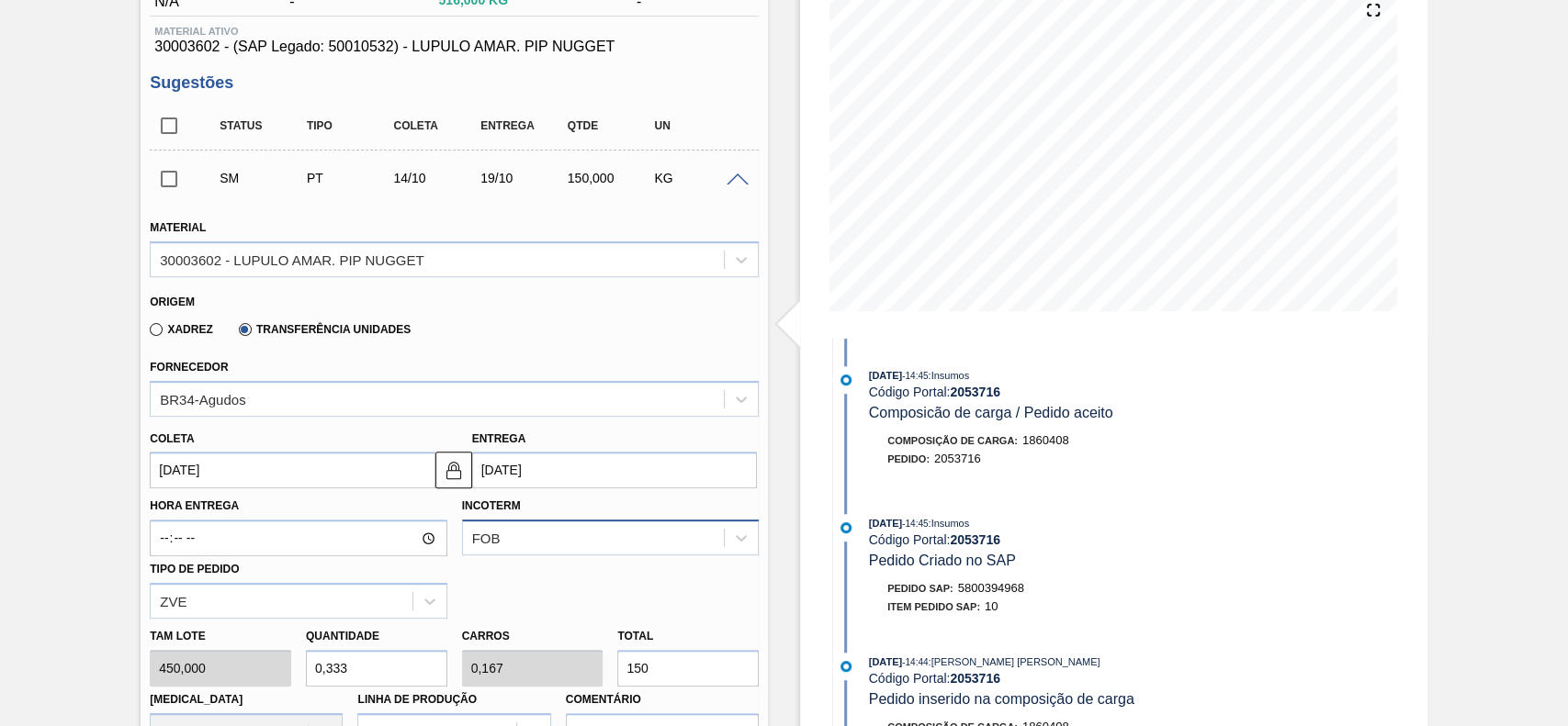
scroll to position [245, 0]
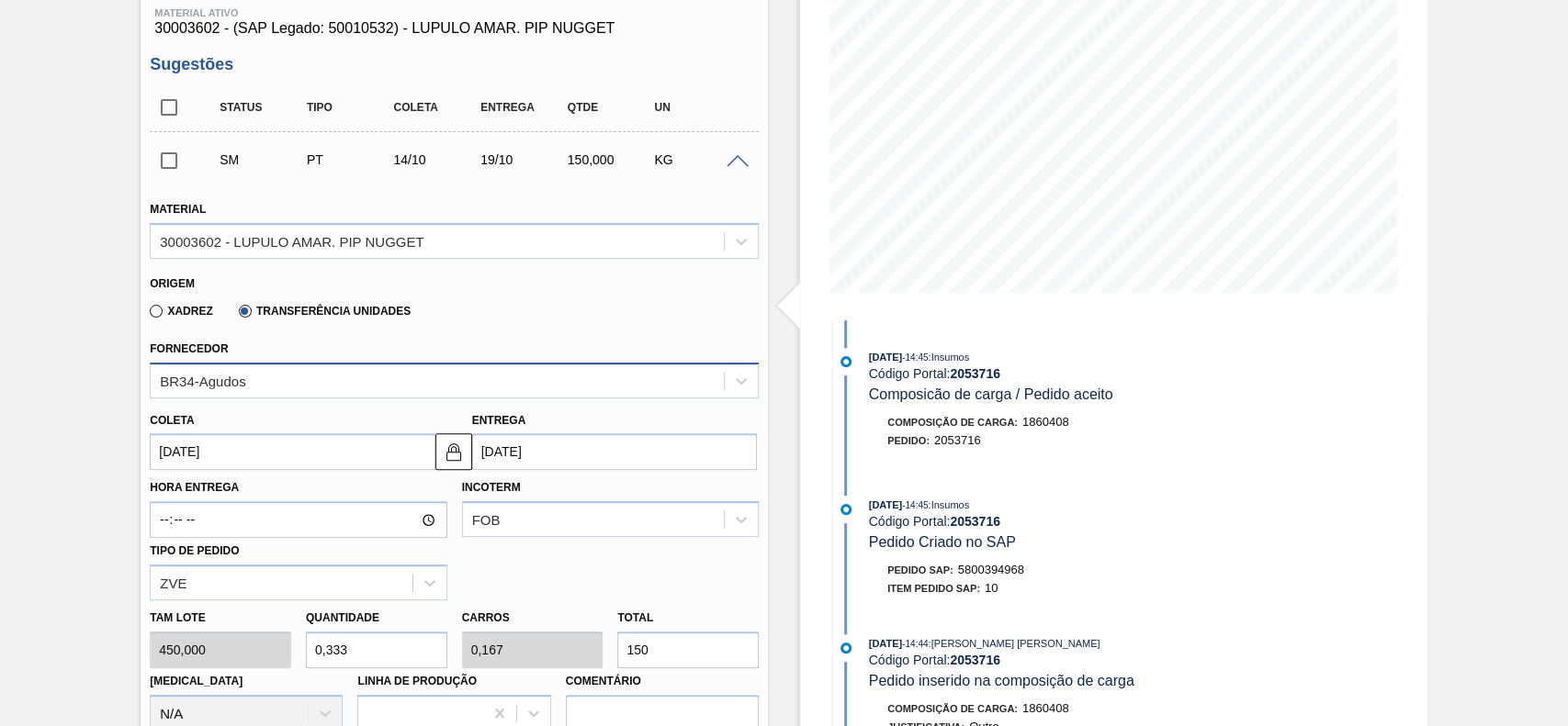
click at [261, 396] on div "BR34-Agudos" at bounding box center [454, 381] width 609 height 36
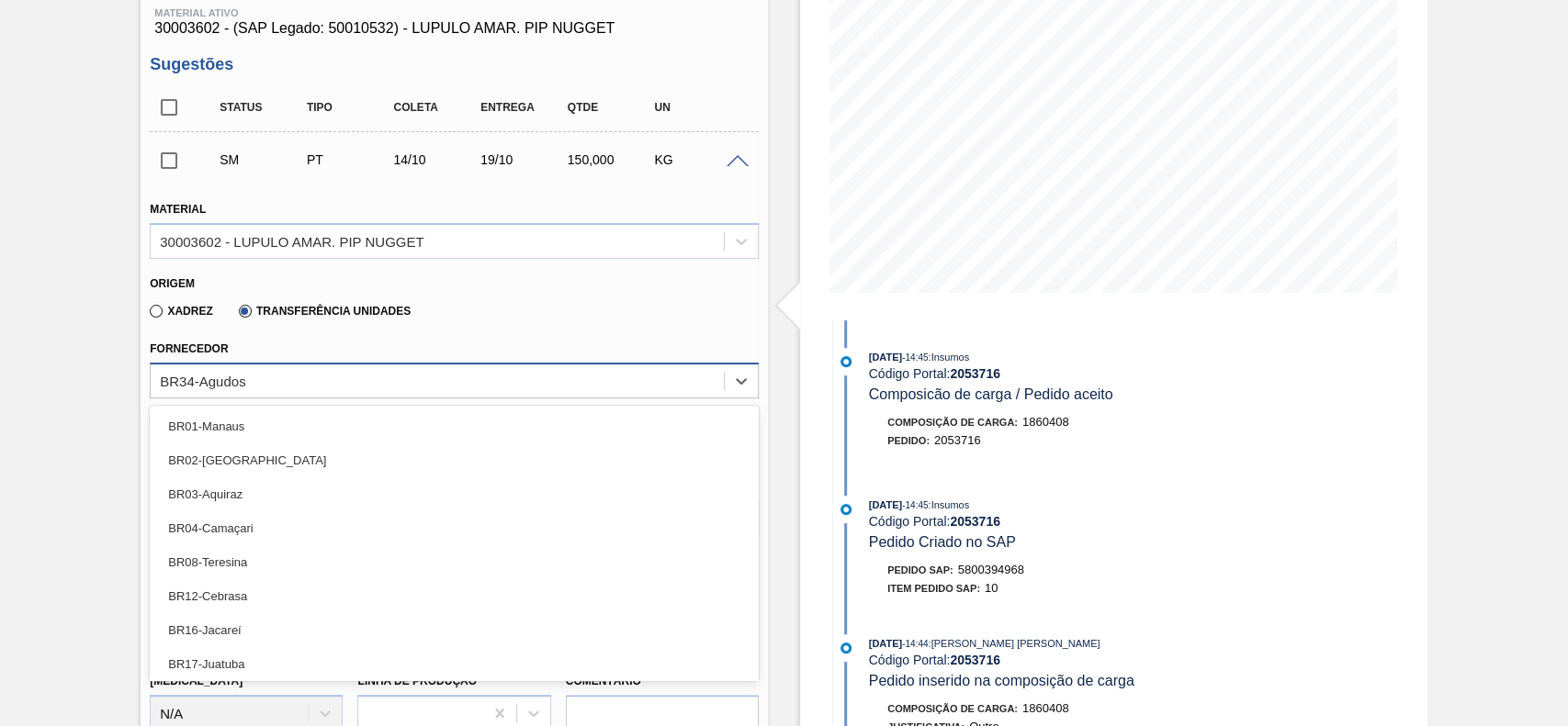
click at [280, 385] on div "BR34-Agudos" at bounding box center [437, 380] width 573 height 27
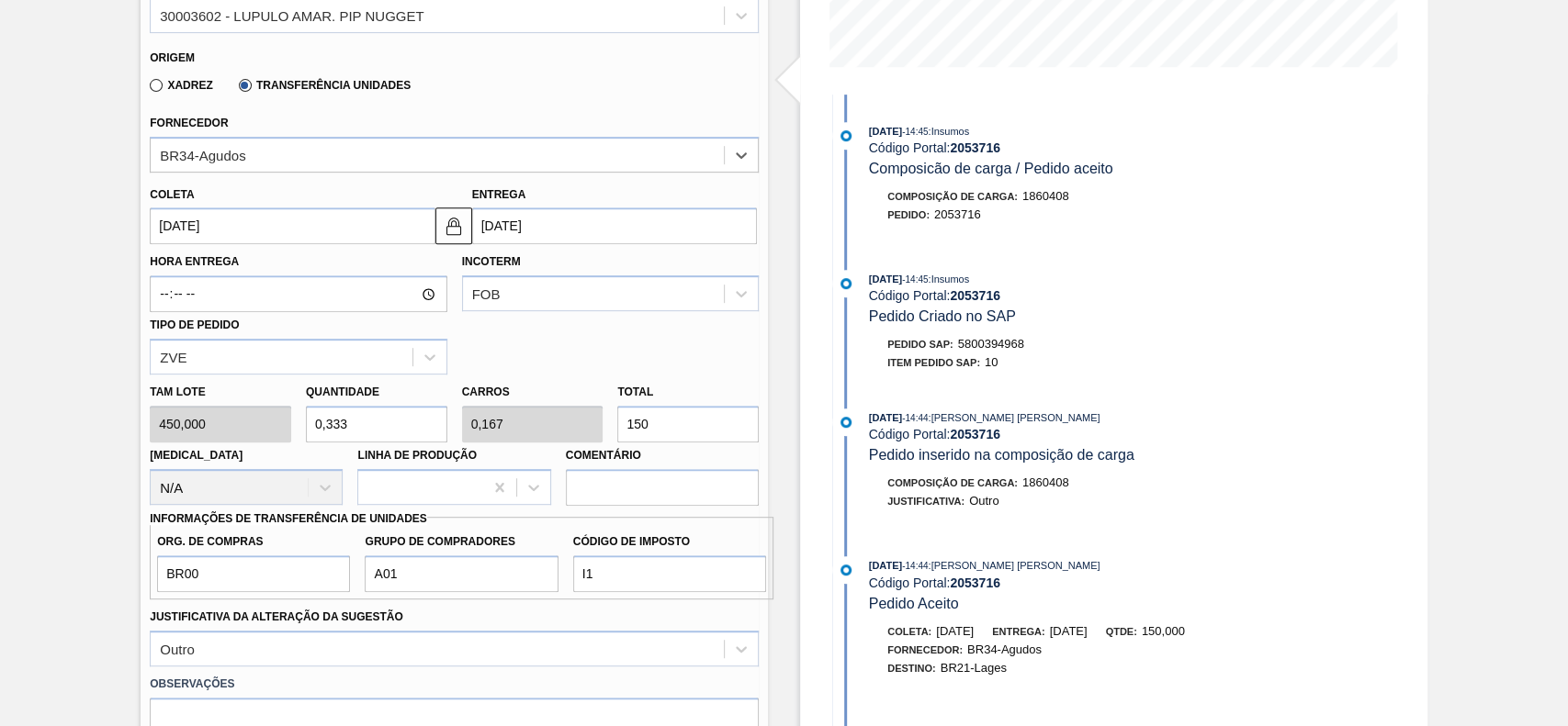
scroll to position [489, 0]
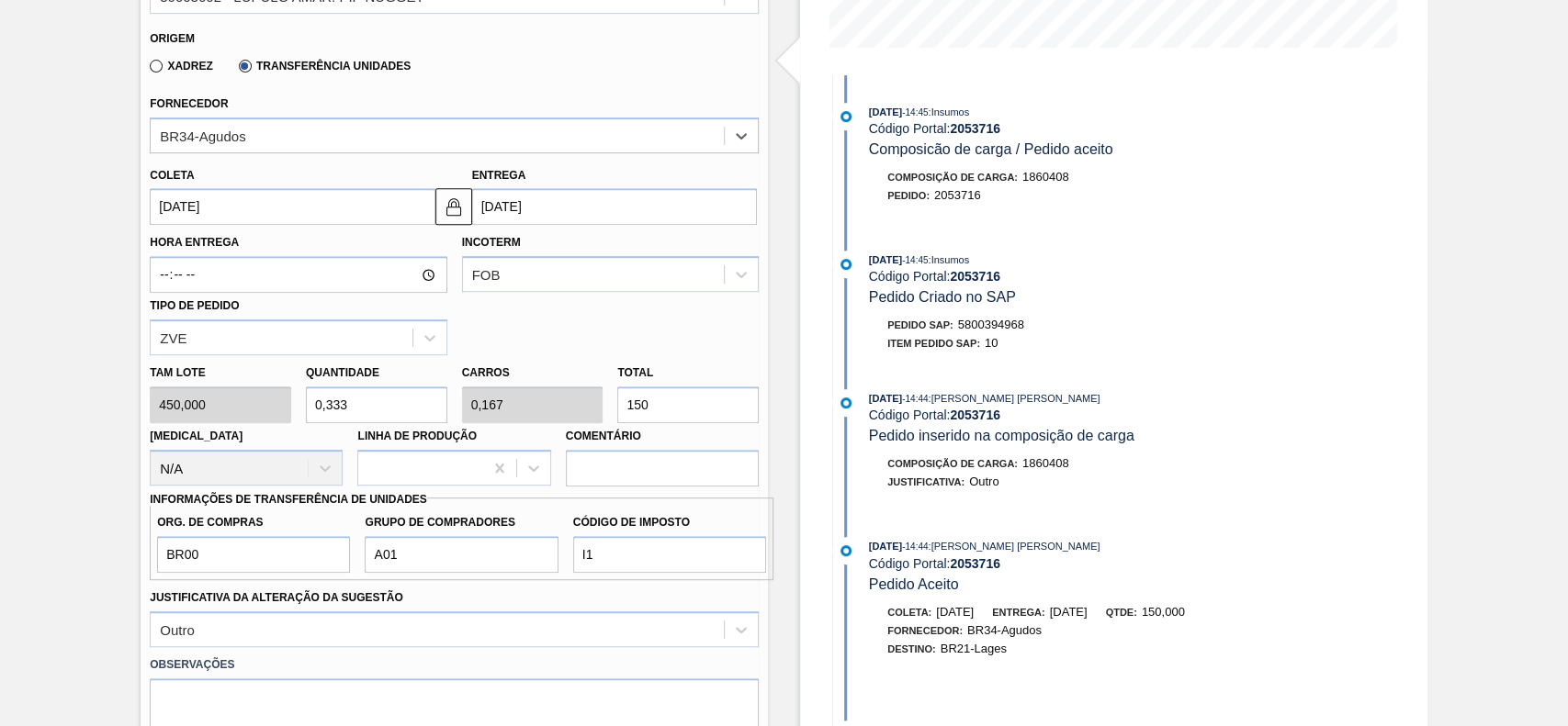
click at [682, 406] on input "150" at bounding box center [687, 405] width 141 height 37
type input "0,033"
type input "0,017"
type input "15"
type input "0,002"
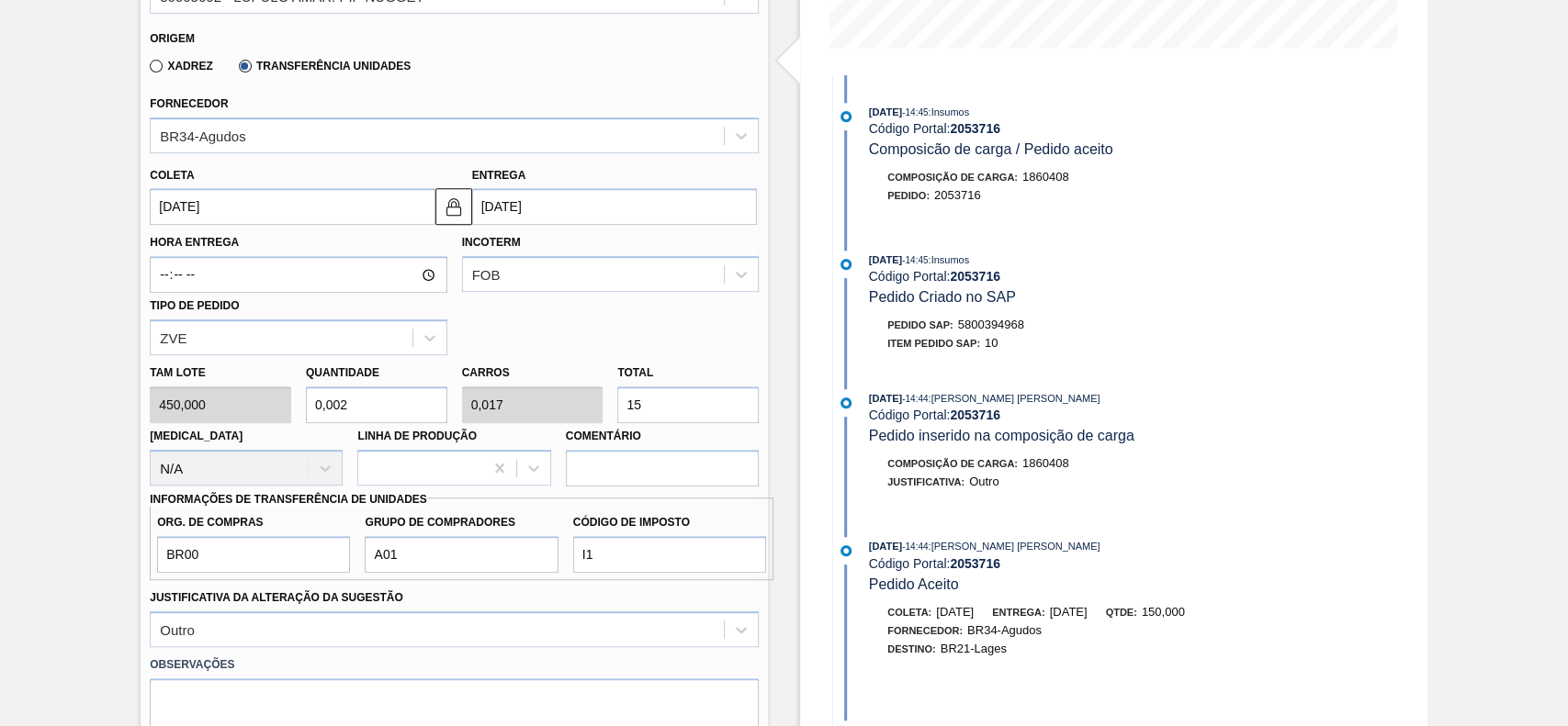
type input "0,001"
type input "1"
type input "0,036"
type input "0,018"
type input "16"
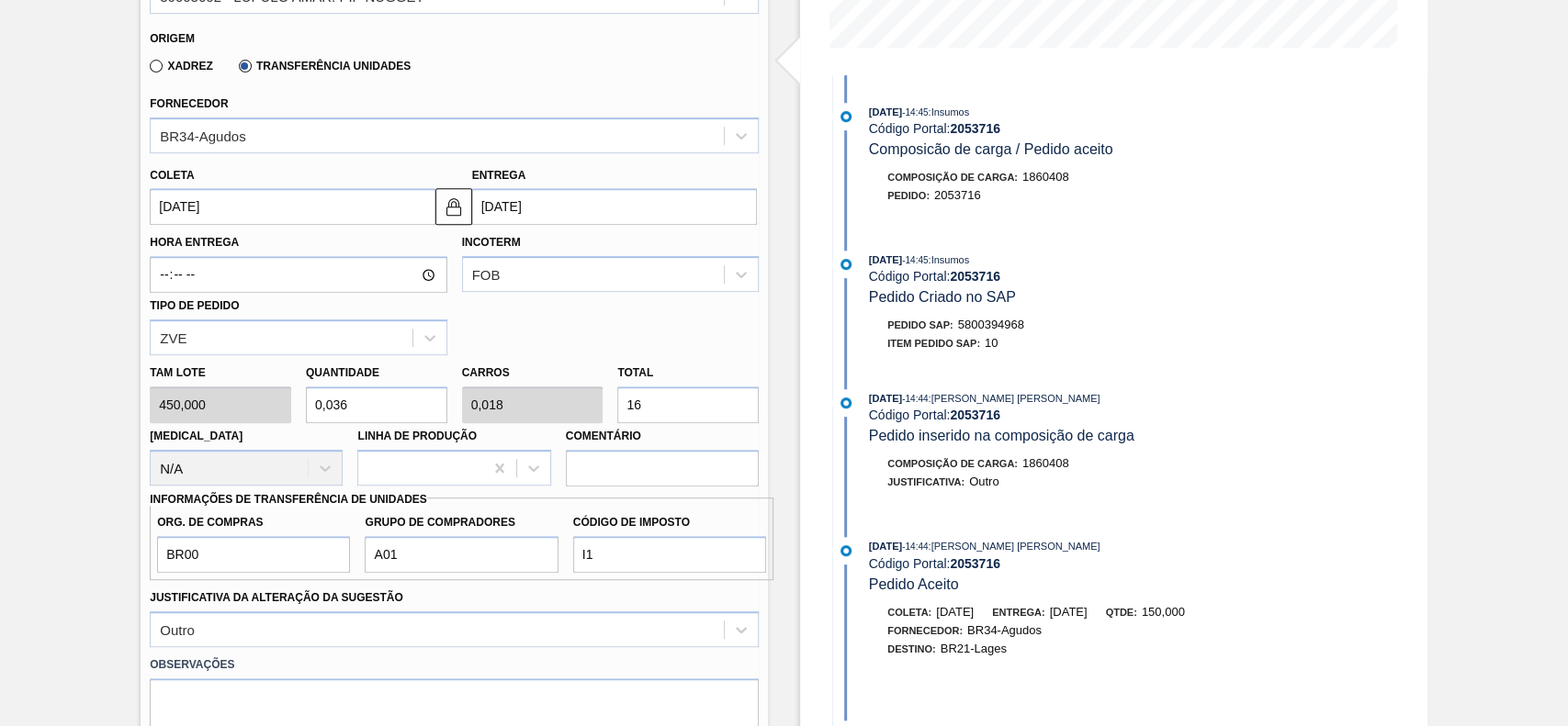
type input "0,36"
type input "0,18"
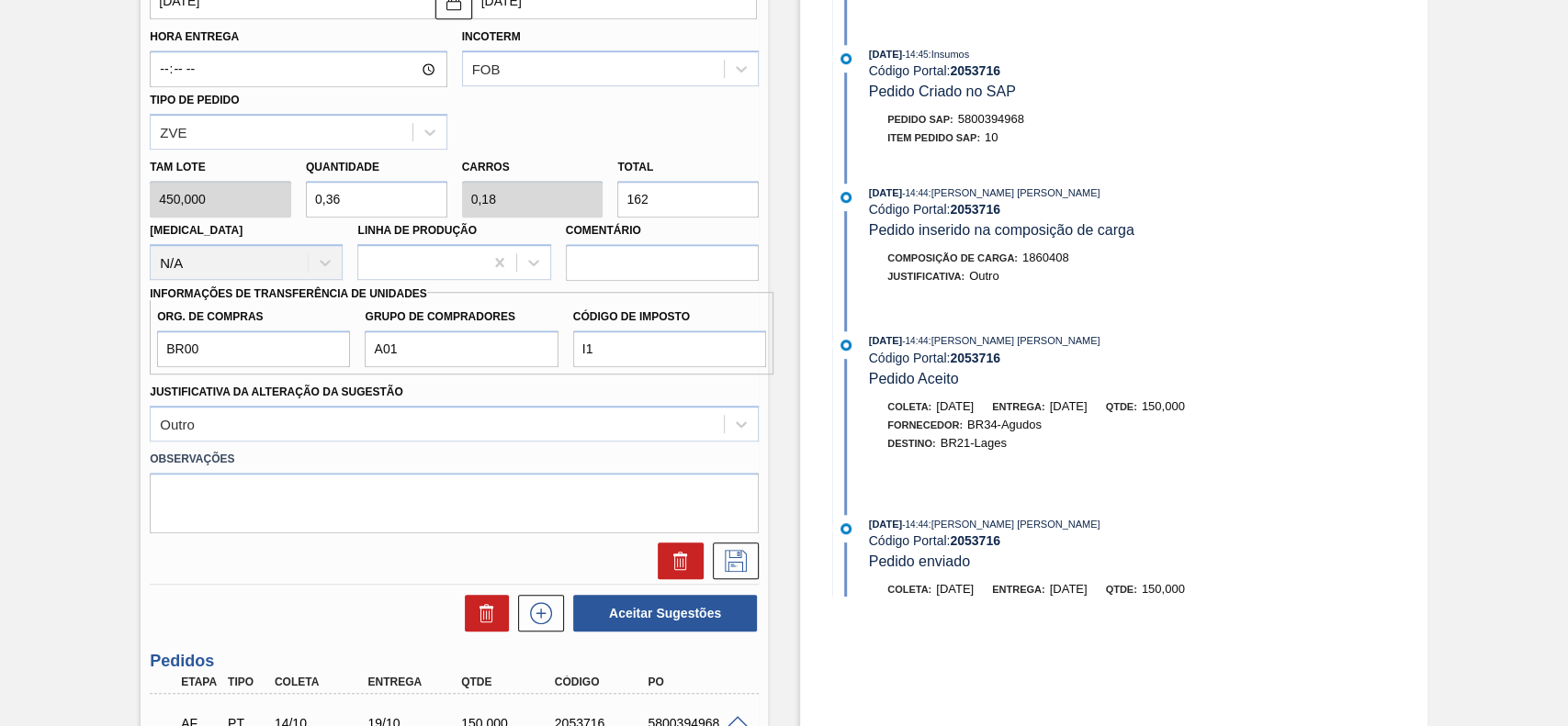
scroll to position [735, 0]
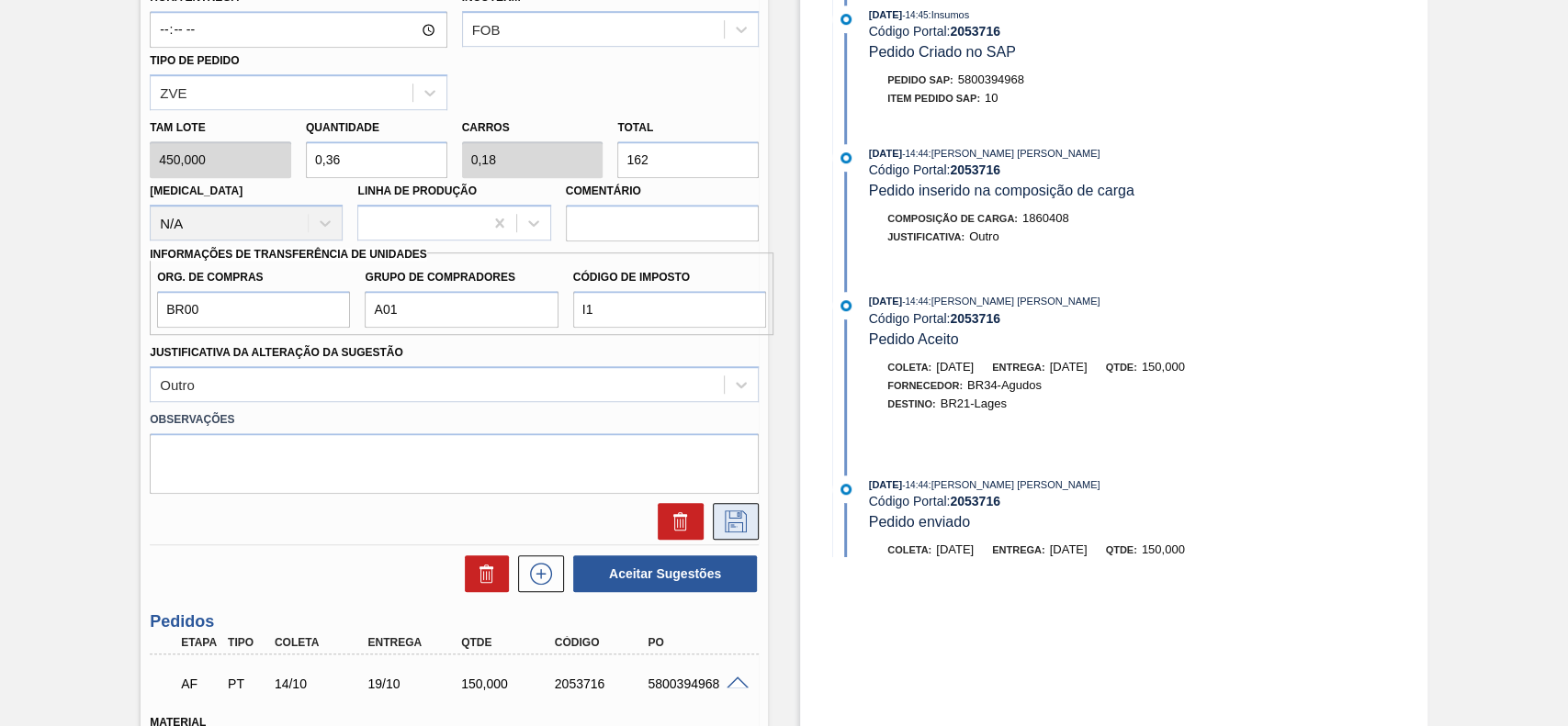
type input "162"
click at [749, 524] on button at bounding box center [735, 521] width 46 height 37
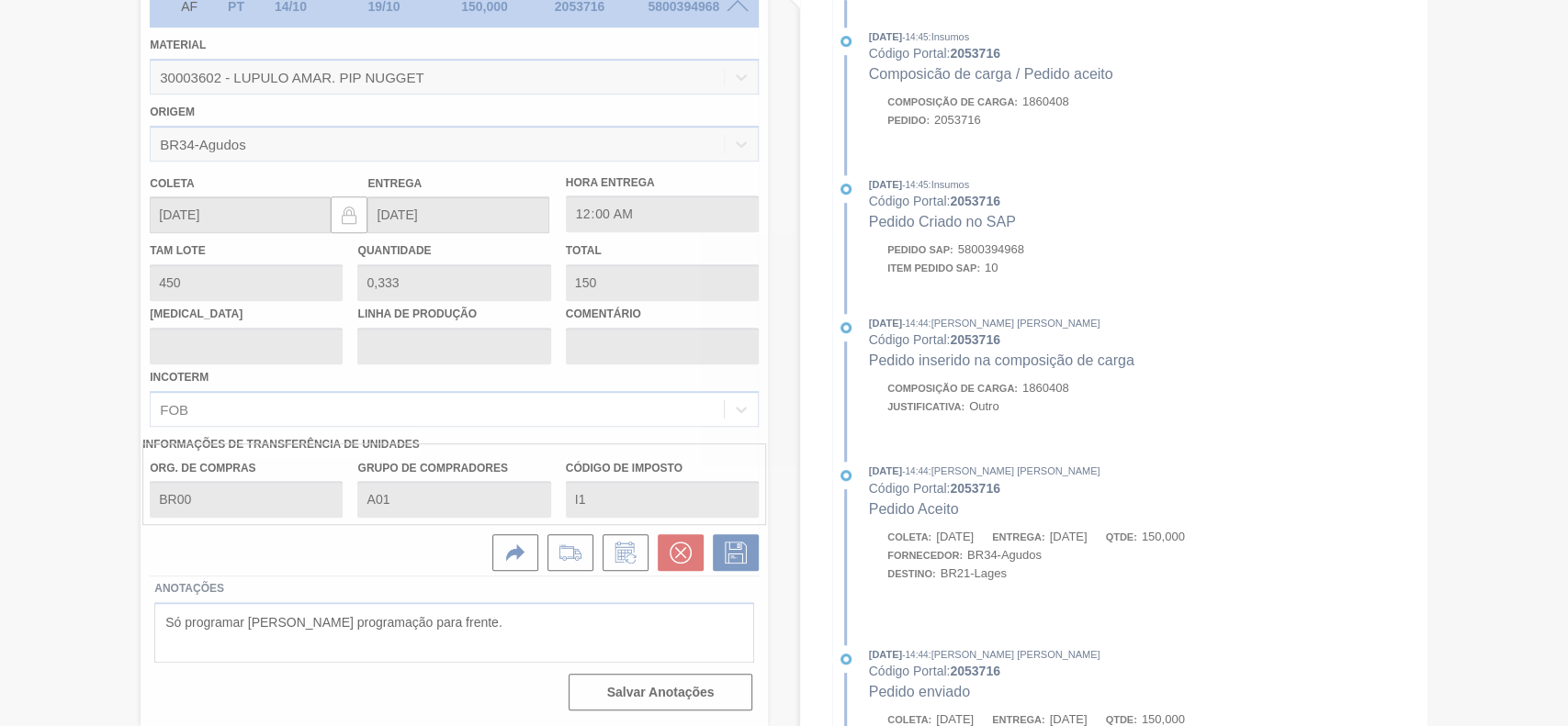
scroll to position [64, 0]
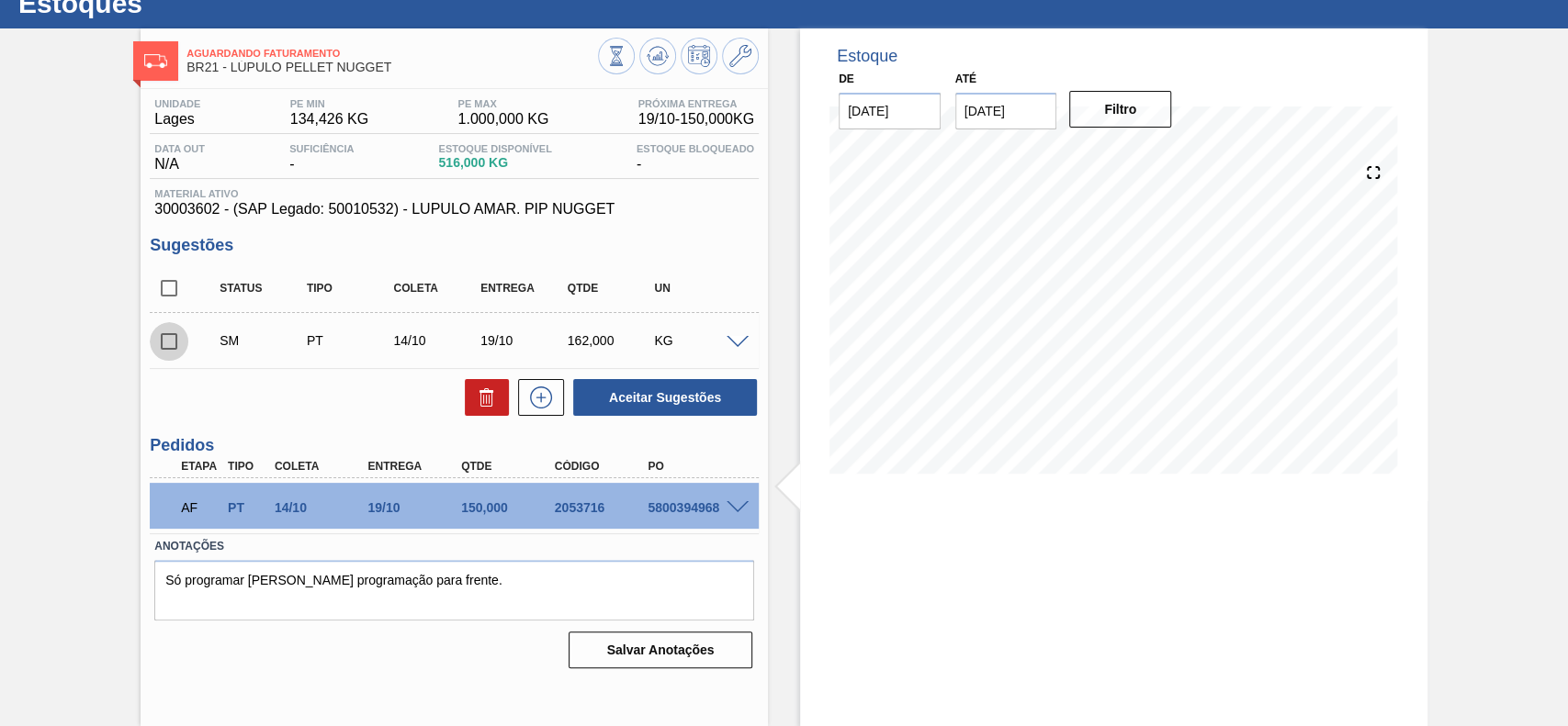
click at [176, 351] on input "checkbox" at bounding box center [168, 341] width 39 height 39
click at [677, 391] on button "Aceitar Sugestões" at bounding box center [665, 397] width 184 height 37
checkbox input "false"
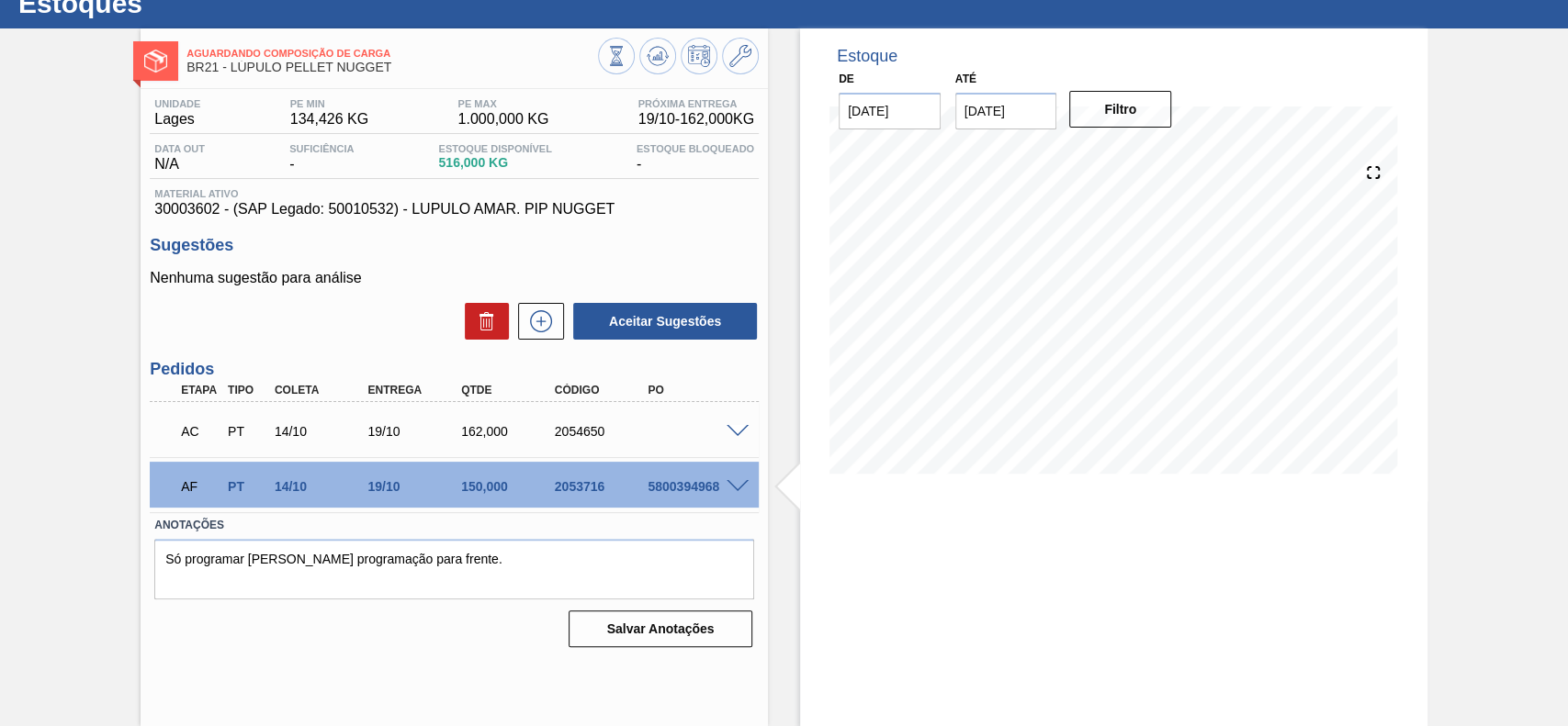
click at [728, 426] on span at bounding box center [737, 432] width 22 height 14
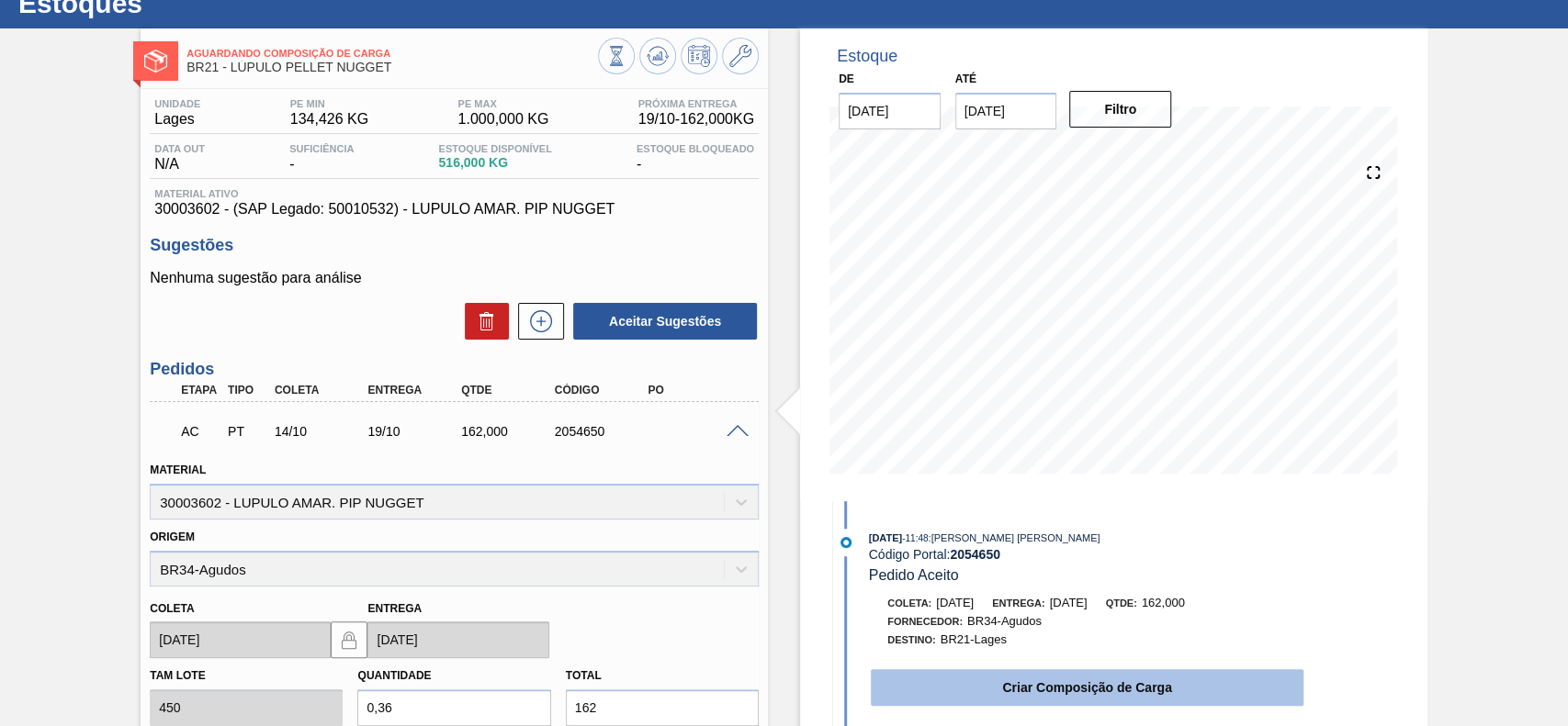
click at [1000, 672] on button "Criar Composição de Carga" at bounding box center [1086, 687] width 433 height 37
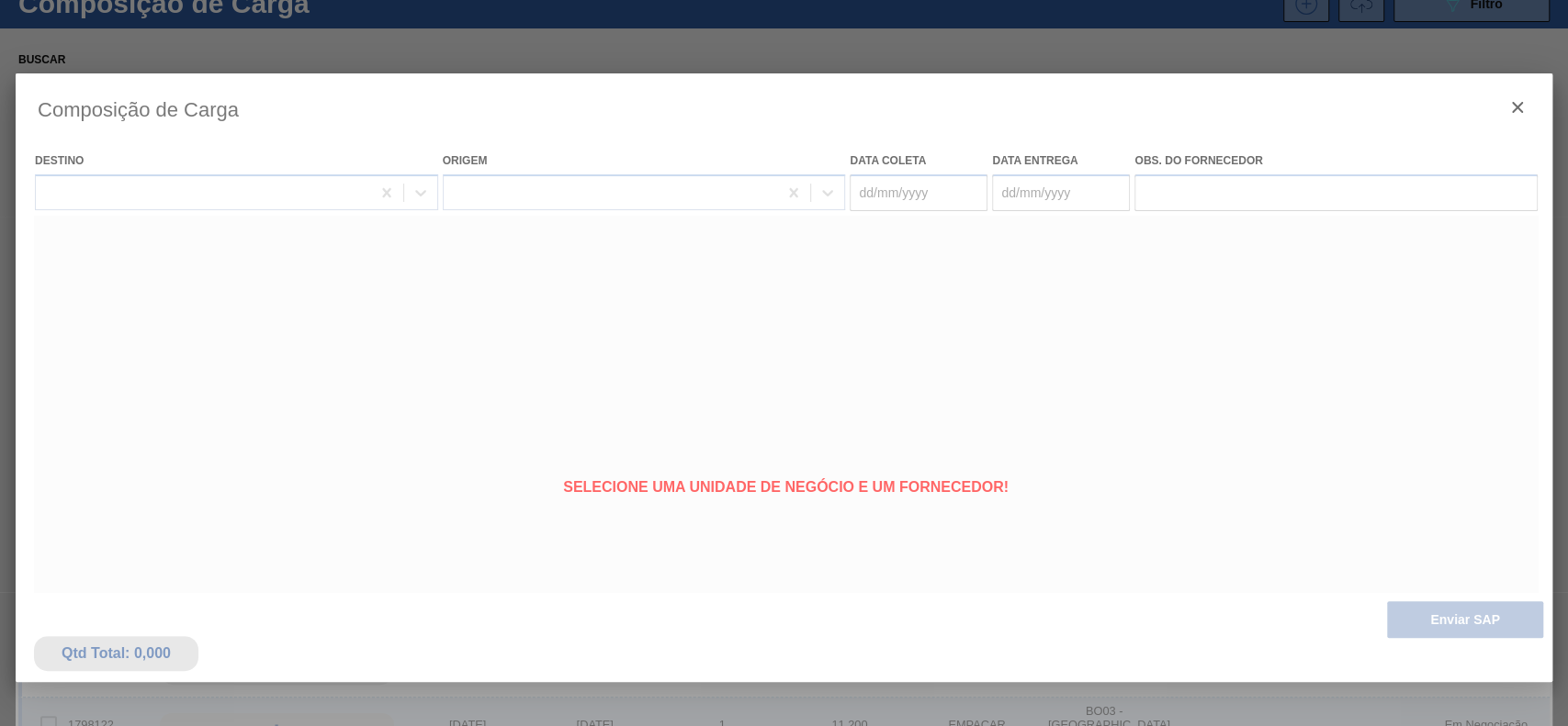
type coleta "[DATE]"
type Entrega "19/10/2025"
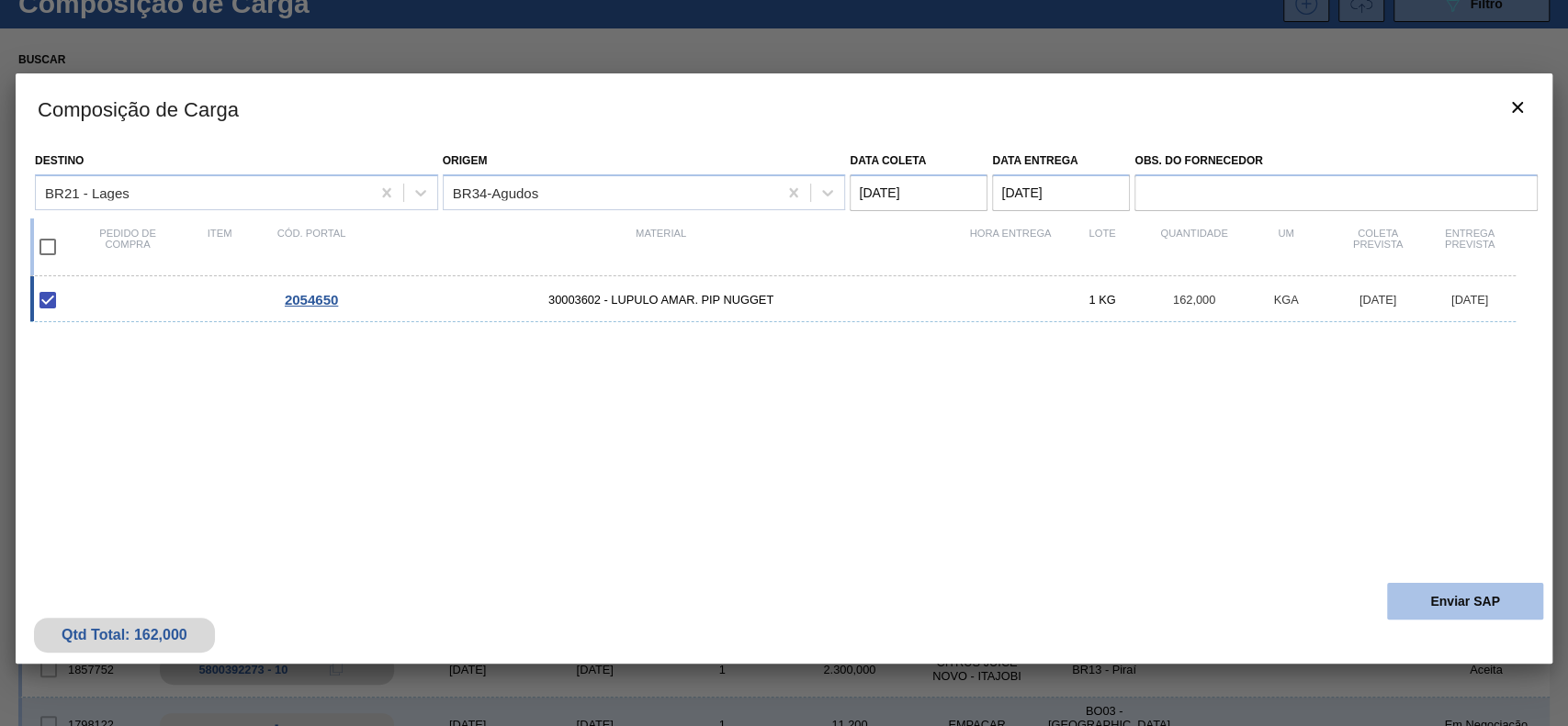
click at [1480, 608] on button "Enviar SAP" at bounding box center [1465, 601] width 156 height 37
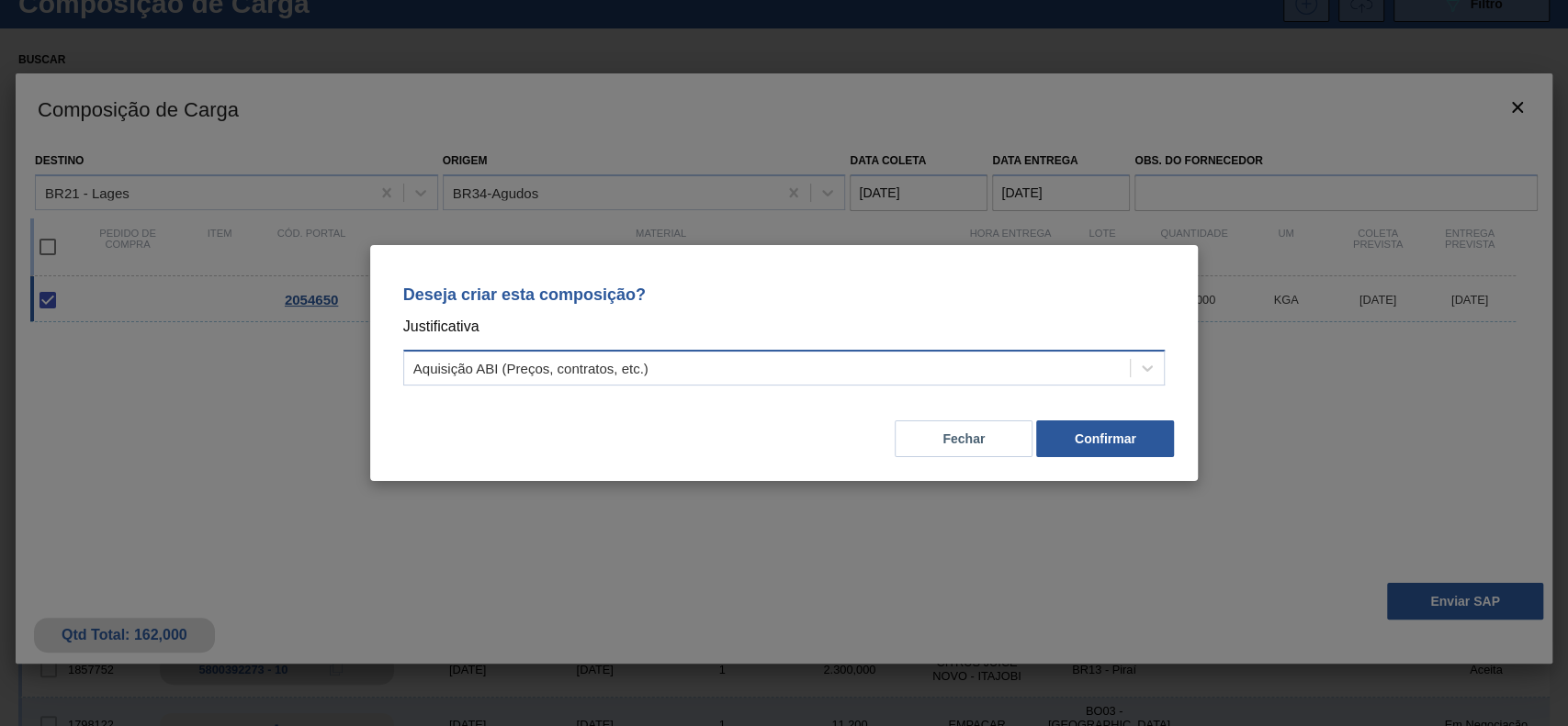
click at [604, 381] on div "Aquisição ABI (Preços, contratos, etc.)" at bounding box center [767, 368] width 726 height 27
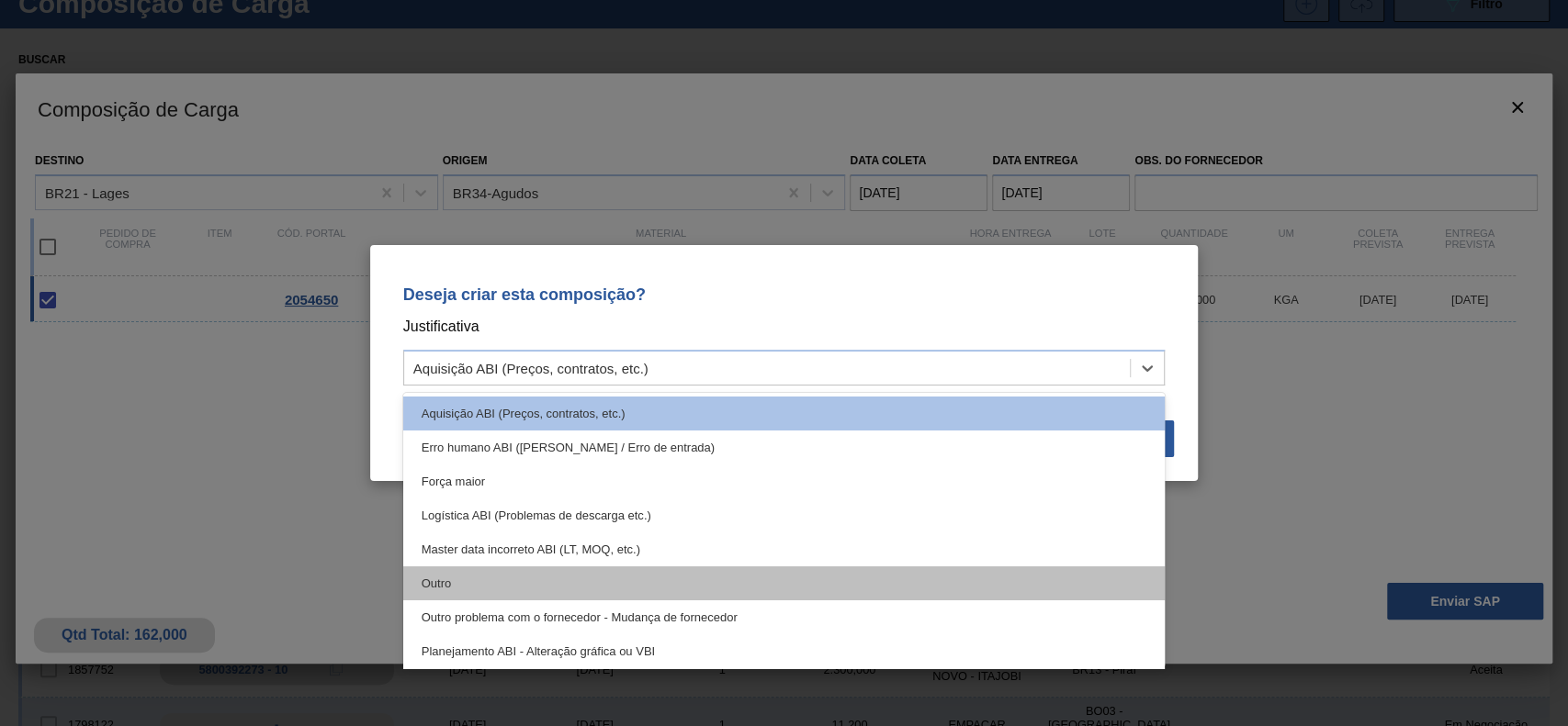
click at [467, 578] on div "Outro" at bounding box center [784, 584] width 762 height 34
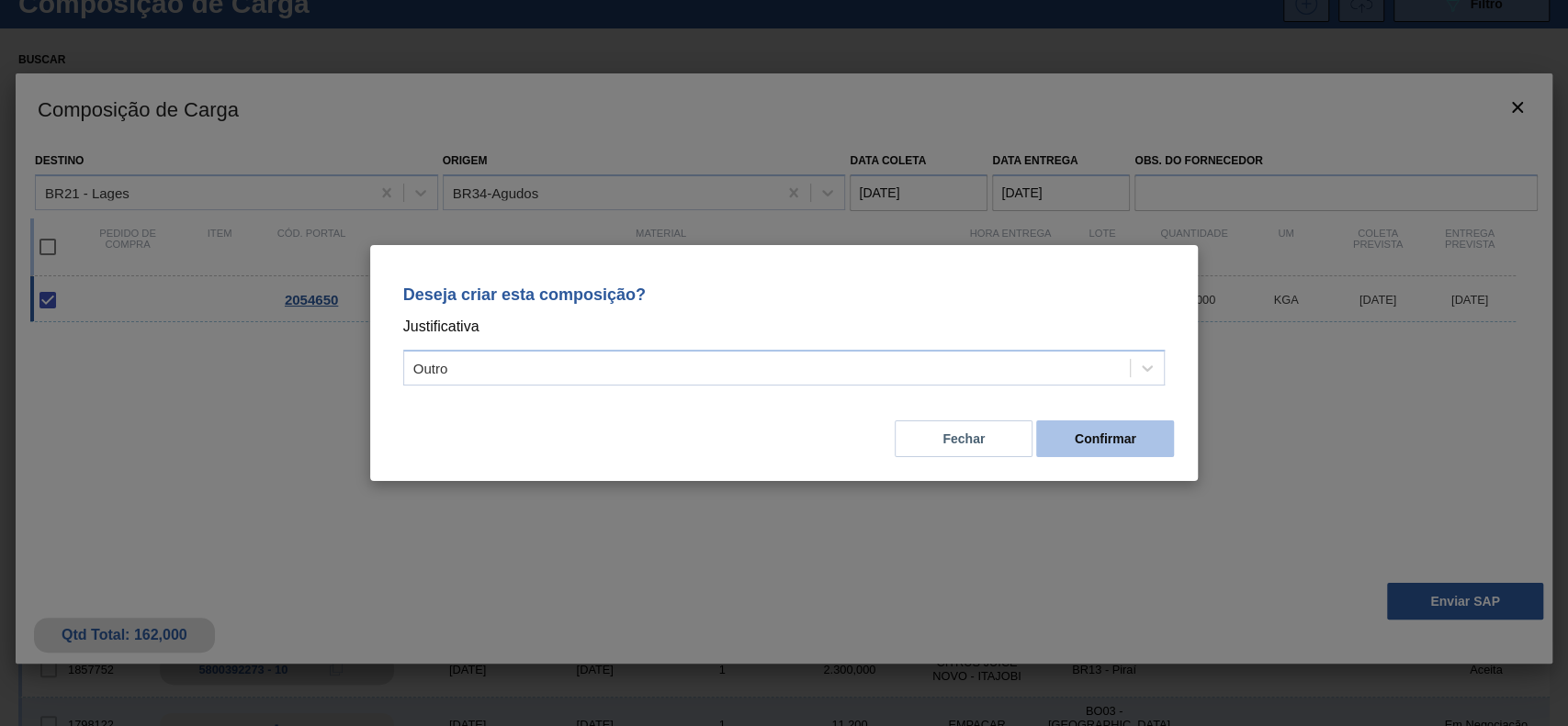
click at [1154, 434] on button "Confirmar" at bounding box center [1104, 439] width 137 height 37
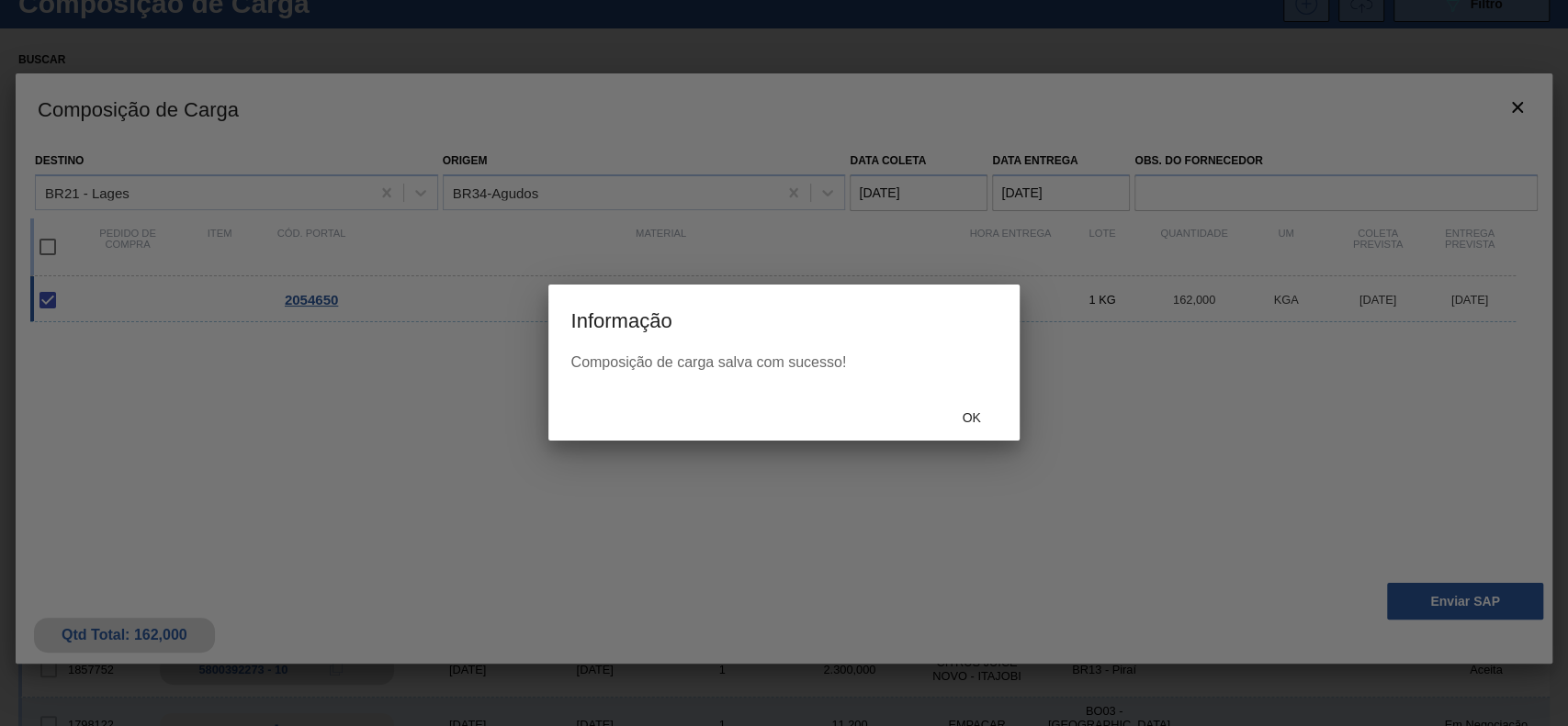
click at [966, 436] on div "Ok" at bounding box center [783, 417] width 471 height 48
click at [971, 420] on span "Ok" at bounding box center [971, 418] width 48 height 15
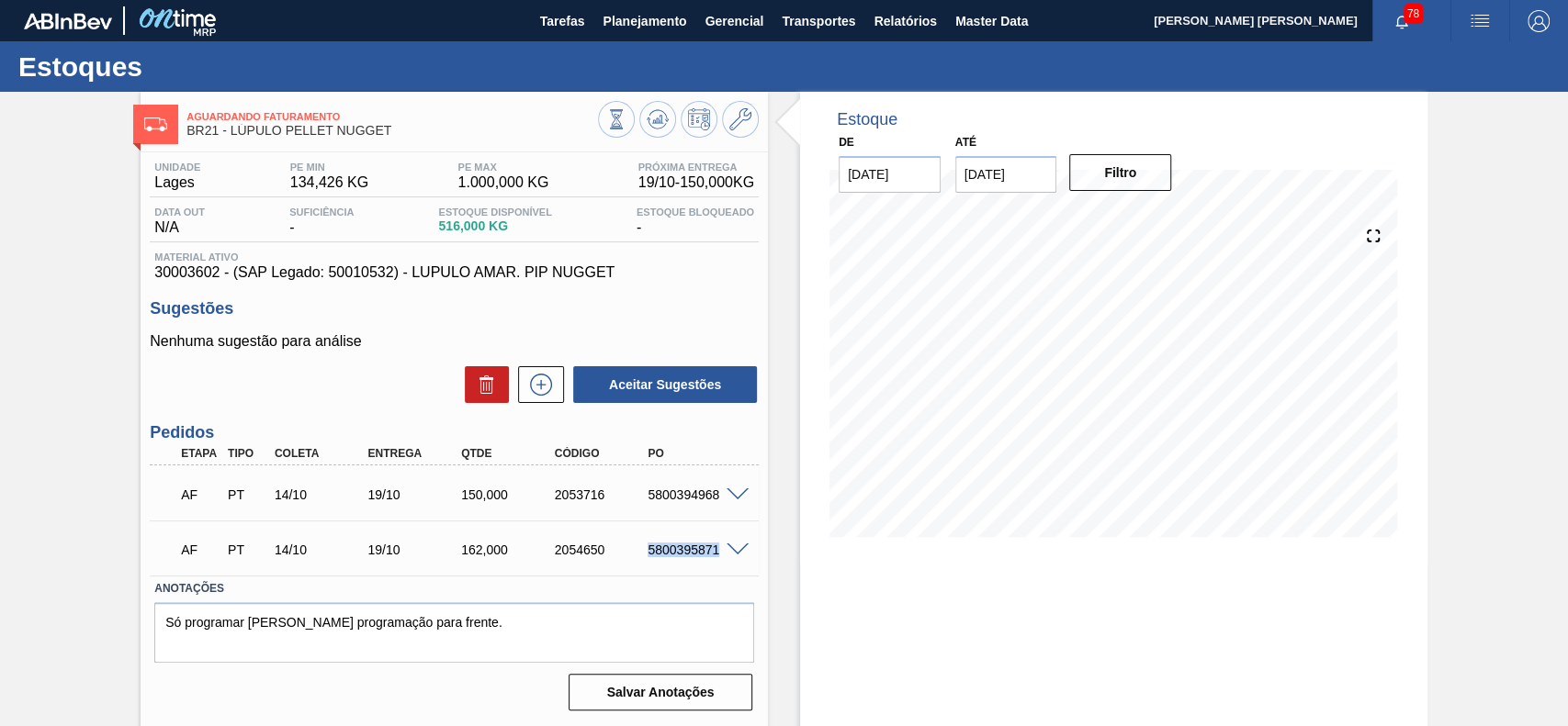
drag, startPoint x: 641, startPoint y: 556, endPoint x: 723, endPoint y: 561, distance: 82.2
click at [723, 561] on div "AF PT 14/10 19/10 162,000 2054650 5800395871" at bounding box center [449, 548] width 560 height 37
copy div "5800395871"
click at [758, 519] on div "Unidade Lages PE MIN 134,426 KG PE MAX 1.000,000 KG Próxima Entrega 19/10 - 150…" at bounding box center [454, 435] width 628 height 565
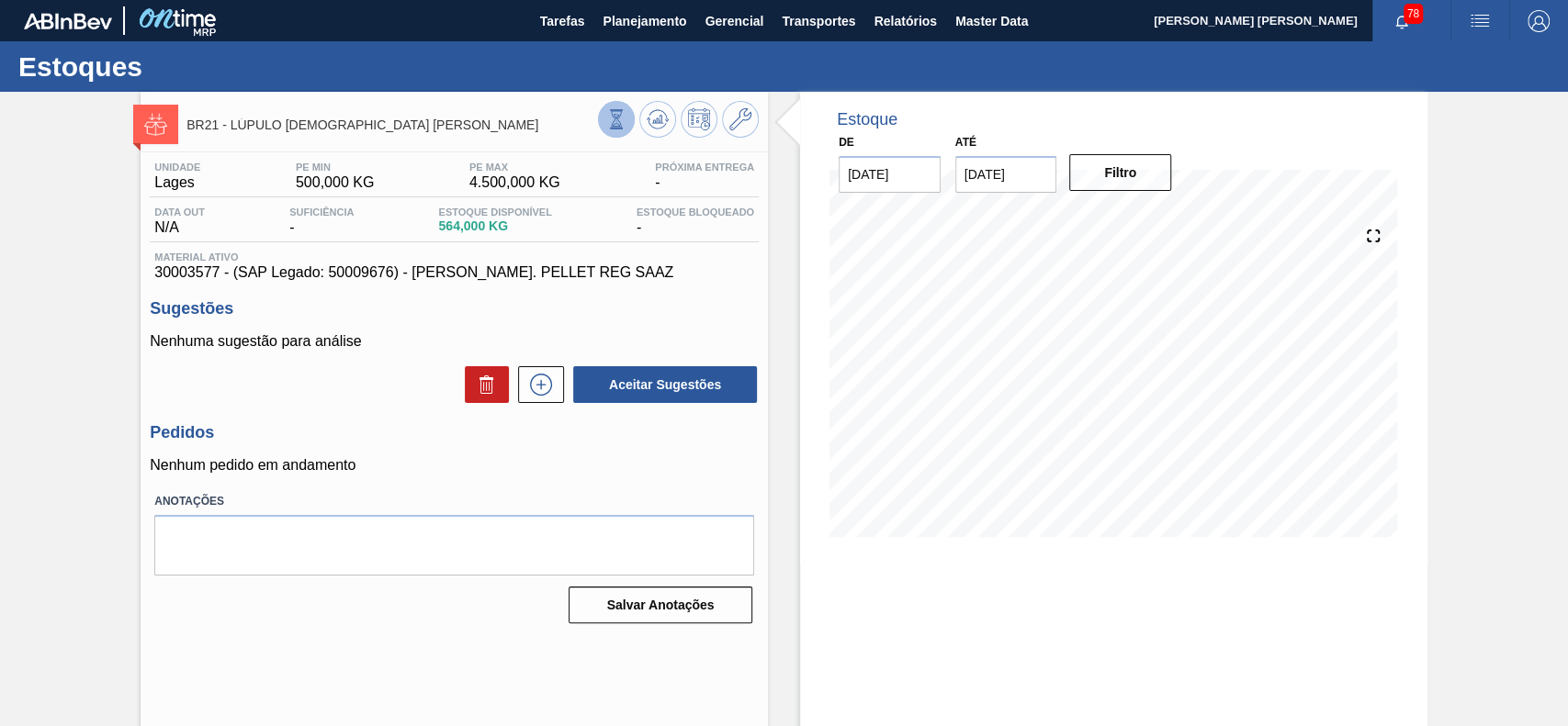
click at [628, 124] on button at bounding box center [616, 119] width 37 height 37
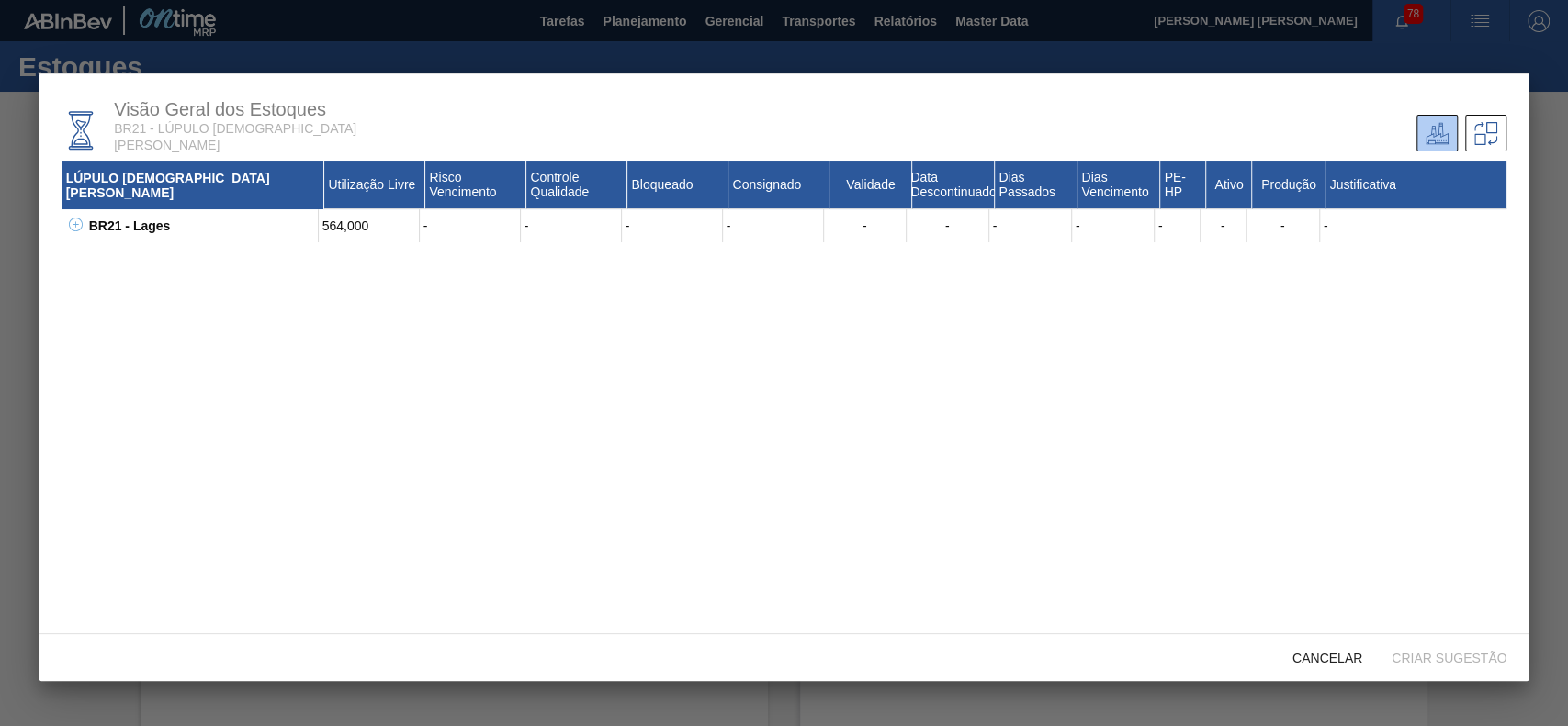
click at [77, 223] on icon at bounding box center [76, 225] width 14 height 14
click at [87, 260] on button at bounding box center [96, 259] width 18 height 18
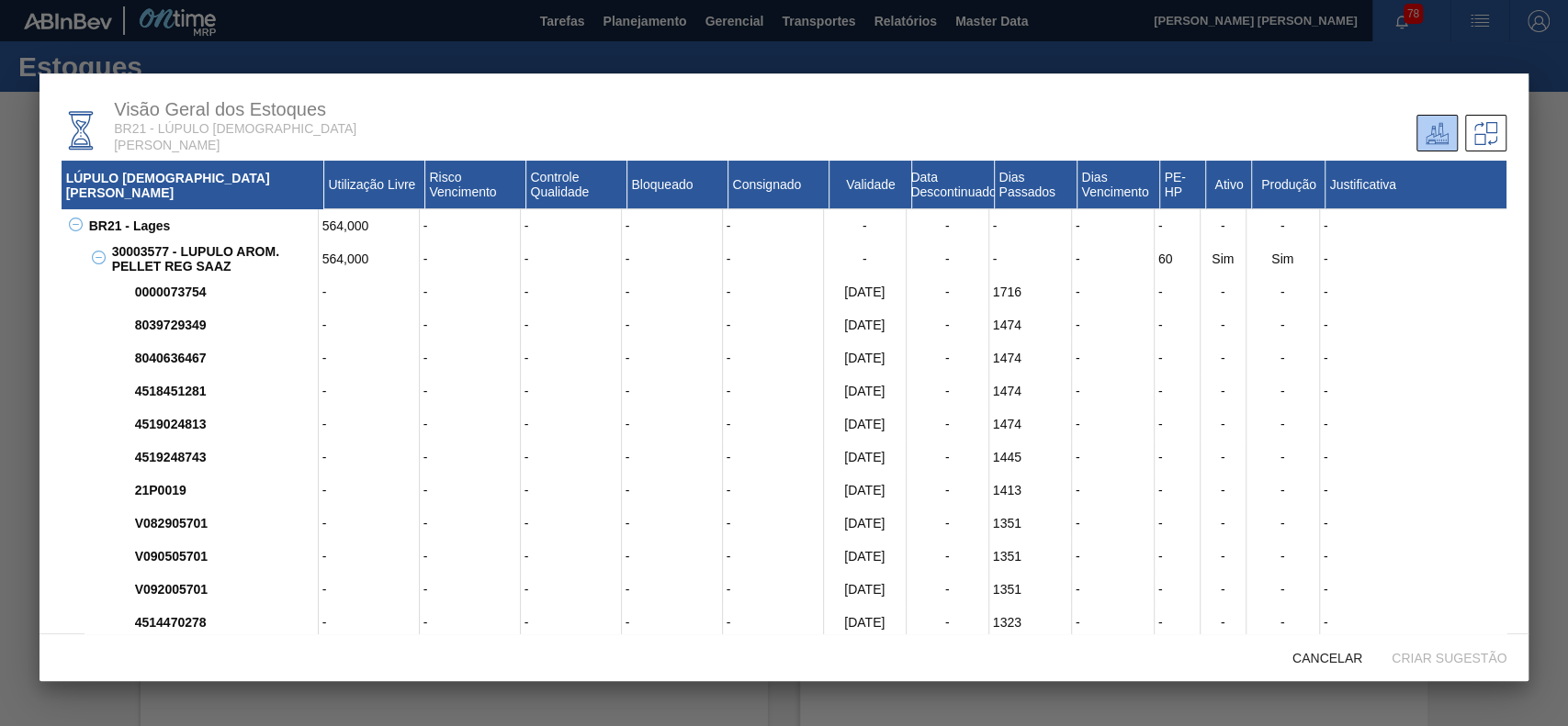
click at [92, 258] on icon at bounding box center [98, 258] width 14 height 14
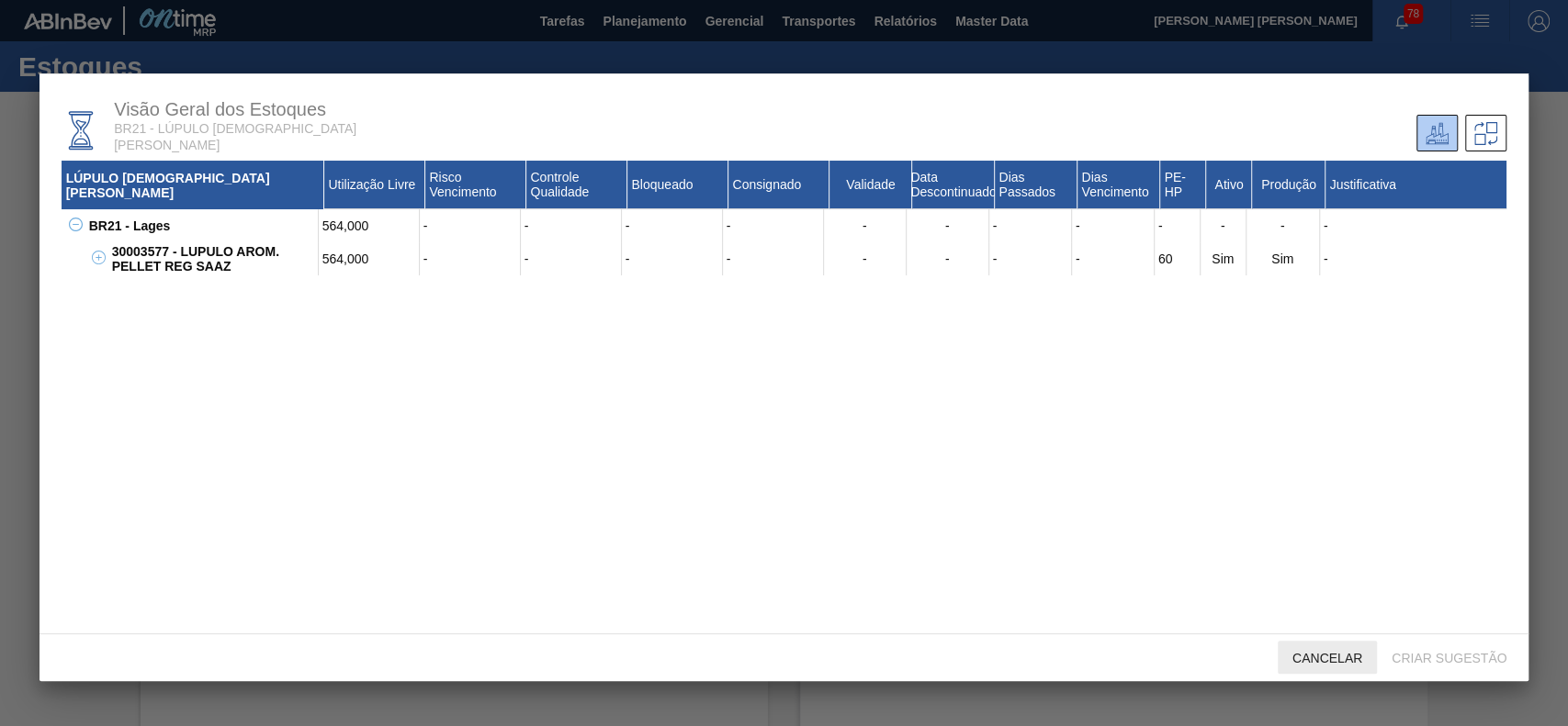
click at [1358, 664] on div "Cancelar" at bounding box center [1327, 657] width 99 height 34
